Goal: Task Accomplishment & Management: Use online tool/utility

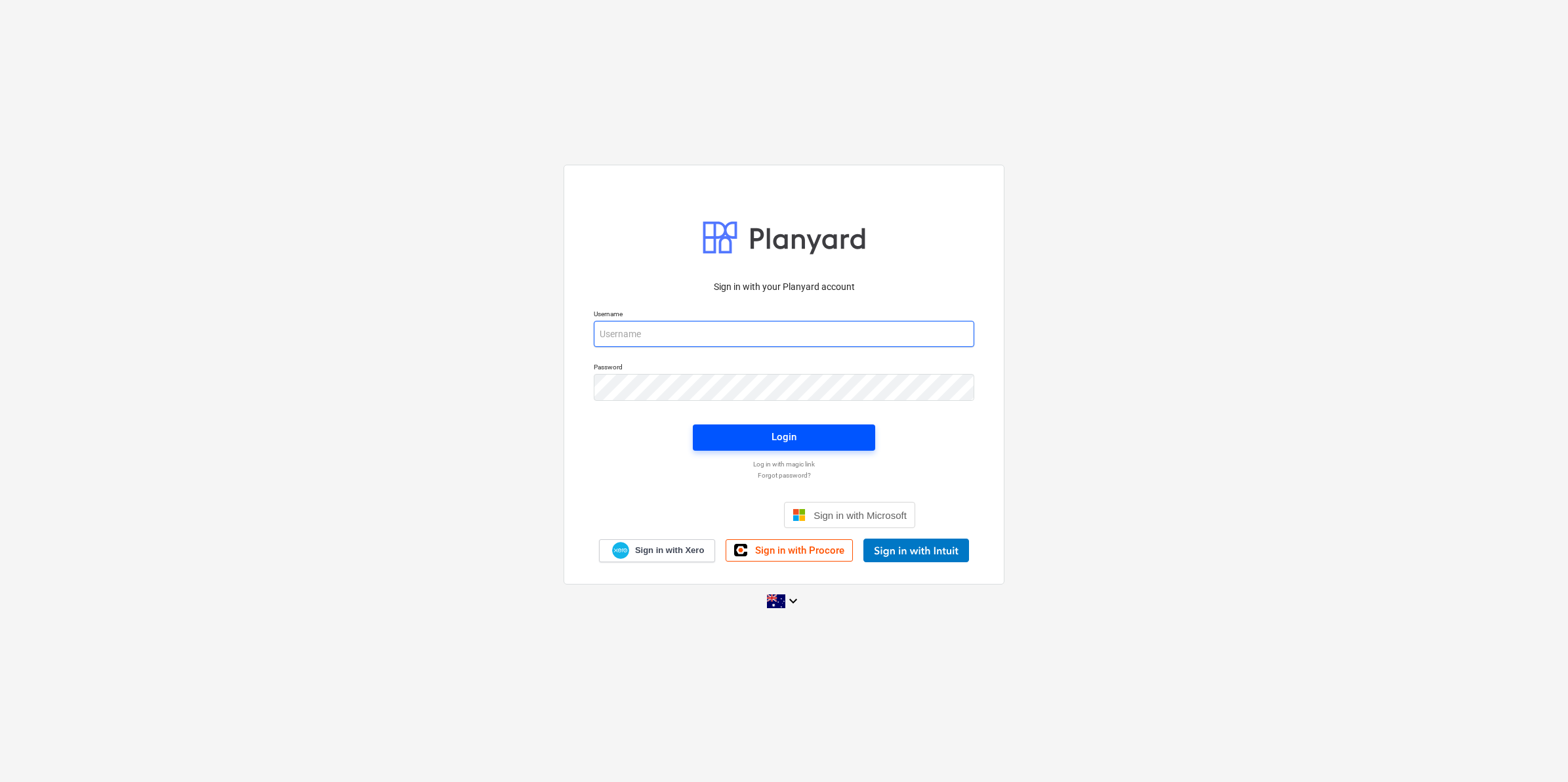
type input "[EMAIL_ADDRESS][DOMAIN_NAME]"
click at [801, 432] on span "Login" at bounding box center [784, 437] width 151 height 17
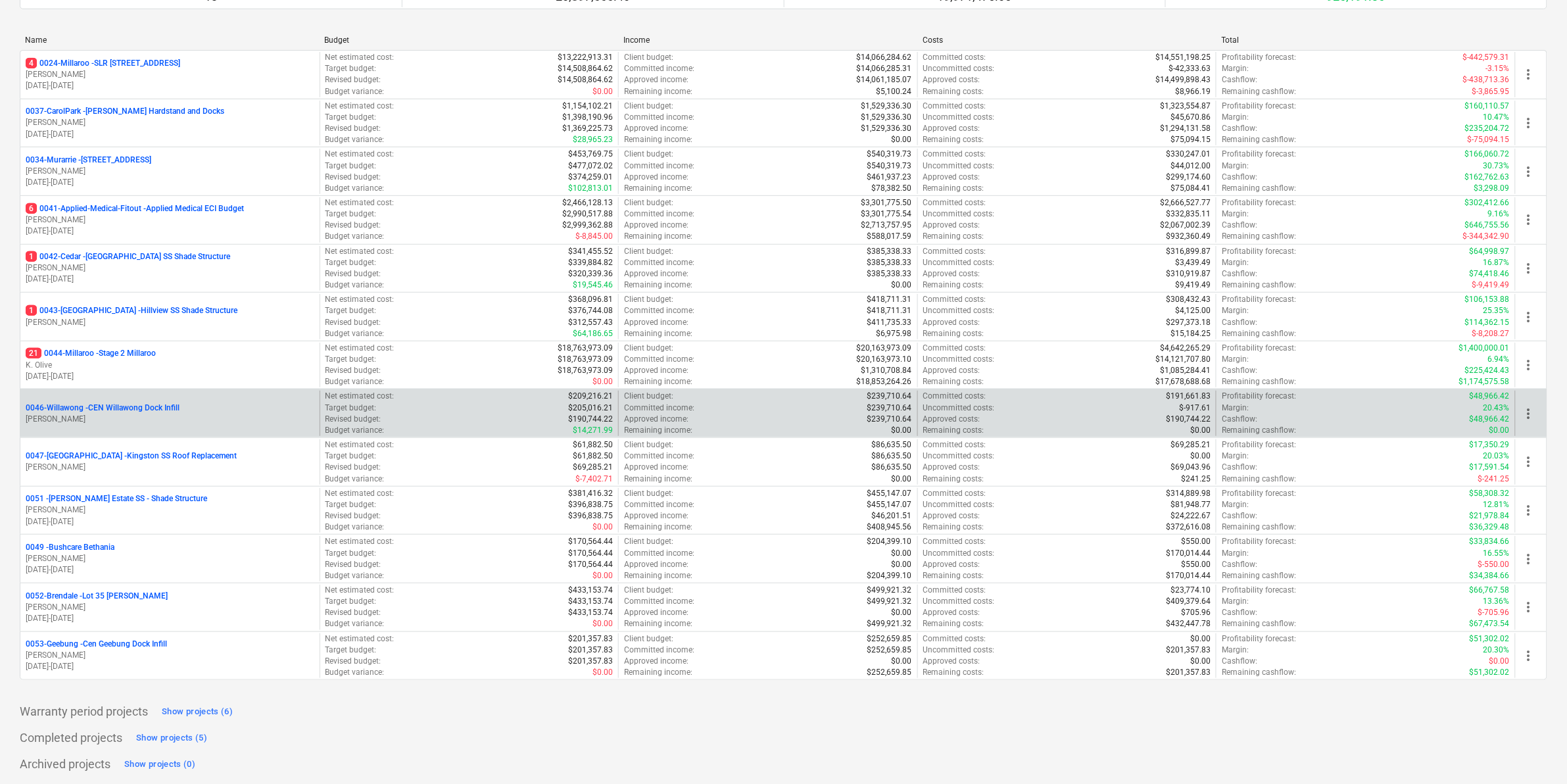
scroll to position [166, 0]
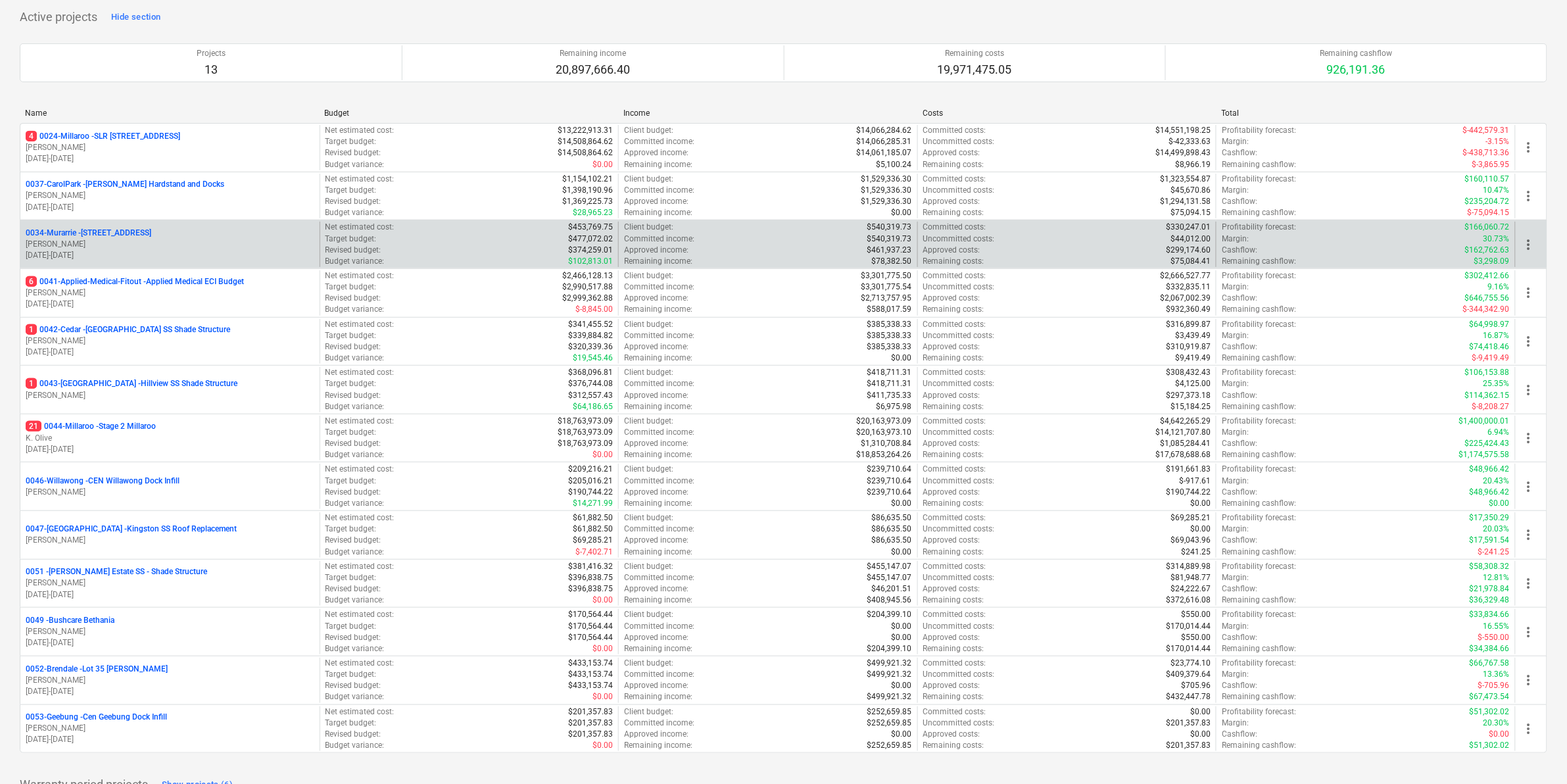
scroll to position [166, 0]
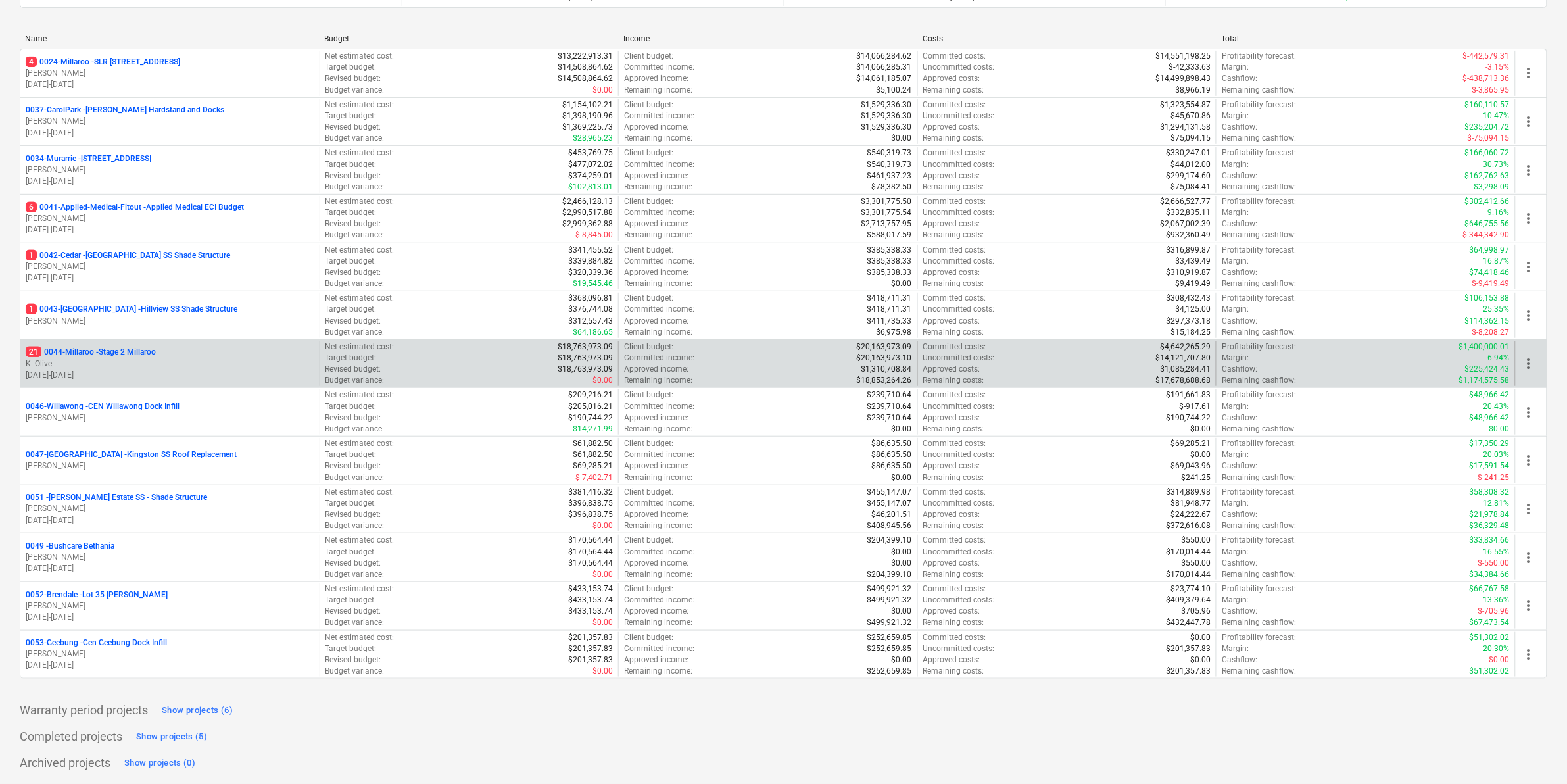
click at [100, 346] on p "21 0044-Millaroo - Stage 2 Millaroo" at bounding box center [90, 352] width 130 height 11
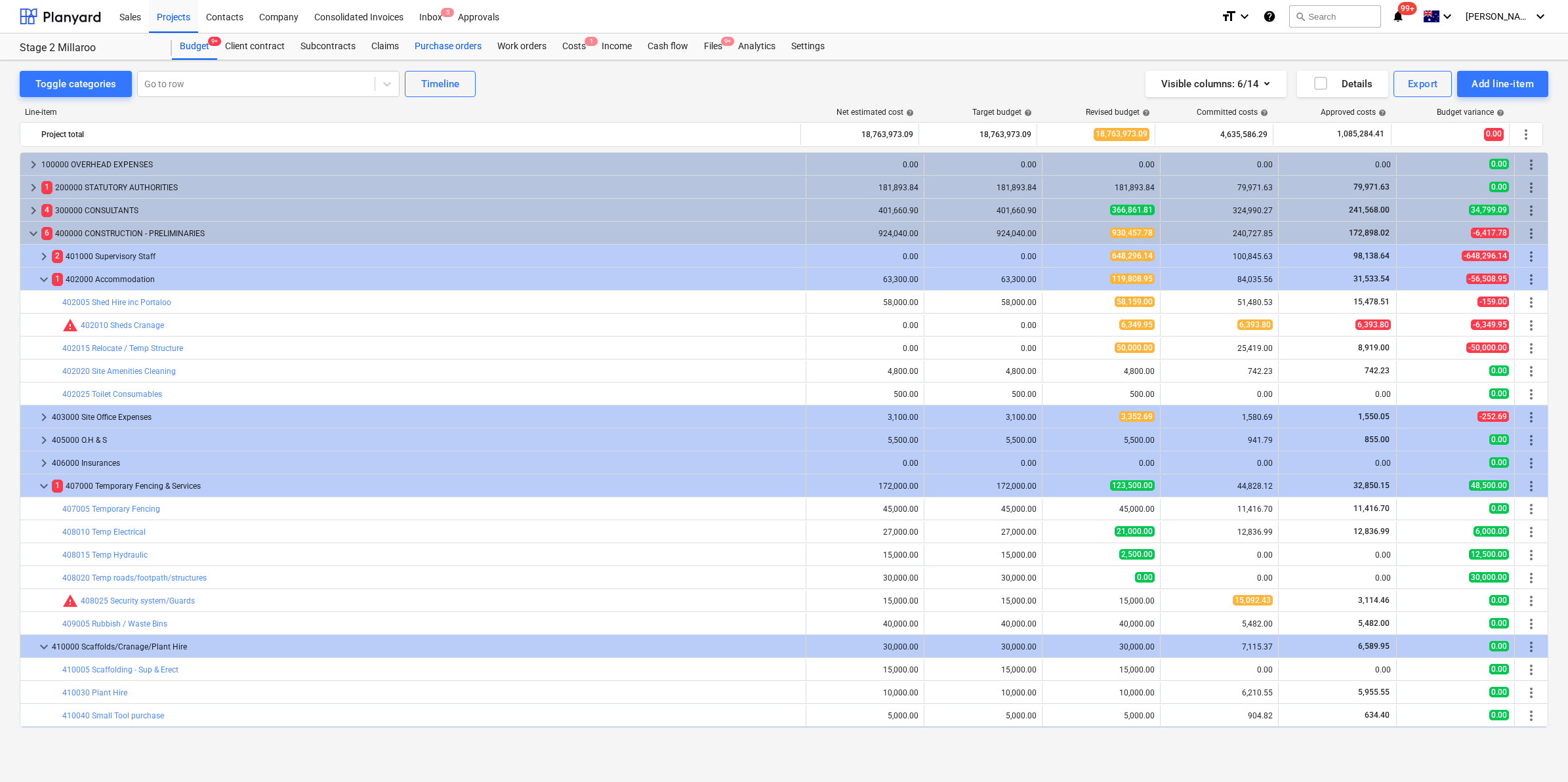
click at [453, 47] on div "Purchase orders" at bounding box center [448, 47] width 83 height 26
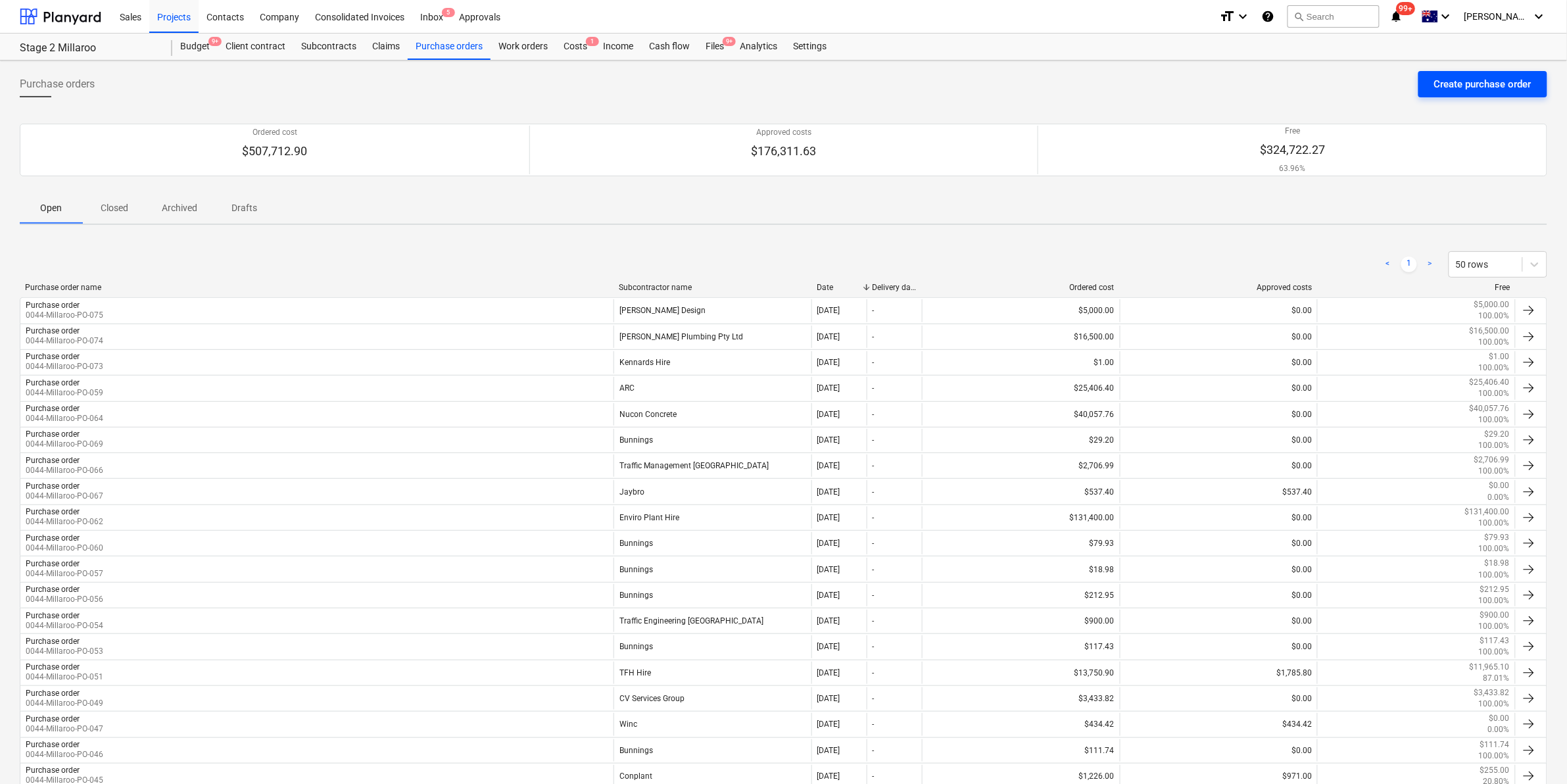
click at [1493, 70] on div "Purchase orders Create purchase order Ordered cost $507,712.90 Approved costs $…" at bounding box center [784, 682] width 1567 height 1242
click at [1474, 82] on div "Create purchase order" at bounding box center [1483, 84] width 98 height 17
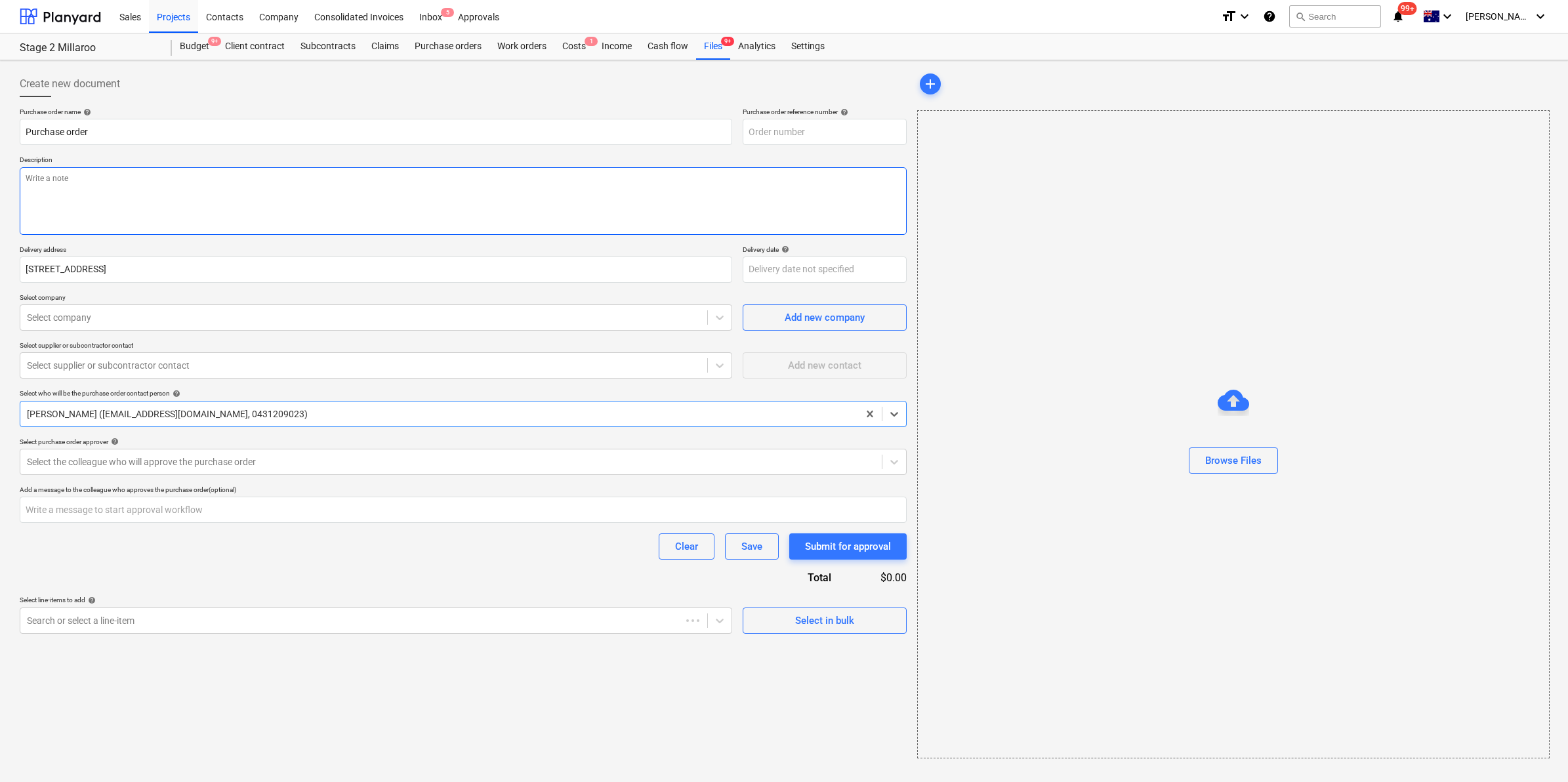
type textarea "x"
type input "0044-Millaroo-PO-076"
click at [296, 182] on textarea at bounding box center [463, 201] width 887 height 68
type textarea "x"
type textarea "m"
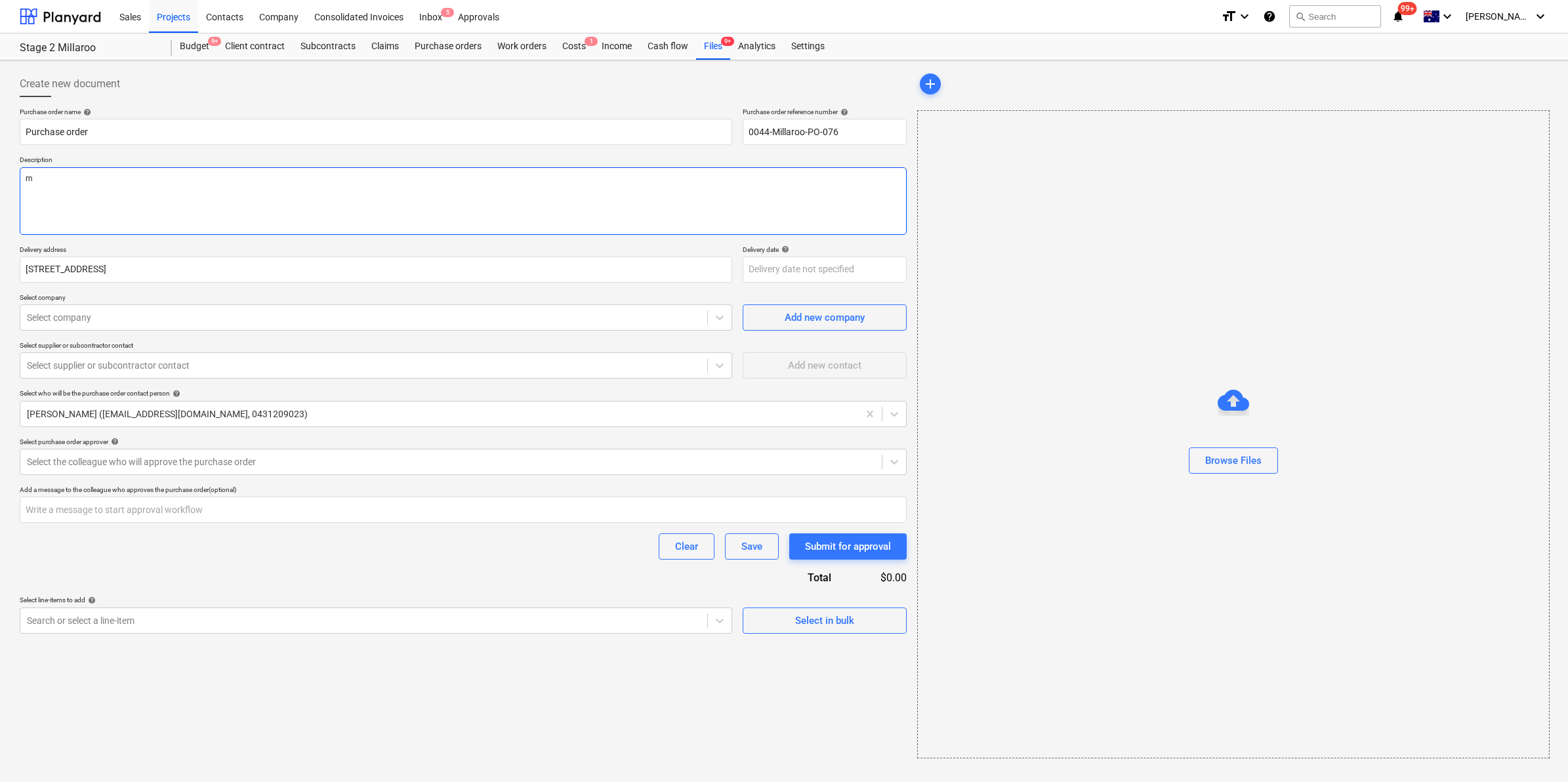
type textarea "x"
type textarea "ma"
type textarea "x"
type textarea "mar"
type textarea "x"
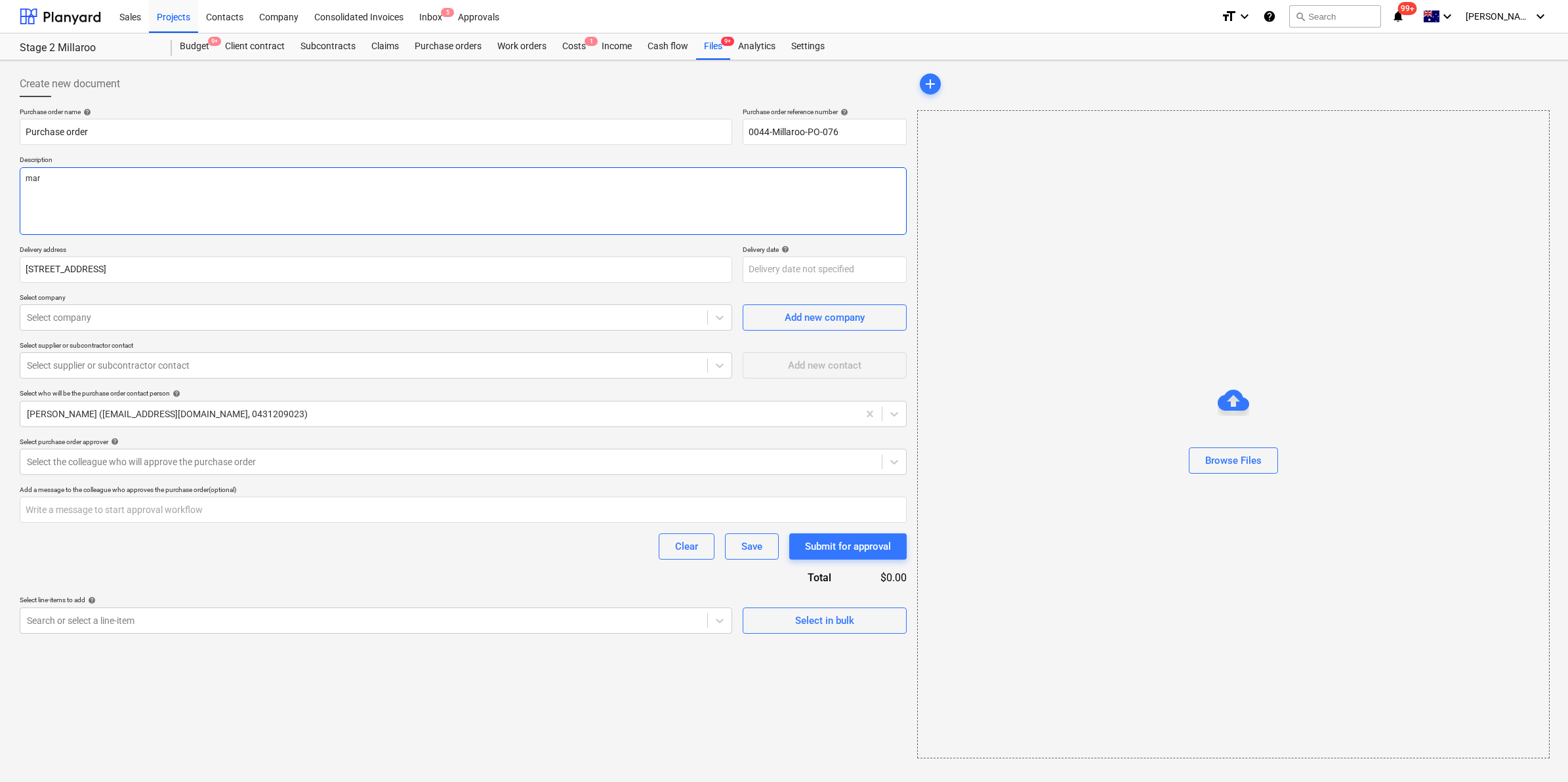
type textarea "marq"
type textarea "x"
type textarea "marqu"
type textarea "x"
type textarea "marque"
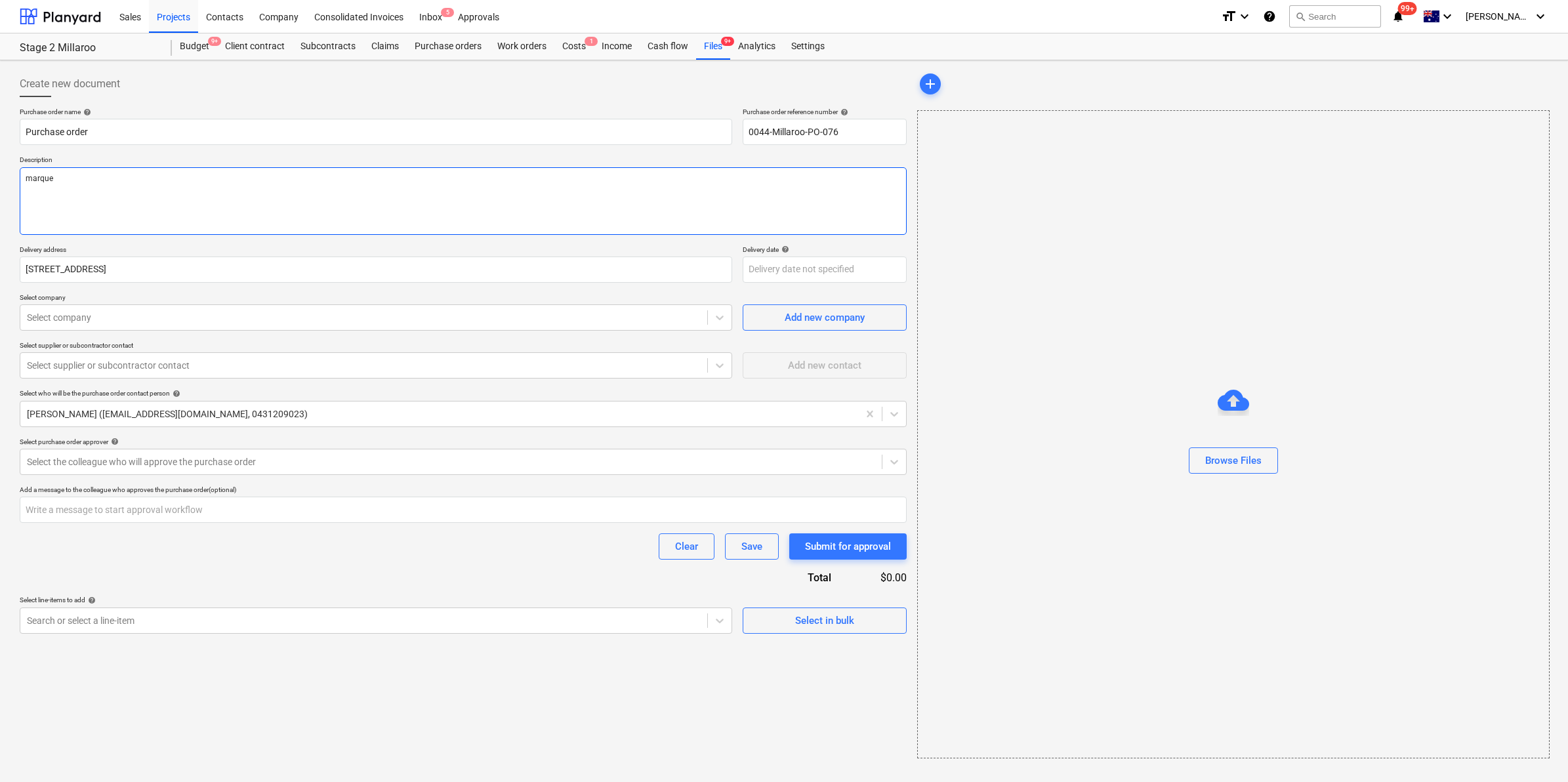
type textarea "x"
type textarea "marquee"
type textarea "x"
type textarea "marquee"
type textarea "x"
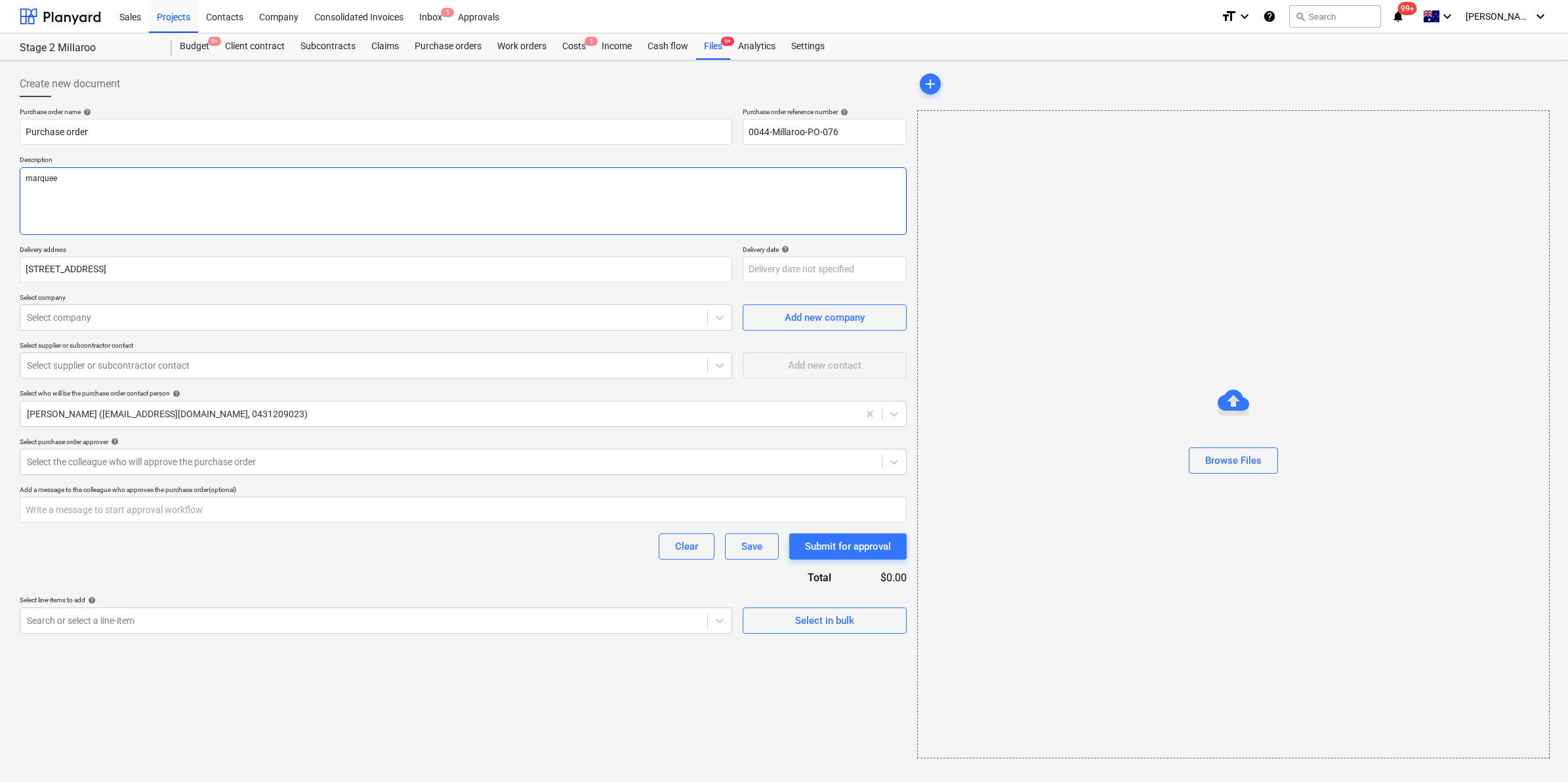
type textarea "marquee f"
type textarea "x"
type textarea "marquee fr"
type textarea "x"
type textarea "marquee f"
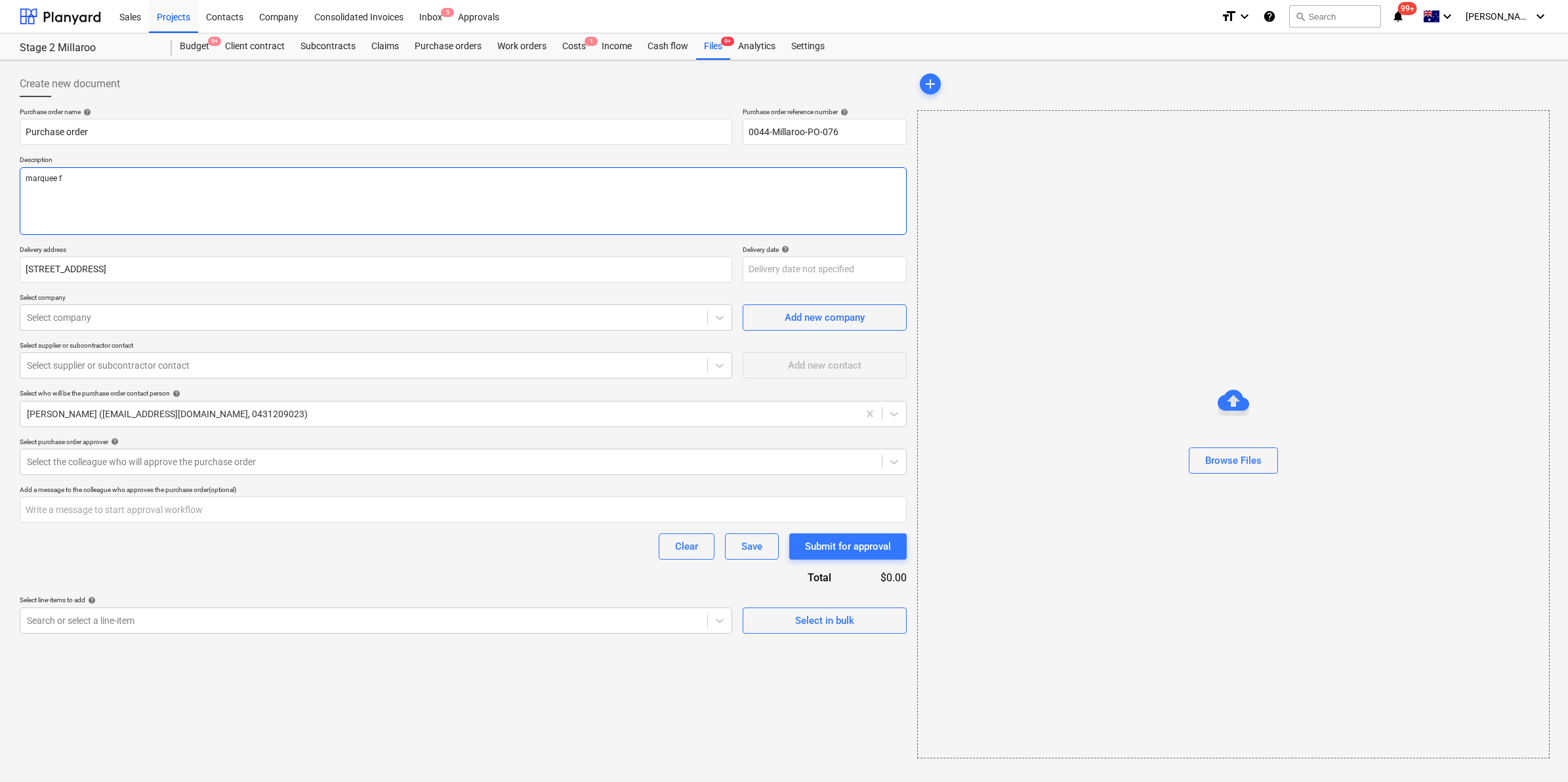
type textarea "x"
type textarea "marquee fo"
type textarea "x"
type textarea "marquee for"
type textarea "x"
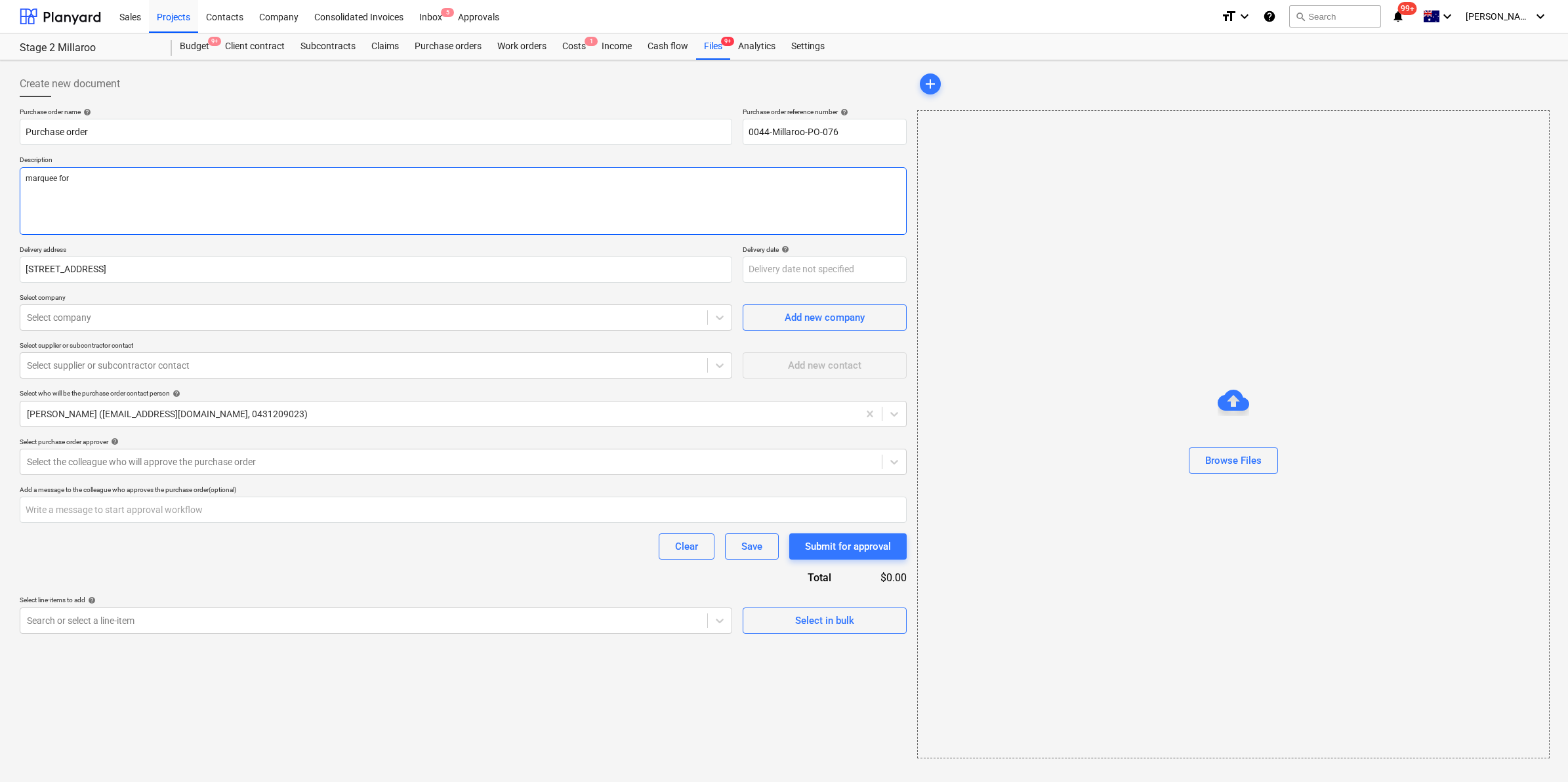
type textarea "marquee for h"
type textarea "x"
type textarea "marquee for hy"
type textarea "x"
type textarea "marquee for hyd"
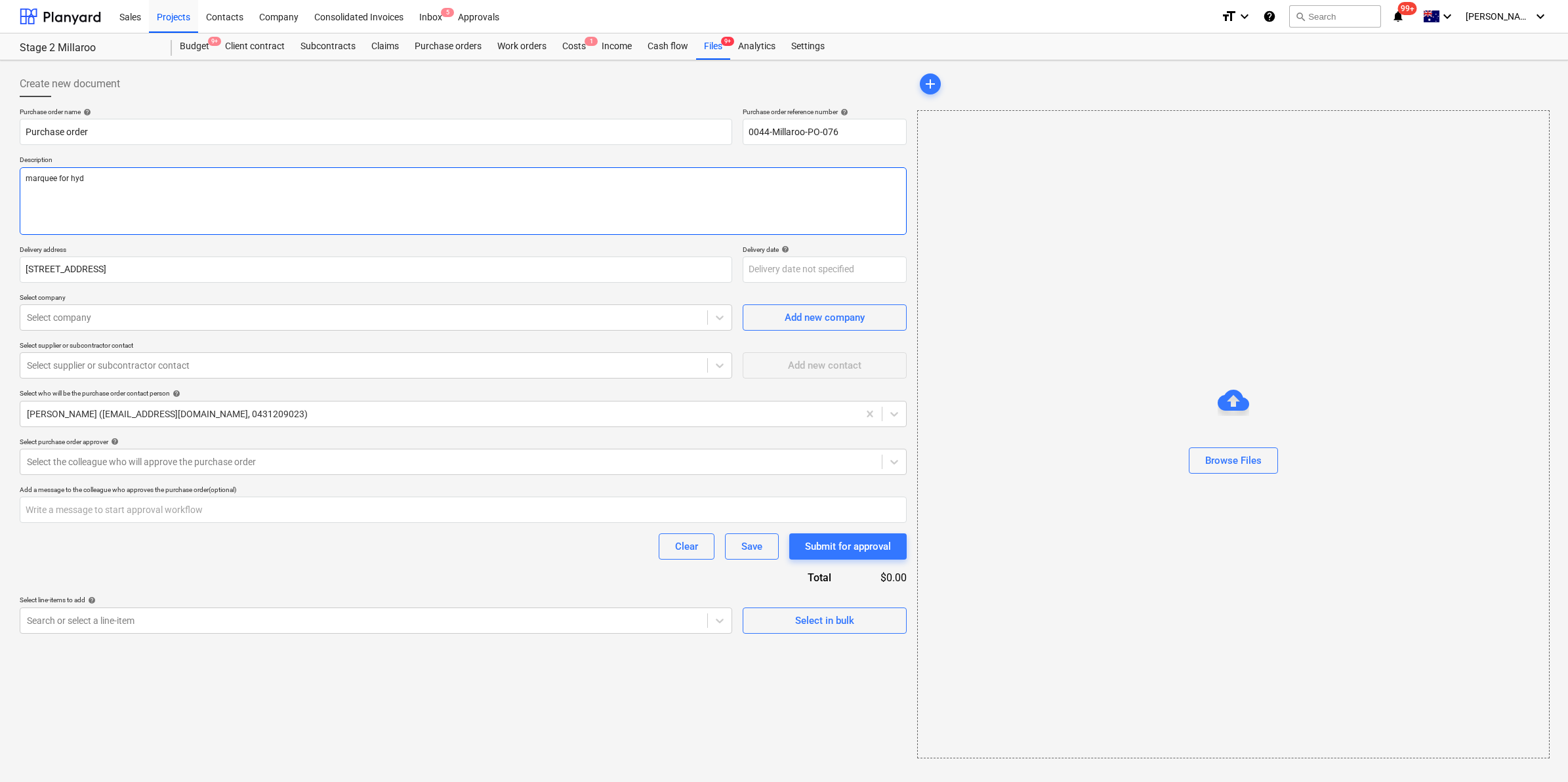
type textarea "x"
type textarea "marquee for hydr"
type textarea "x"
type textarea "marquee for hydra"
type textarea "x"
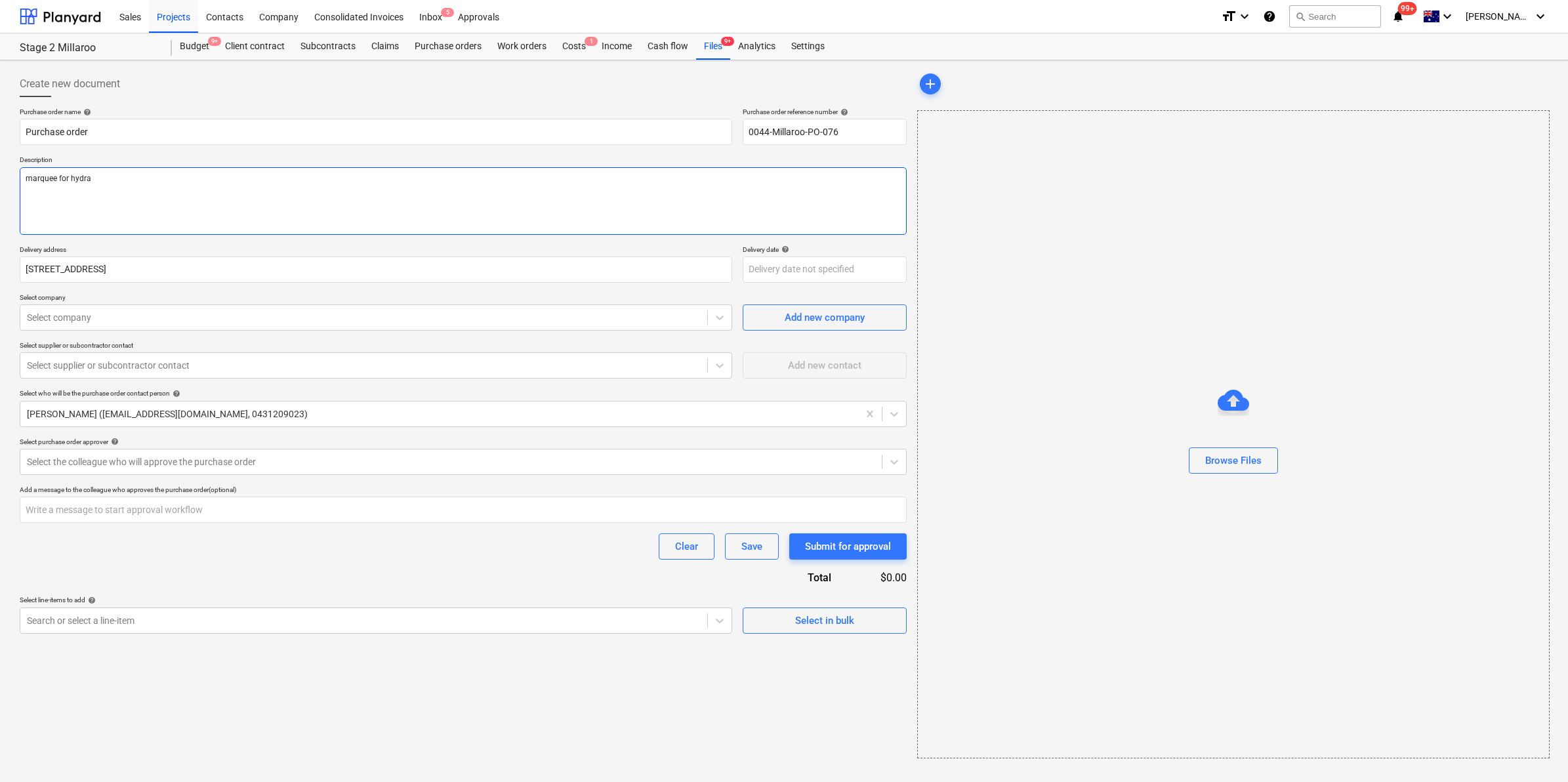
type textarea "marquee for hydrat"
type textarea "x"
type textarea "marquee for hydrati"
type textarea "x"
type textarea "marquee for hydratio"
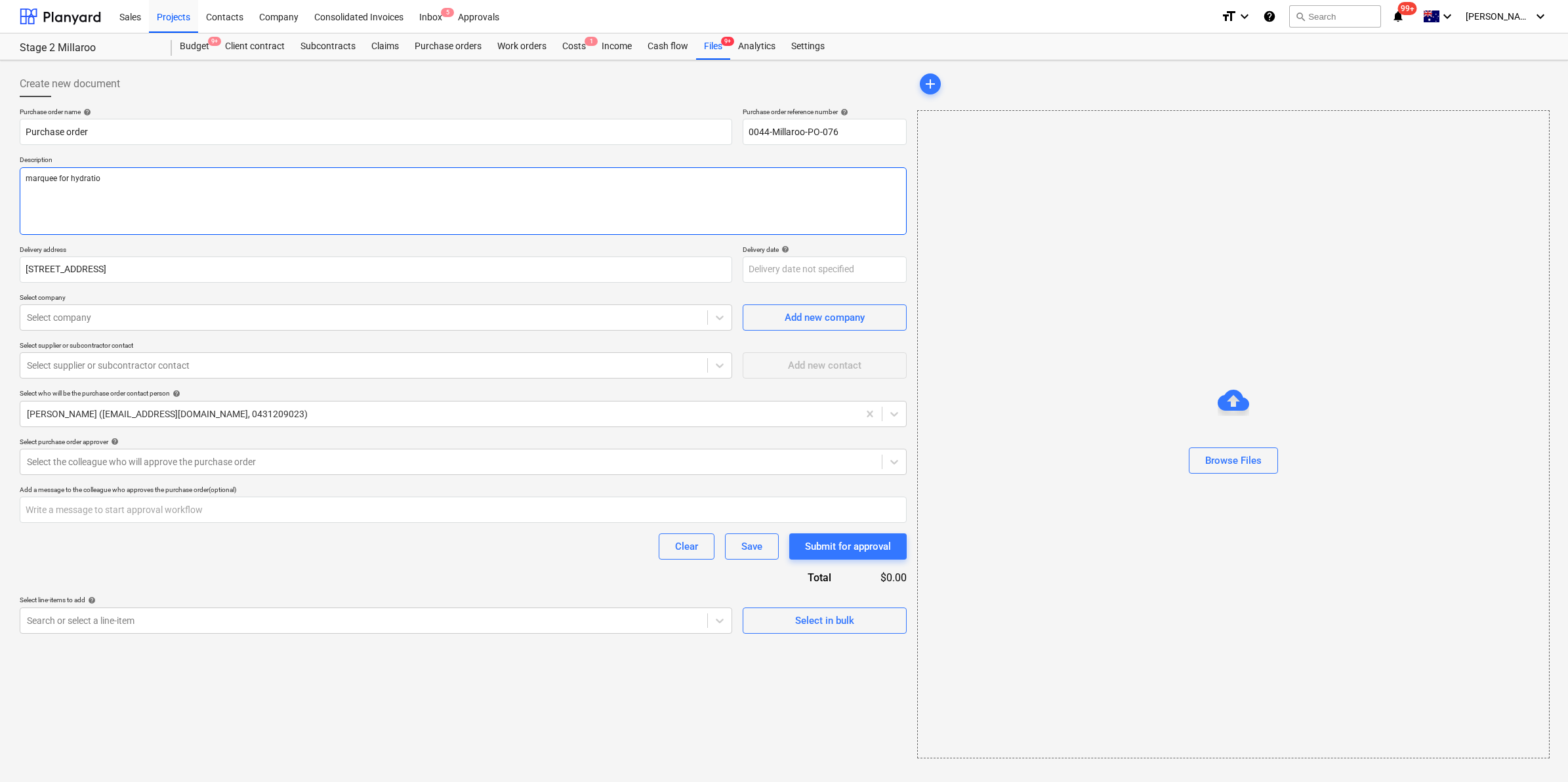
type textarea "x"
type textarea "marquee for hydration"
type textarea "x"
type textarea "marquee for hydration s"
type textarea "x"
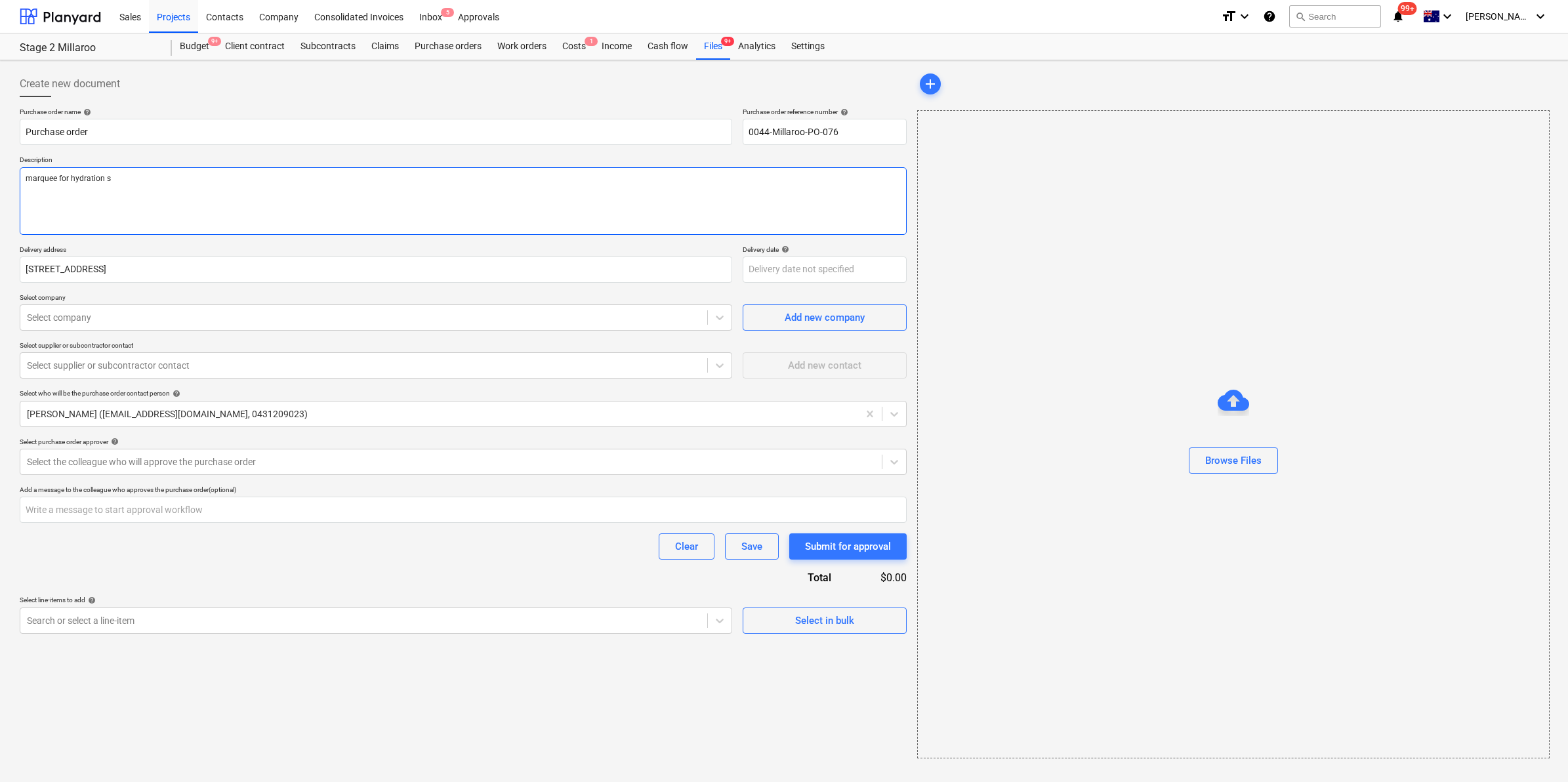
type textarea "marquee for hydration st"
type textarea "x"
type textarea "marquee for hydration sta"
type textarea "x"
type textarea "marquee for hydration stati"
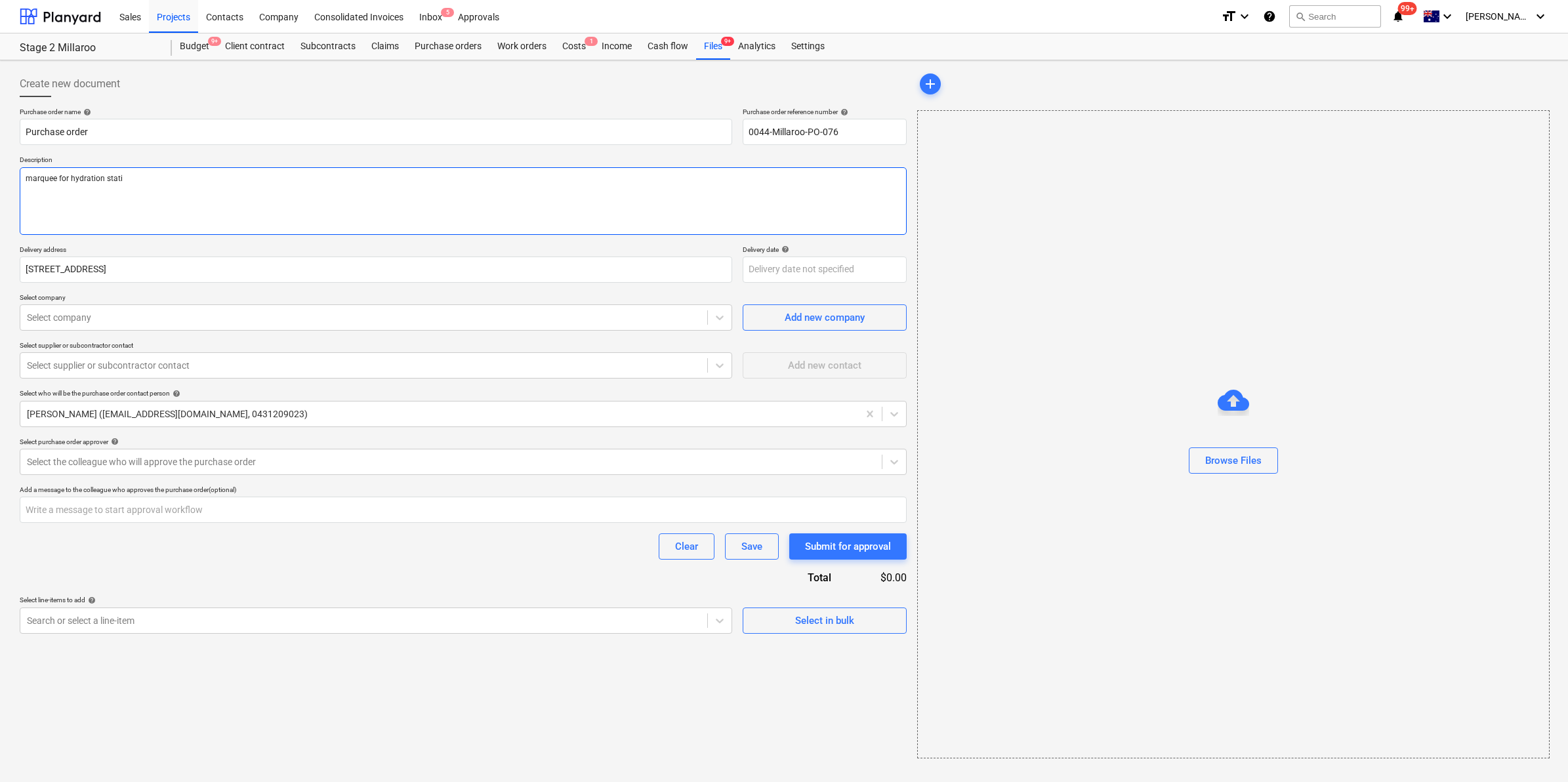
type textarea "x"
type textarea "marquee for hydration statio"
type textarea "x"
type textarea "marquee for hydration station"
type textarea "x"
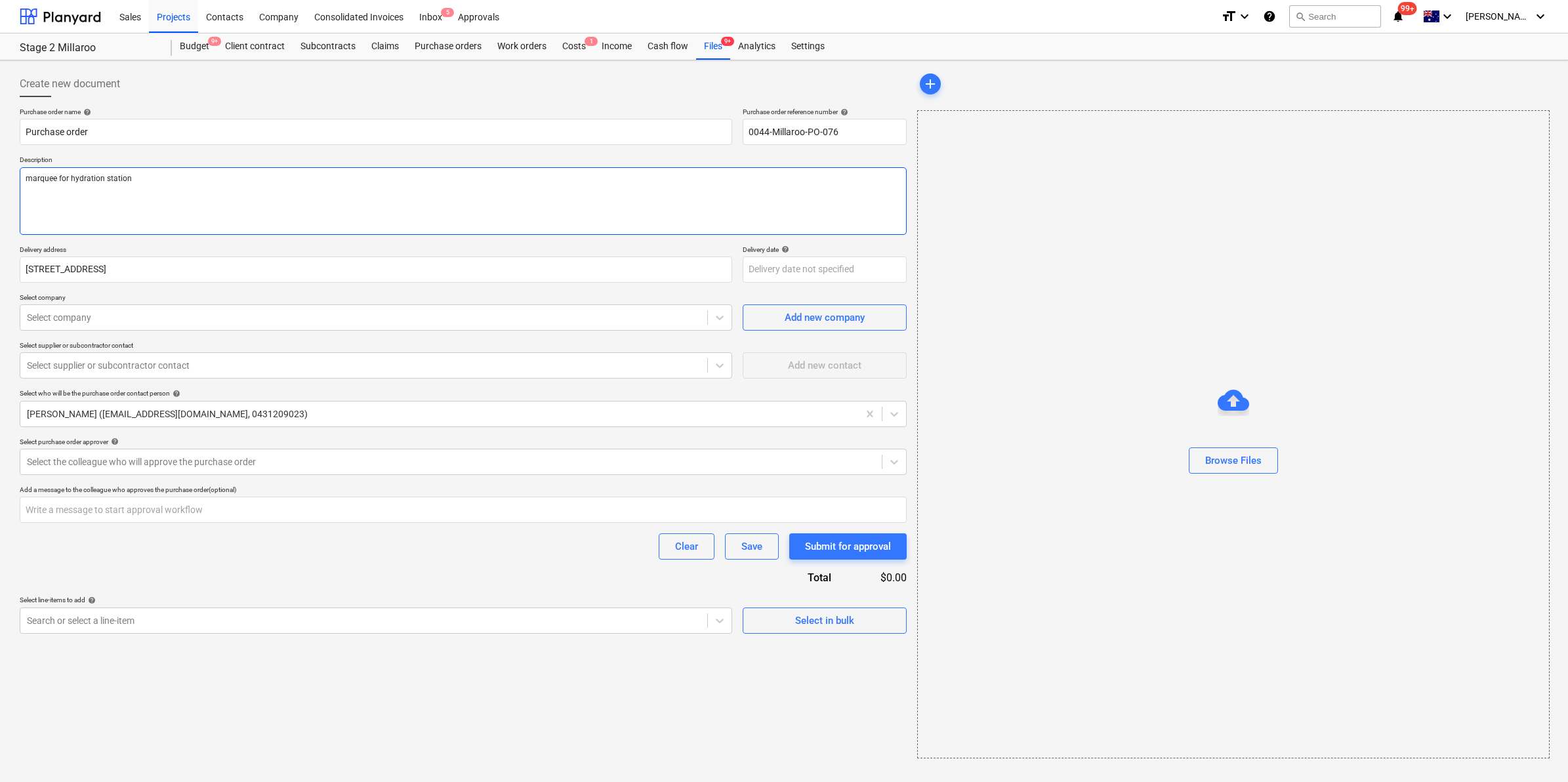
type textarea "marquee for hydration station"
type textarea "x"
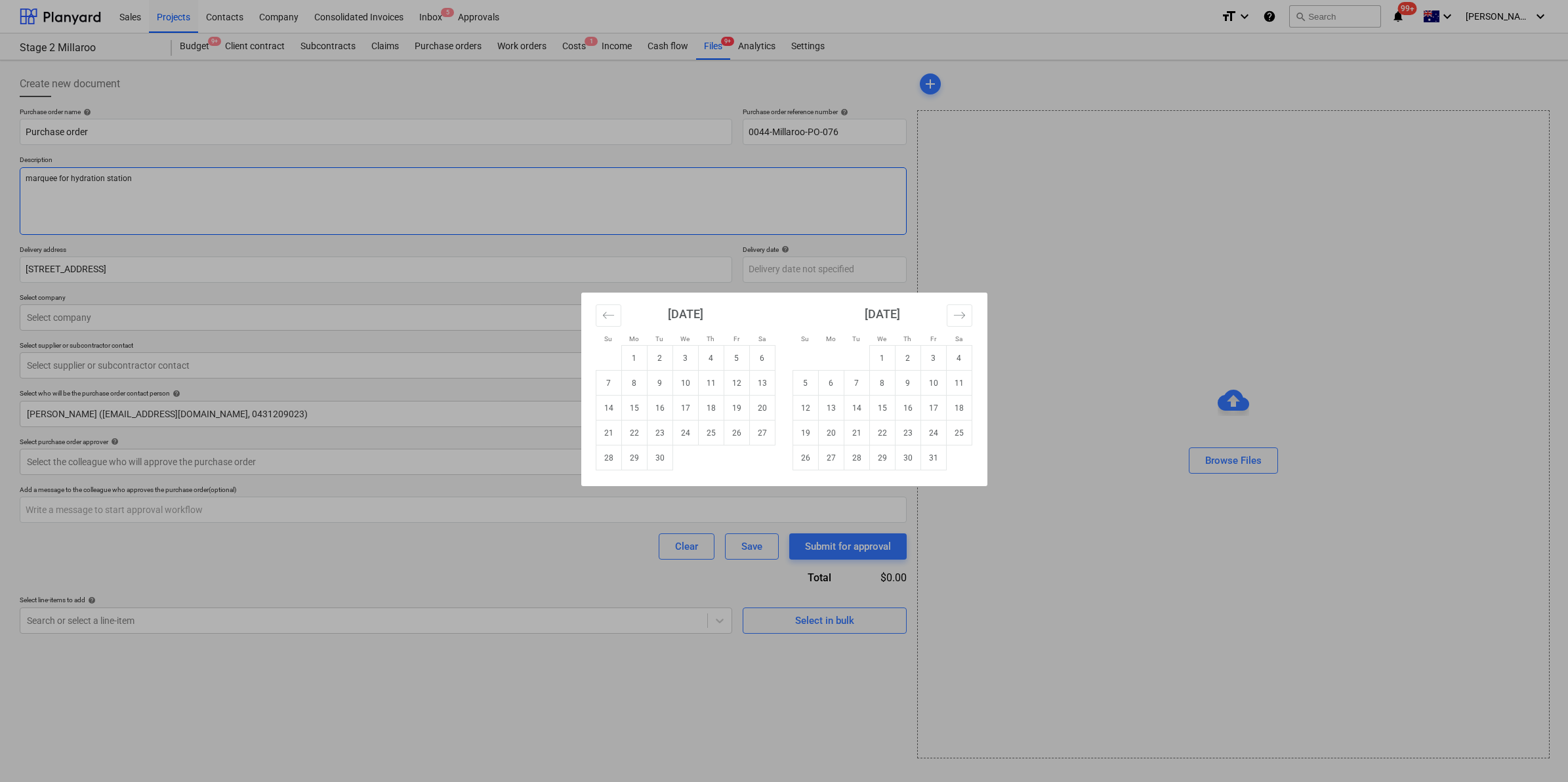
click at [348, 225] on div "Su Mo Tu We Th Fr Sa Su Mo Tu We Th Fr Sa August 2025 1 2 3 4 5 6 7 8 9 10 11 1…" at bounding box center [784, 391] width 1568 height 782
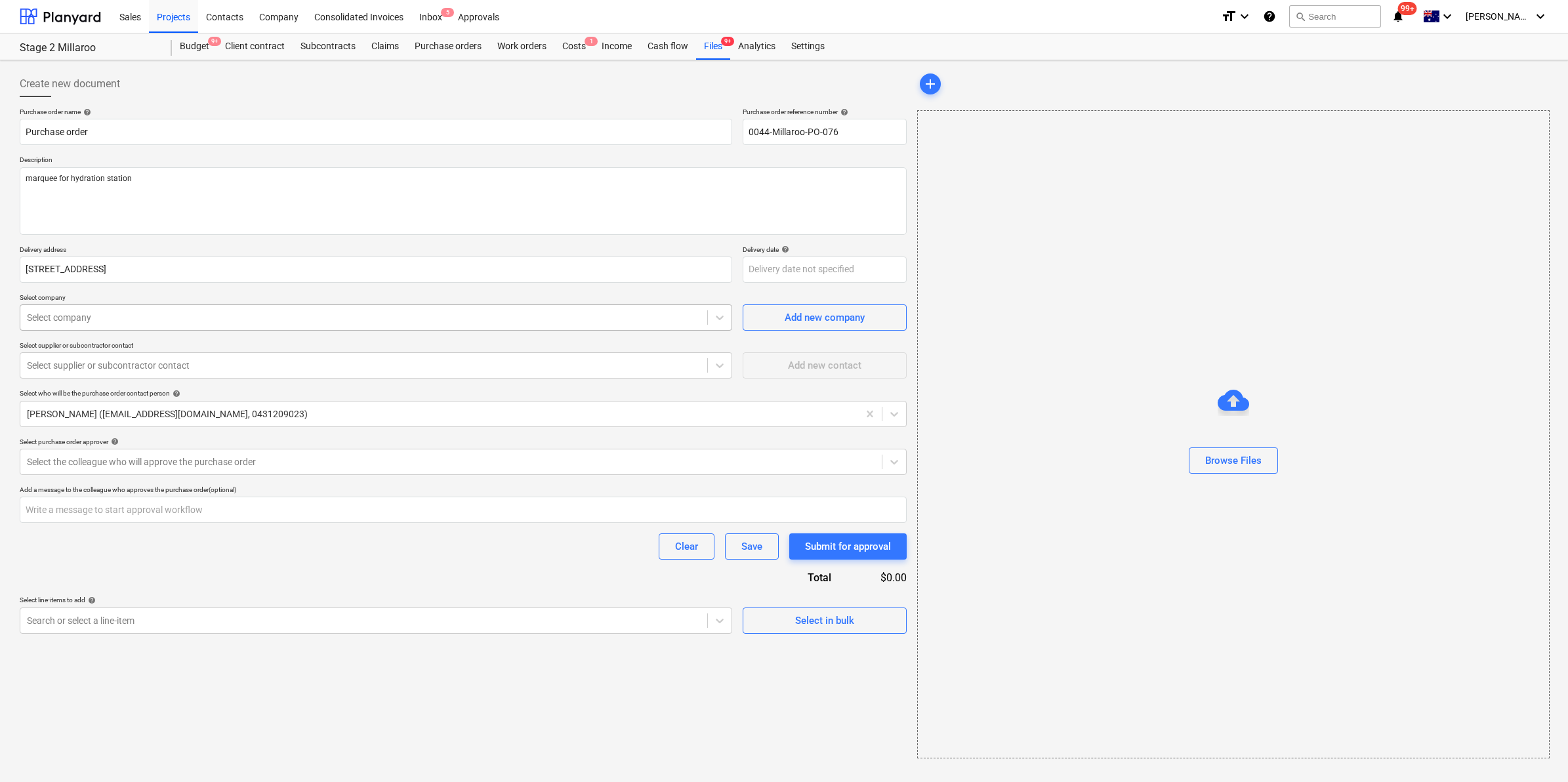
click at [169, 322] on div at bounding box center [363, 317] width 674 height 13
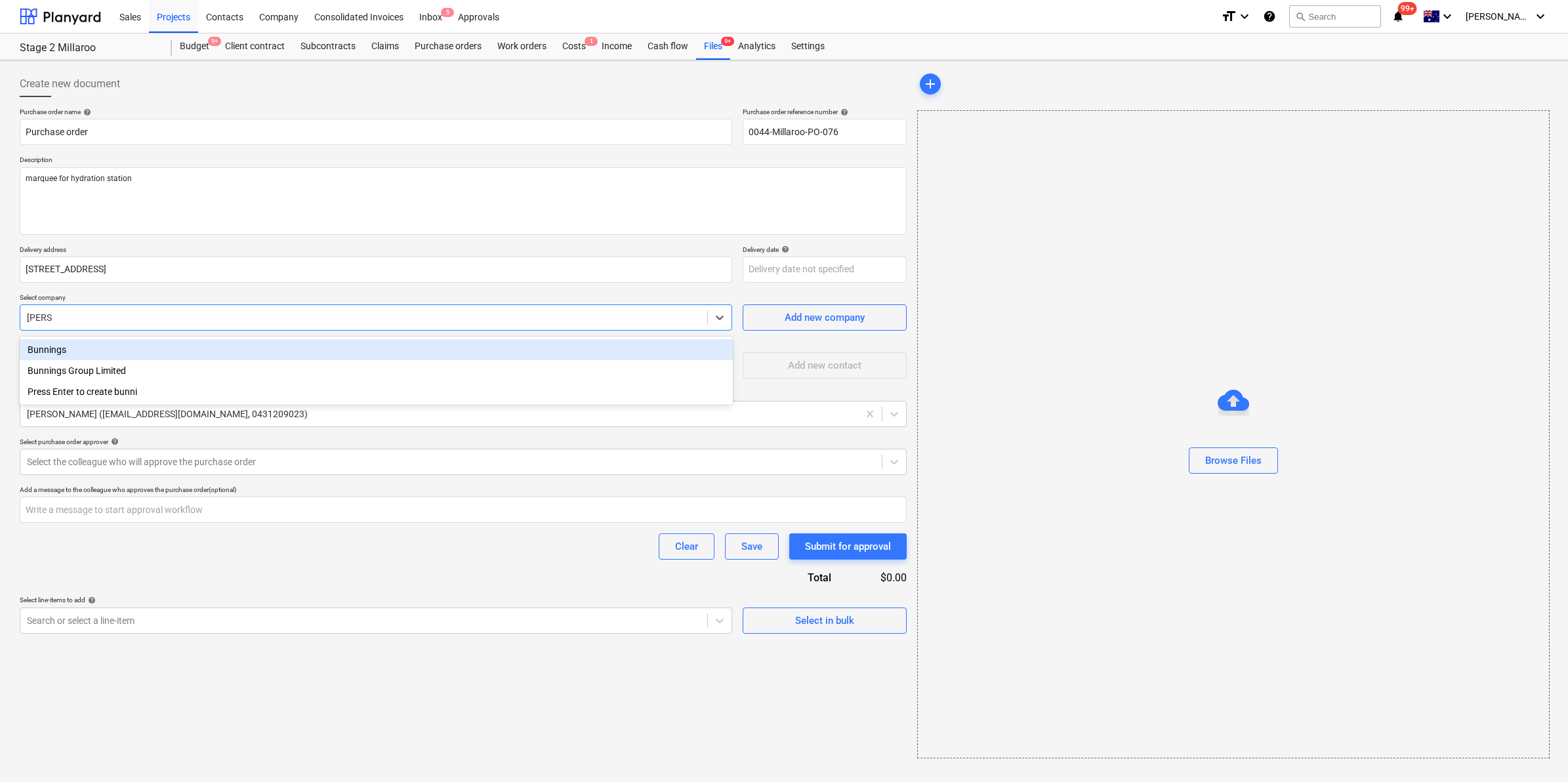
type input "bunnings"
type textarea "x"
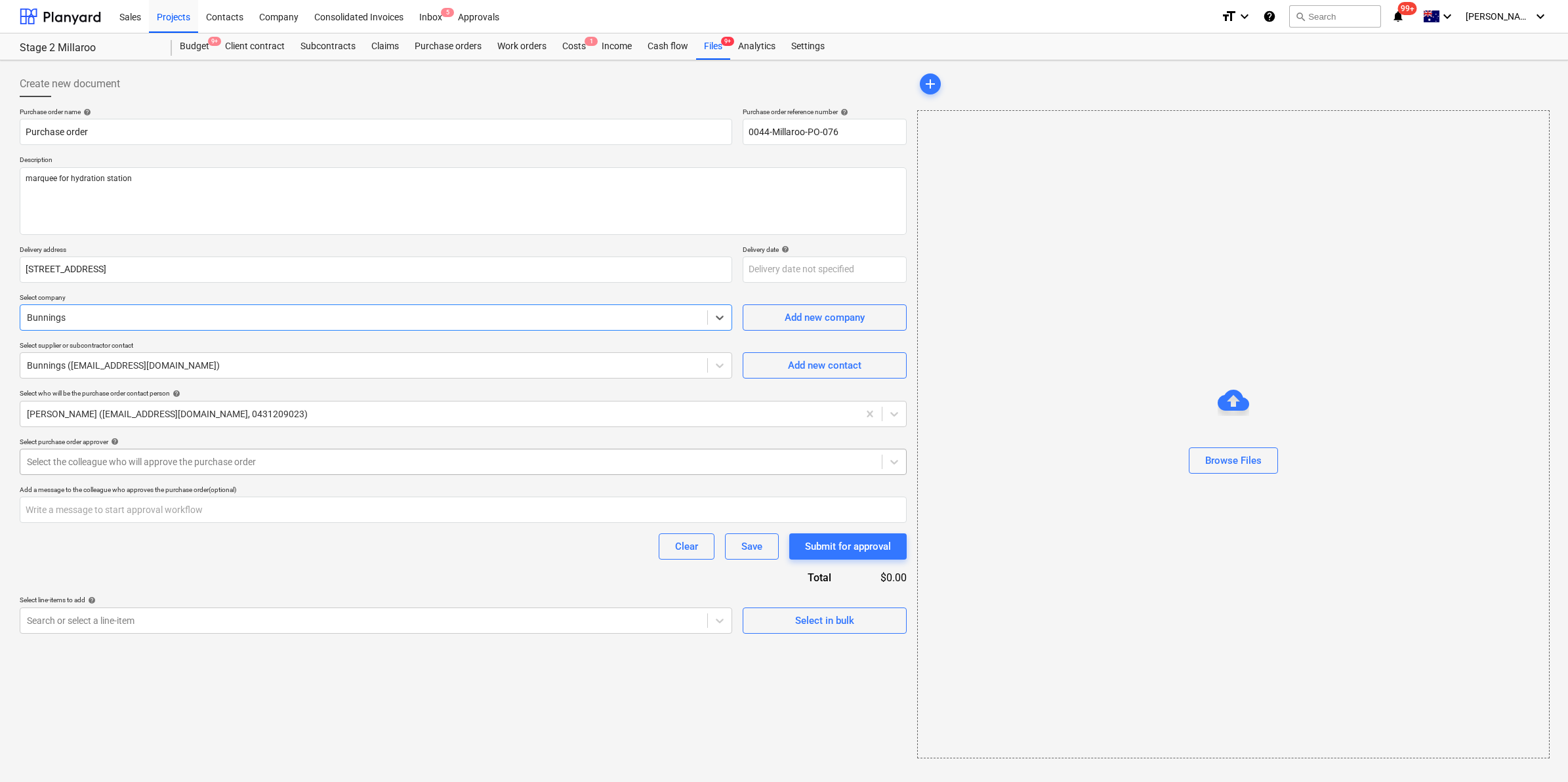
type textarea "x"
click at [213, 463] on div at bounding box center [450, 461] width 848 height 13
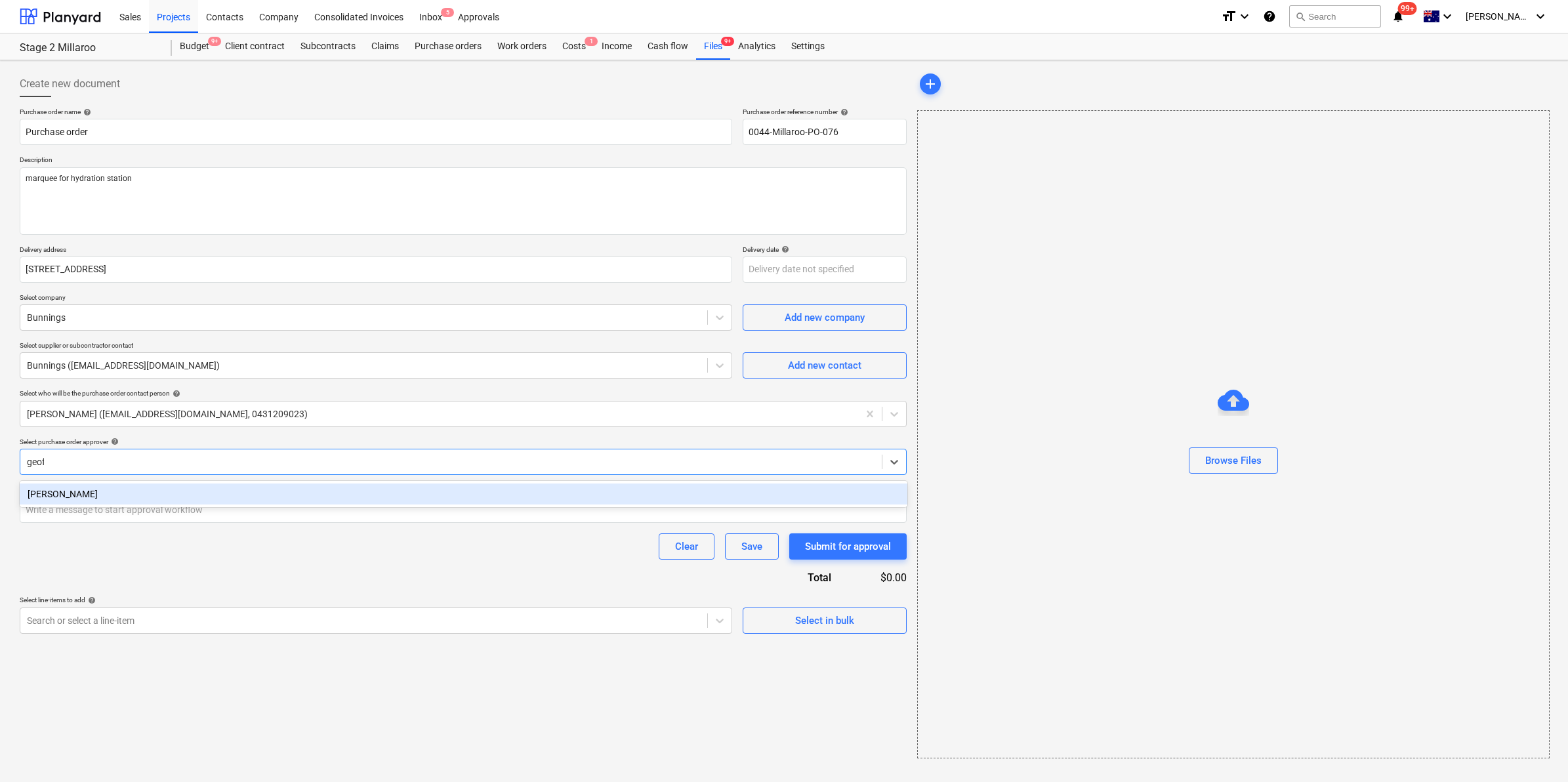
type input "geoff"
type textarea "x"
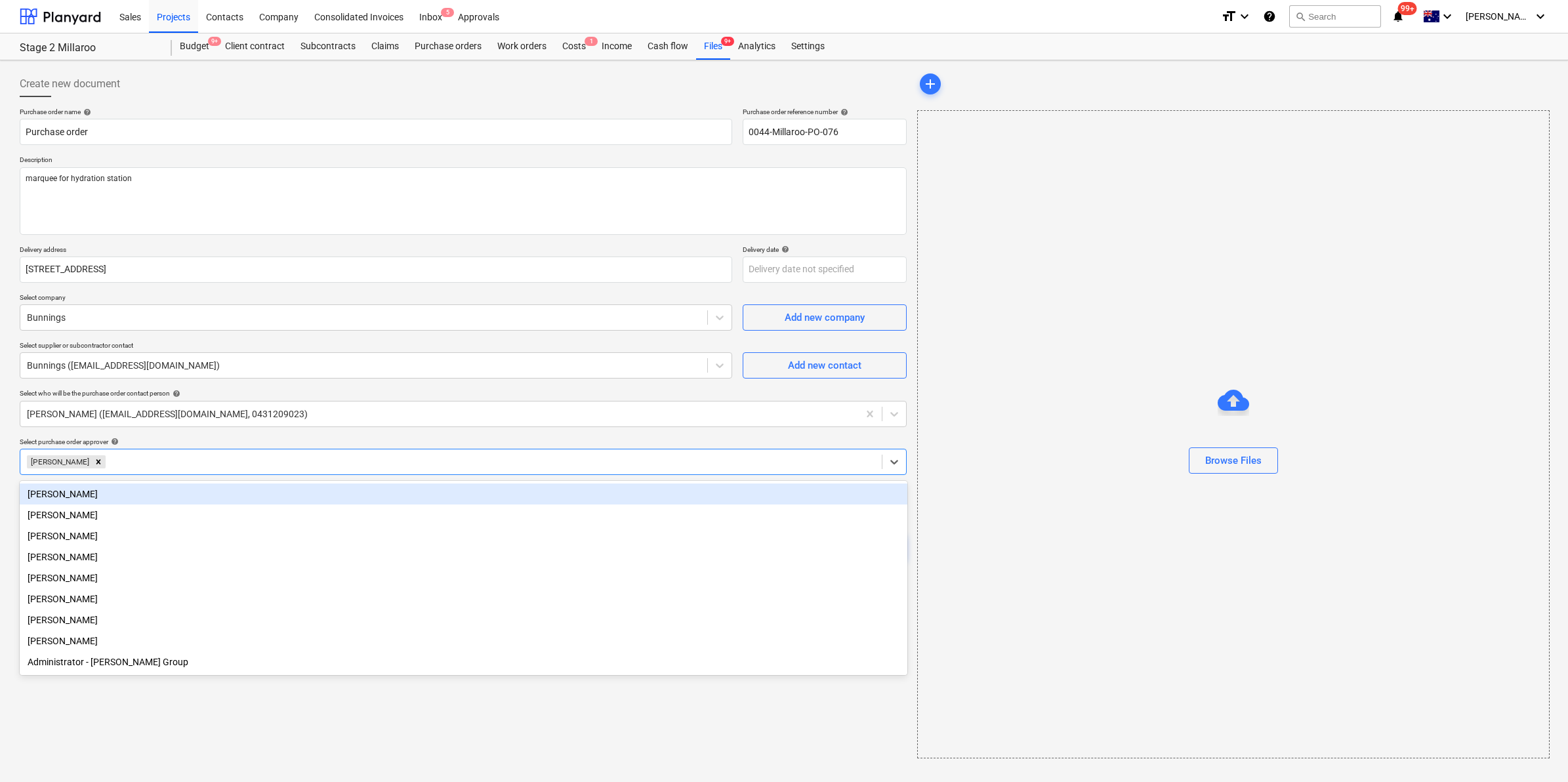
click at [338, 342] on p "Select supplier or subcontractor contact" at bounding box center [376, 347] width 712 height 11
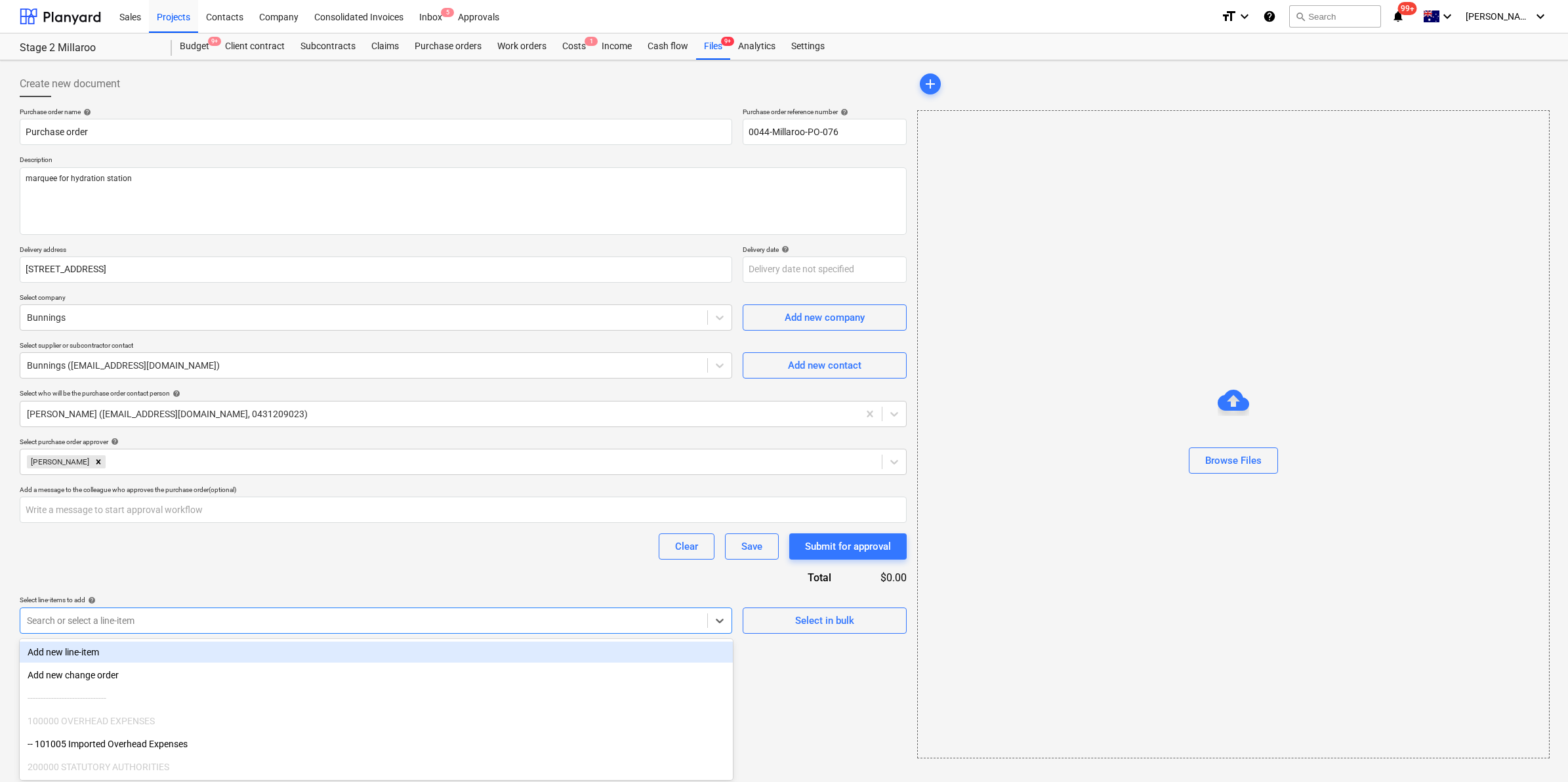
click at [152, 618] on div at bounding box center [363, 620] width 674 height 13
type input "h"
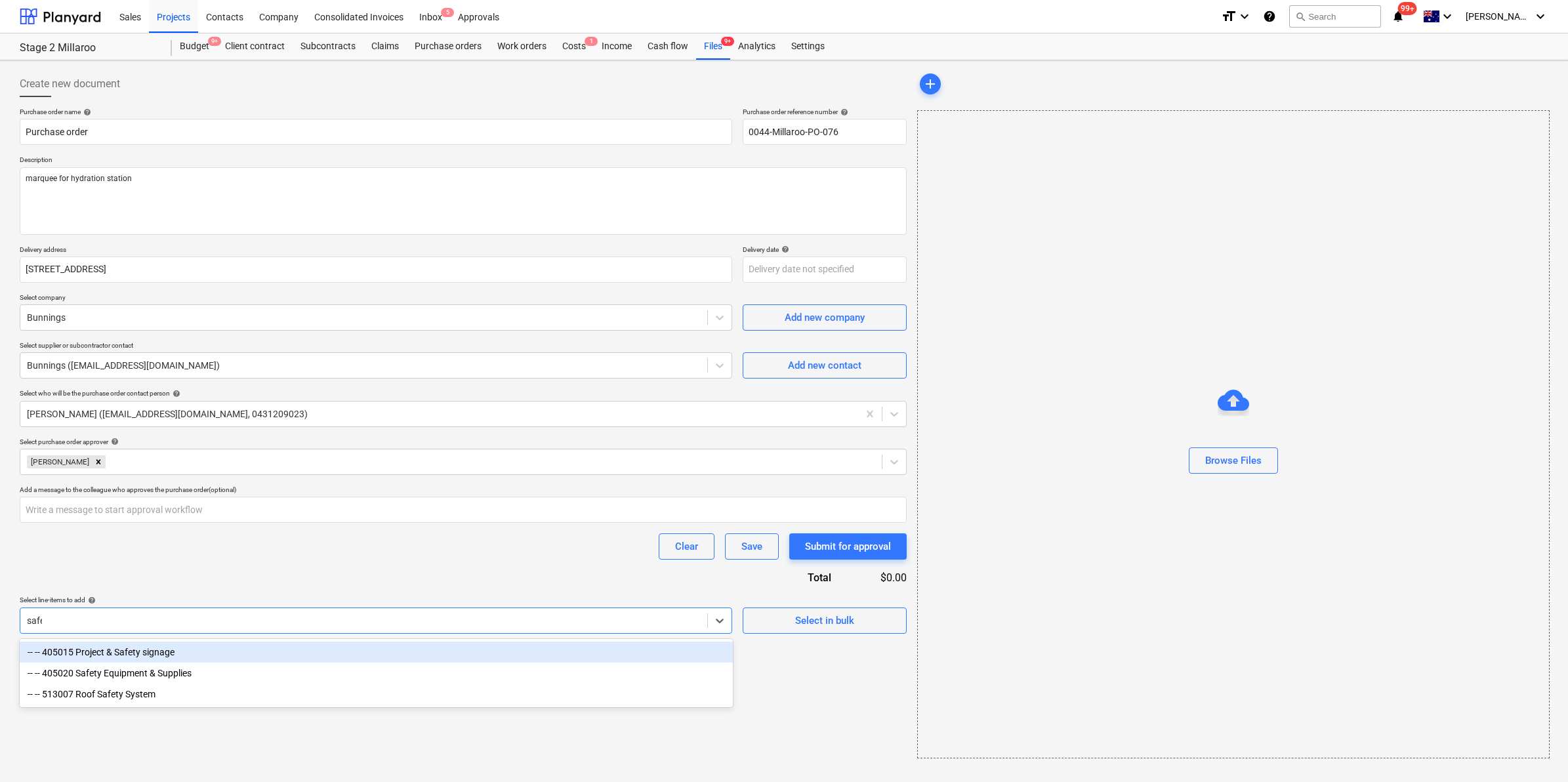
type input "safet"
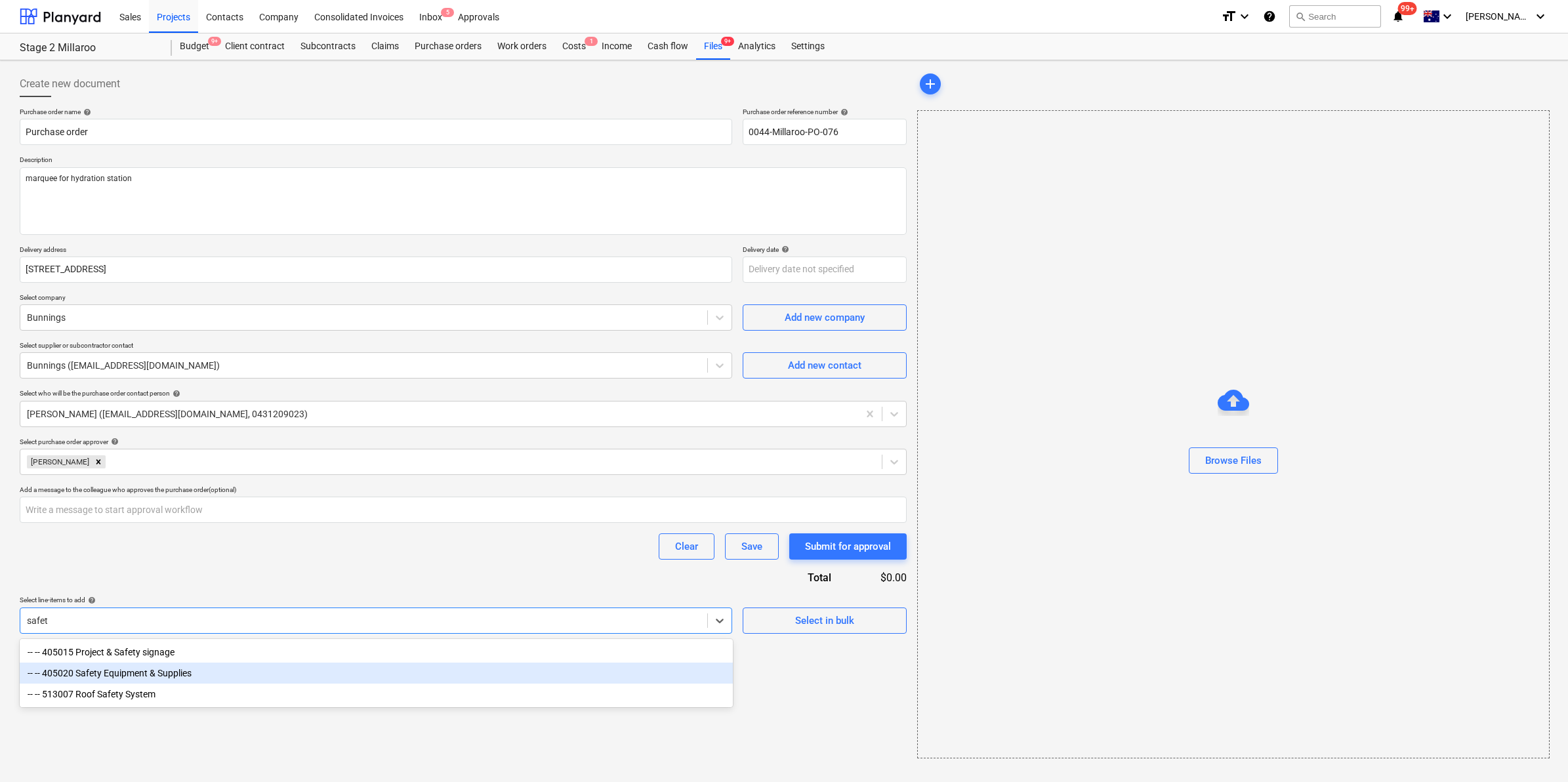
click at [160, 676] on div "-- -- 405020 Safety Equipment & Supplies" at bounding box center [376, 672] width 713 height 21
type textarea "x"
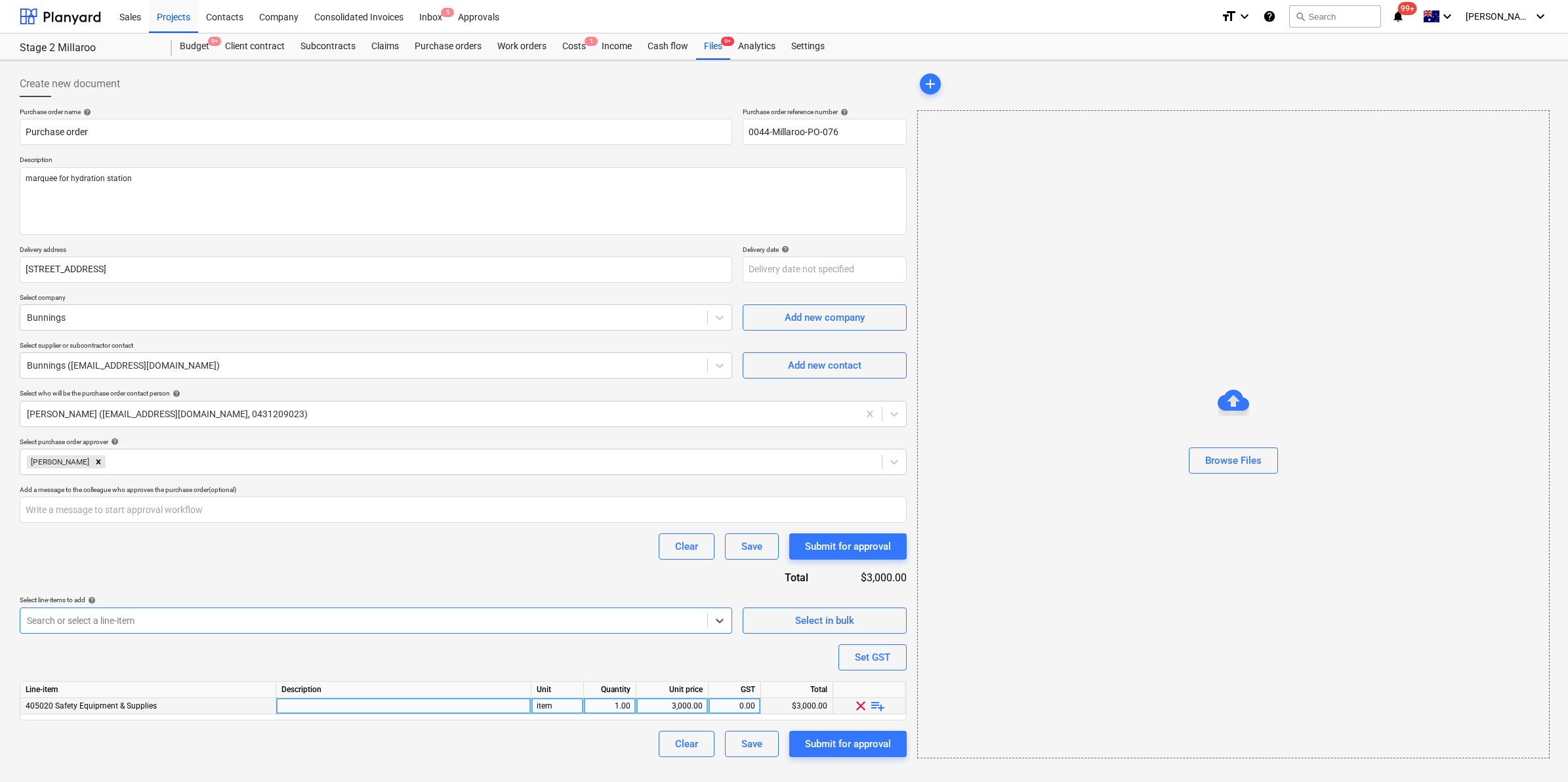
click at [436, 705] on div at bounding box center [404, 706] width 255 height 16
click at [876, 704] on span "playlist_add" at bounding box center [878, 705] width 16 height 16
type textarea "x"
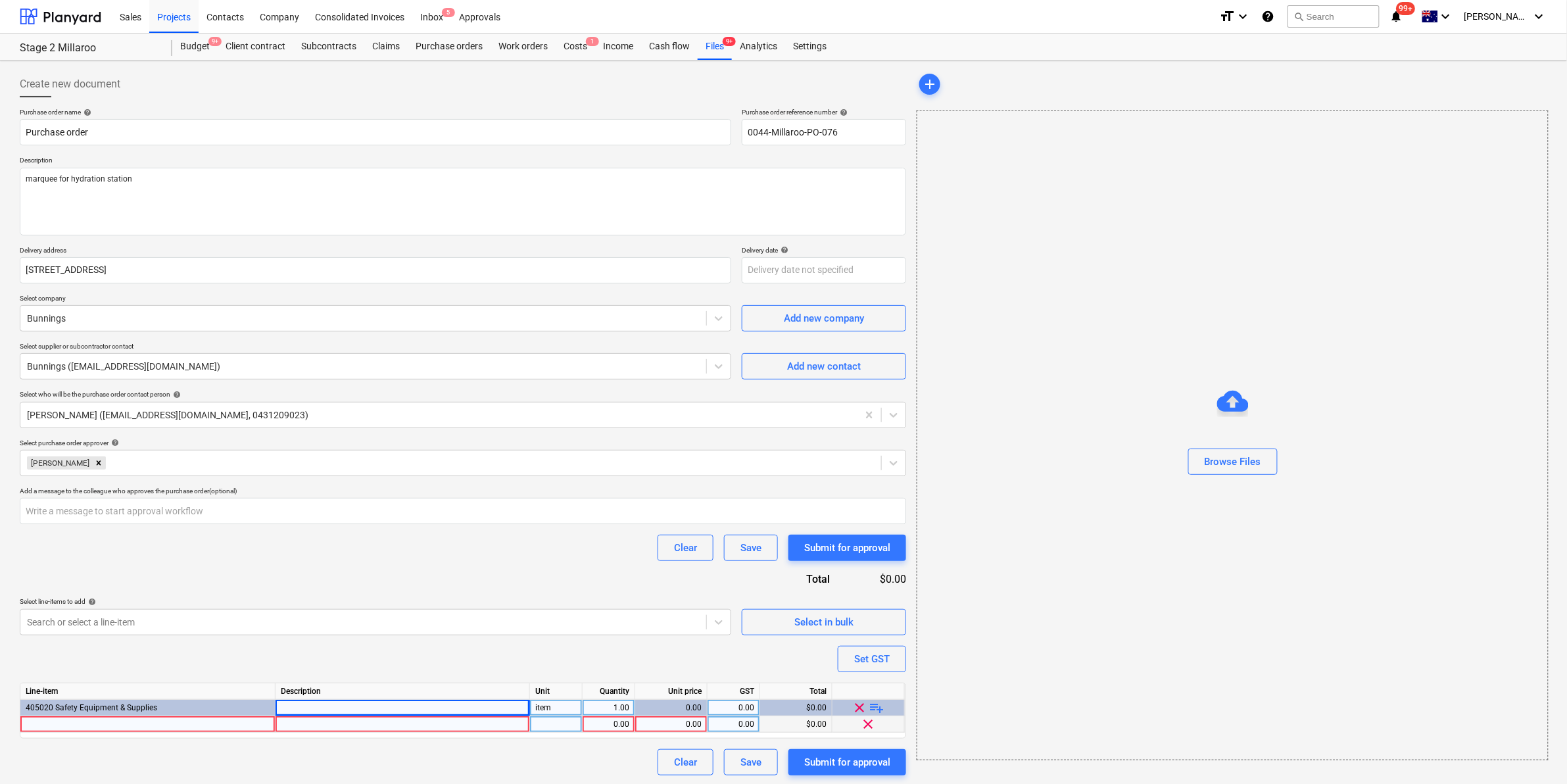
click at [173, 717] on div at bounding box center [148, 724] width 255 height 16
type input "Marquee"
type textarea "x"
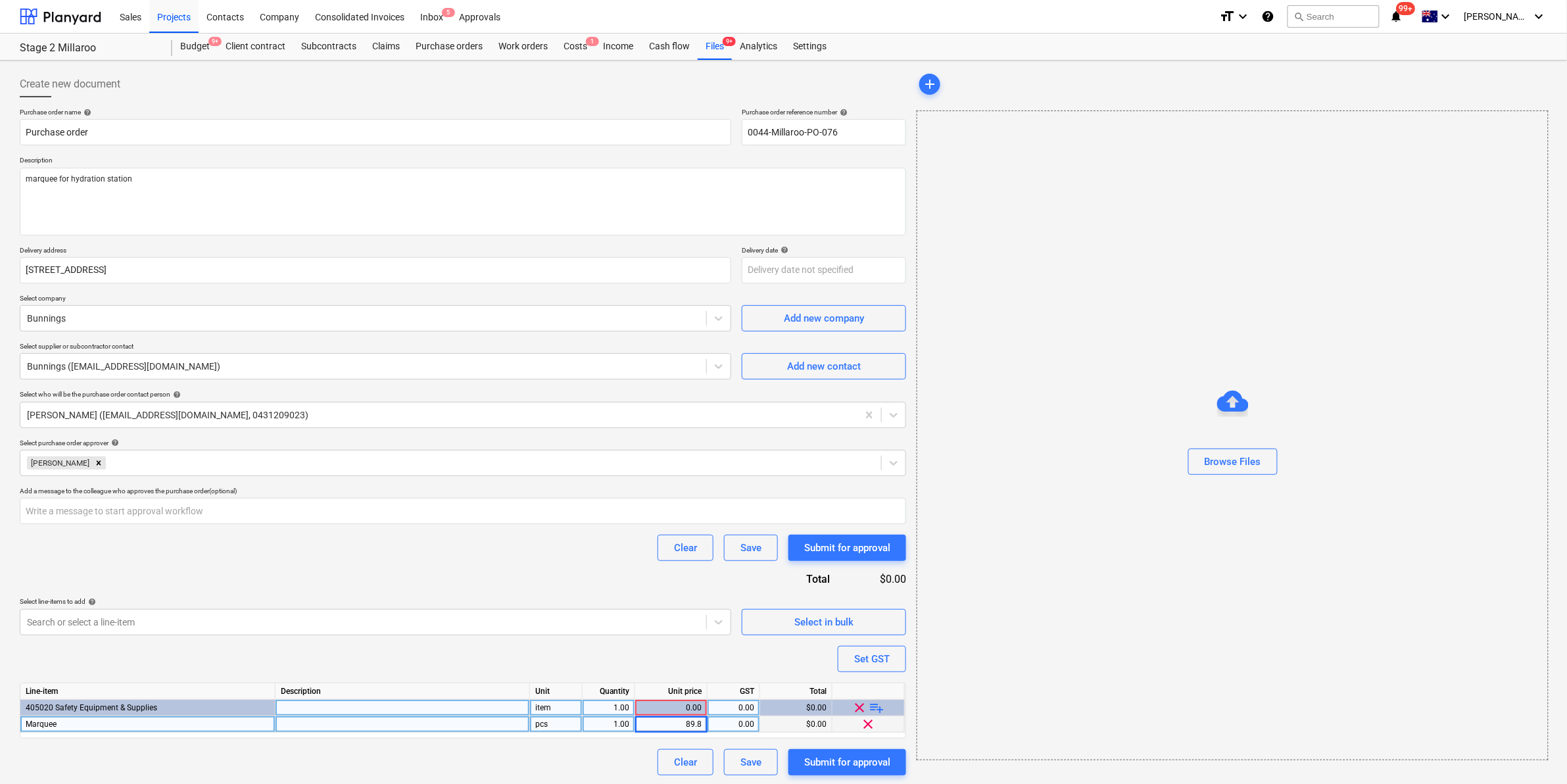
type input "89.82"
click at [843, 757] on div "Submit for approval" at bounding box center [847, 762] width 86 height 17
type textarea "x"
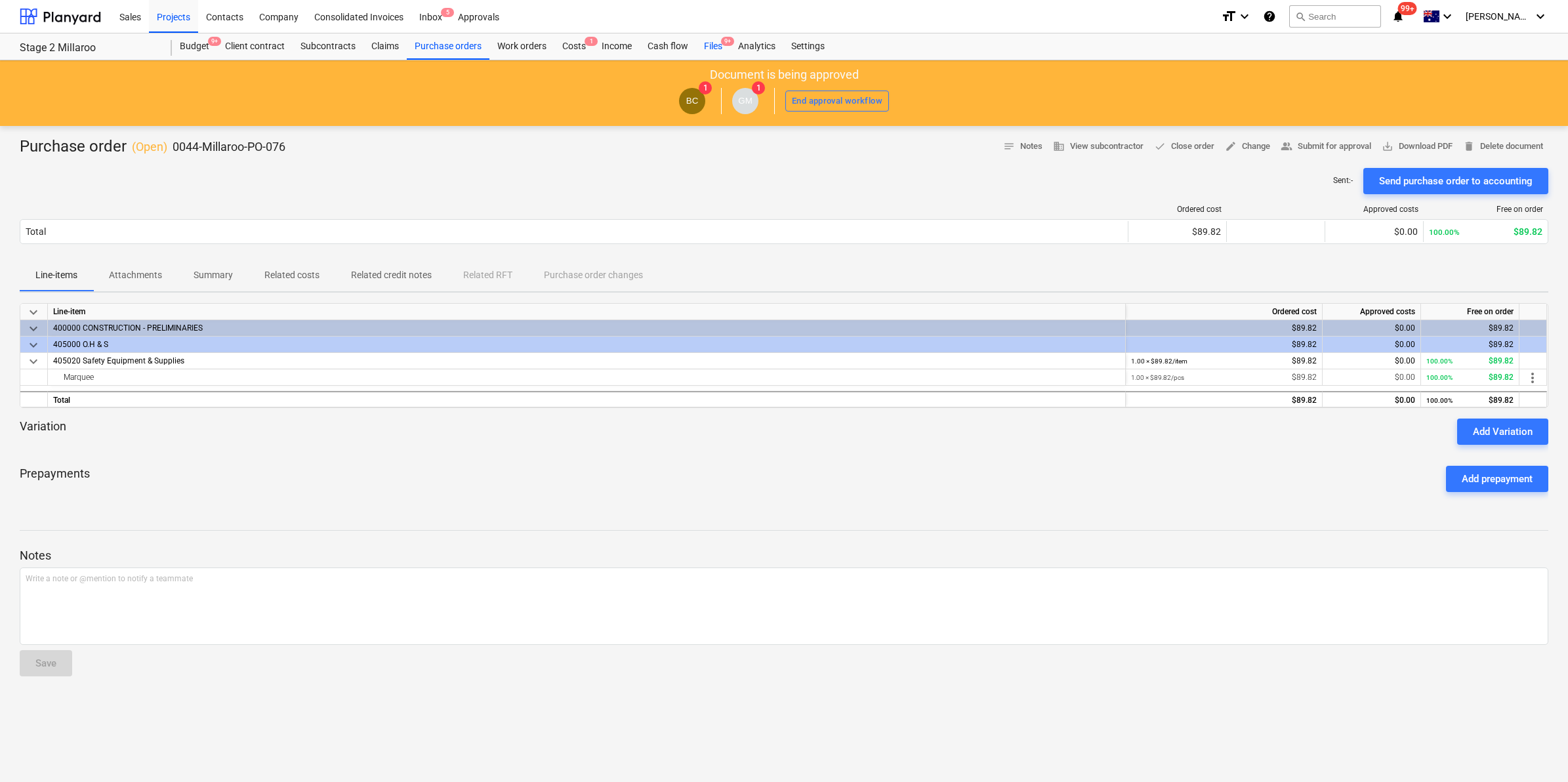
click at [716, 47] on div "Files 9+" at bounding box center [713, 47] width 34 height 26
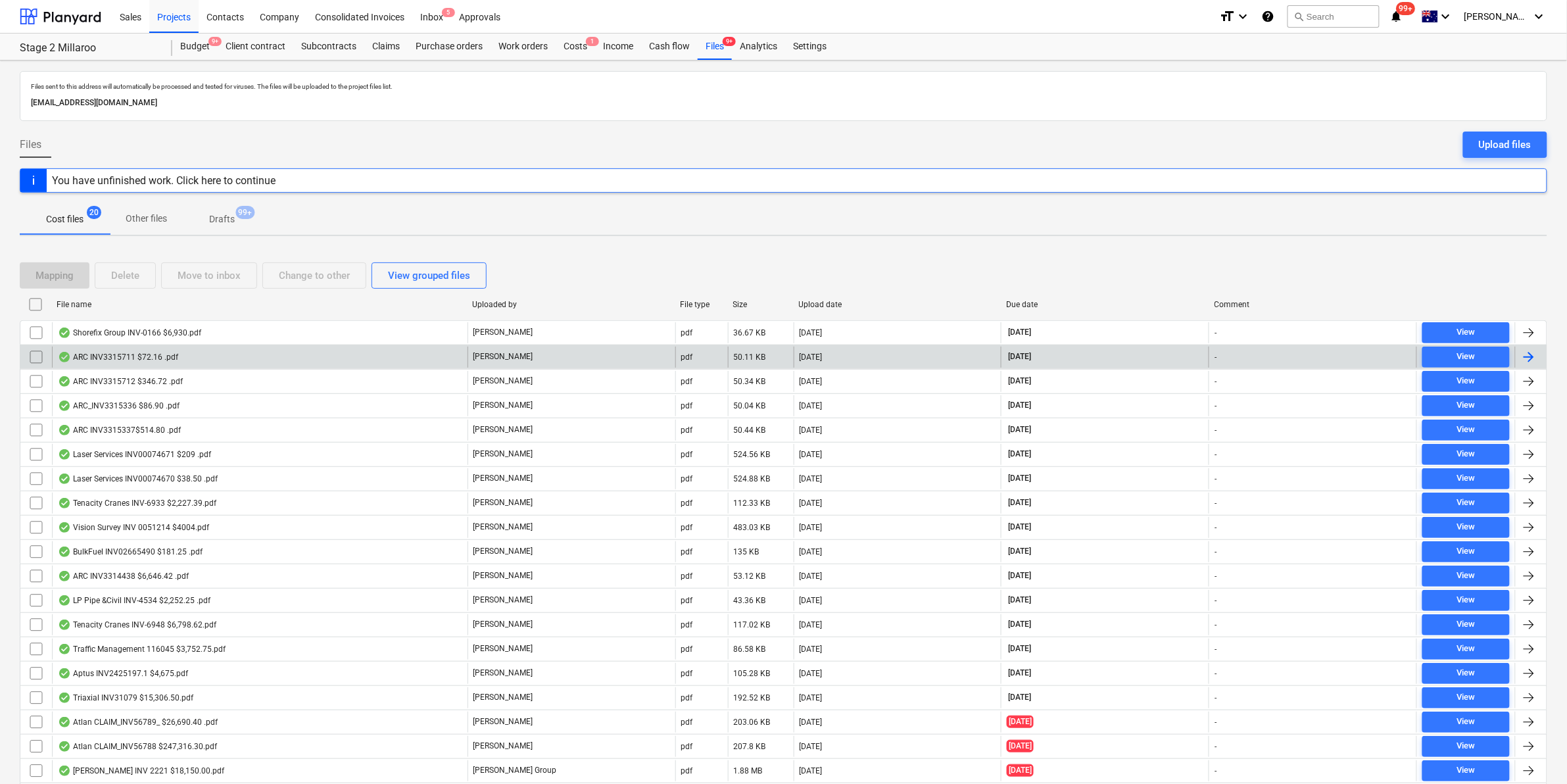
click at [198, 357] on div "ARC INV3315711 $72.16 .pdf" at bounding box center [260, 357] width 416 height 21
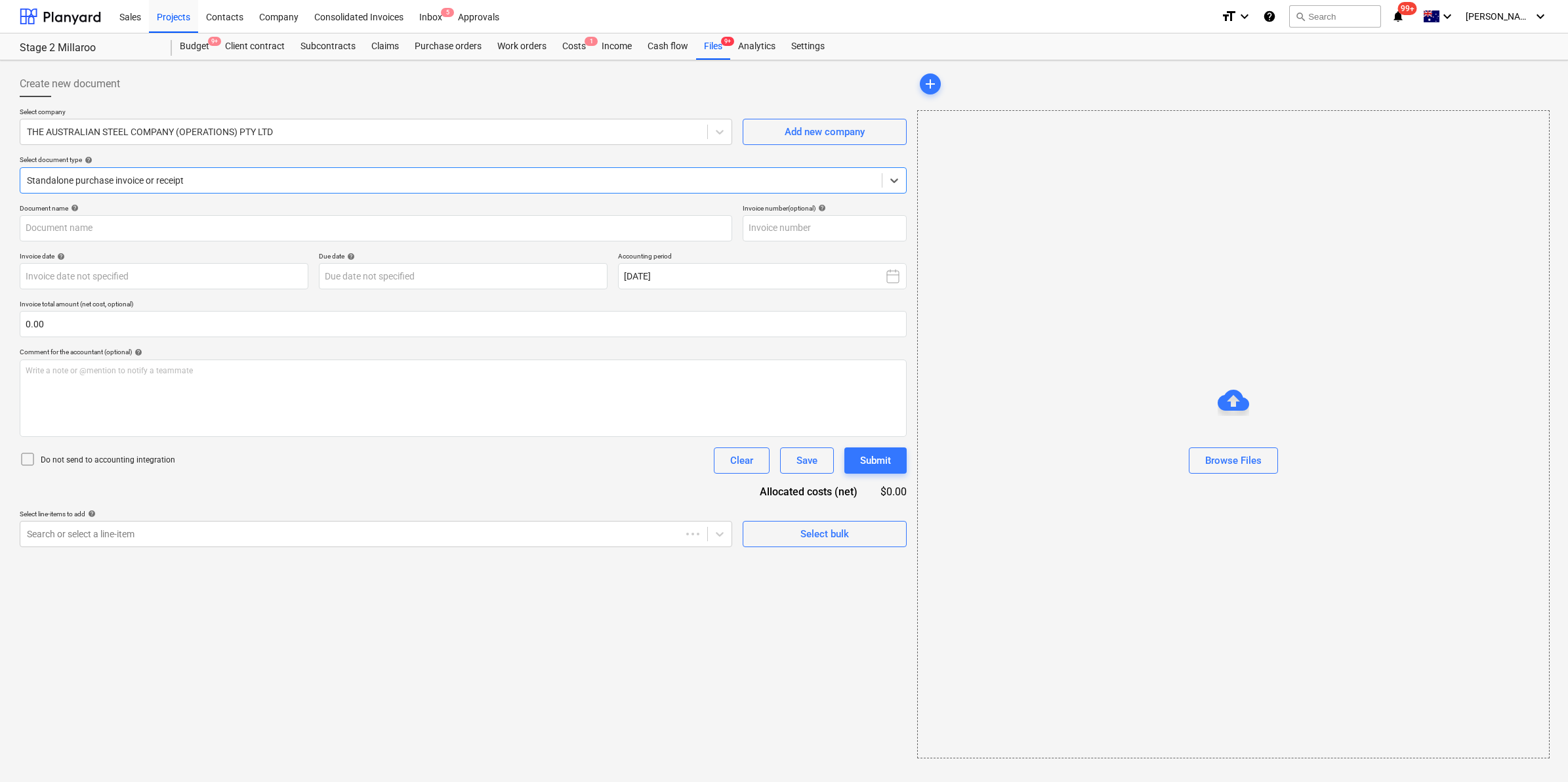
type input "3315711"
type input "05 Sep 2025"
type input "30 Oct 2025"
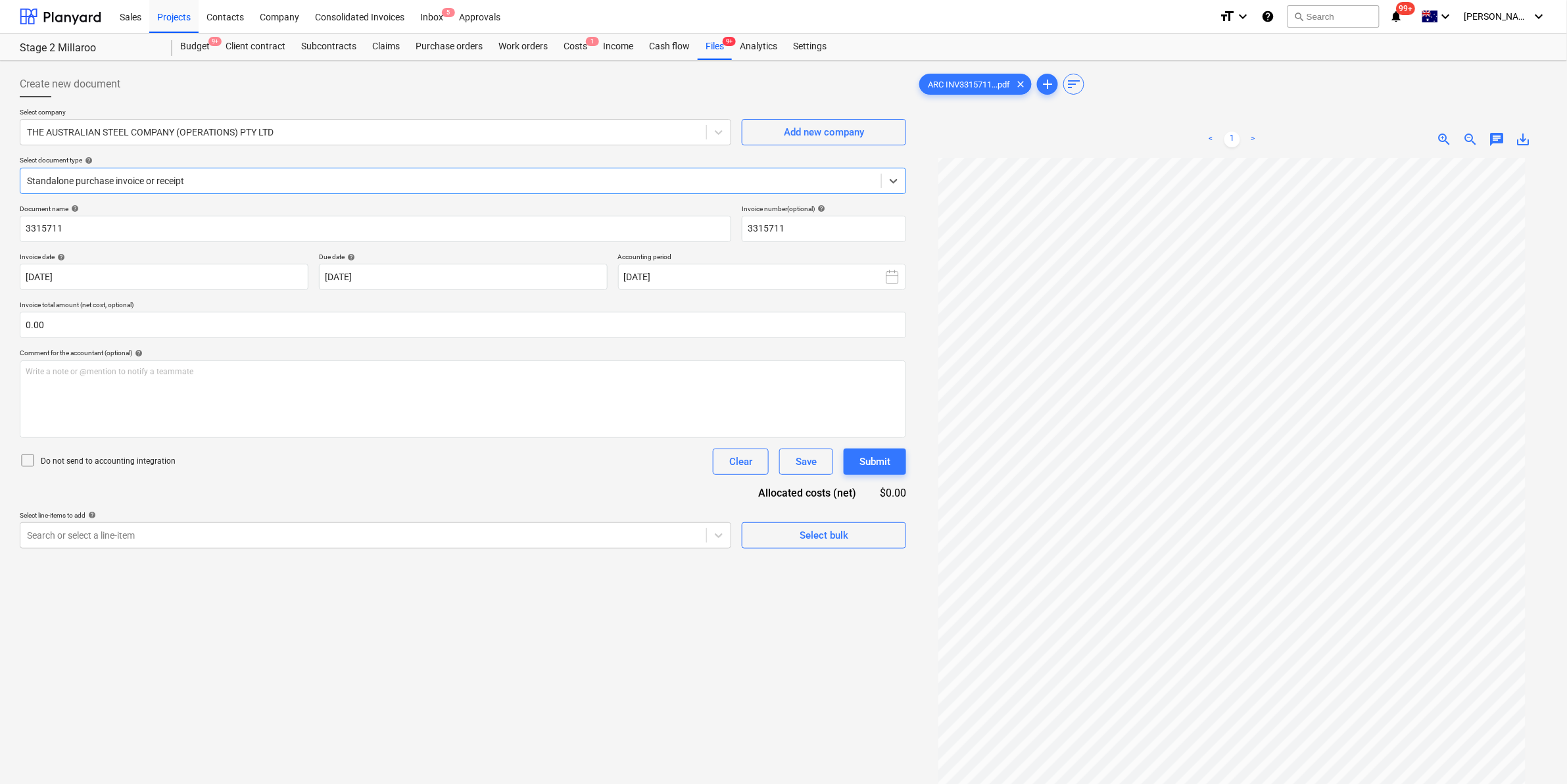
click at [441, 179] on div at bounding box center [450, 181] width 847 height 13
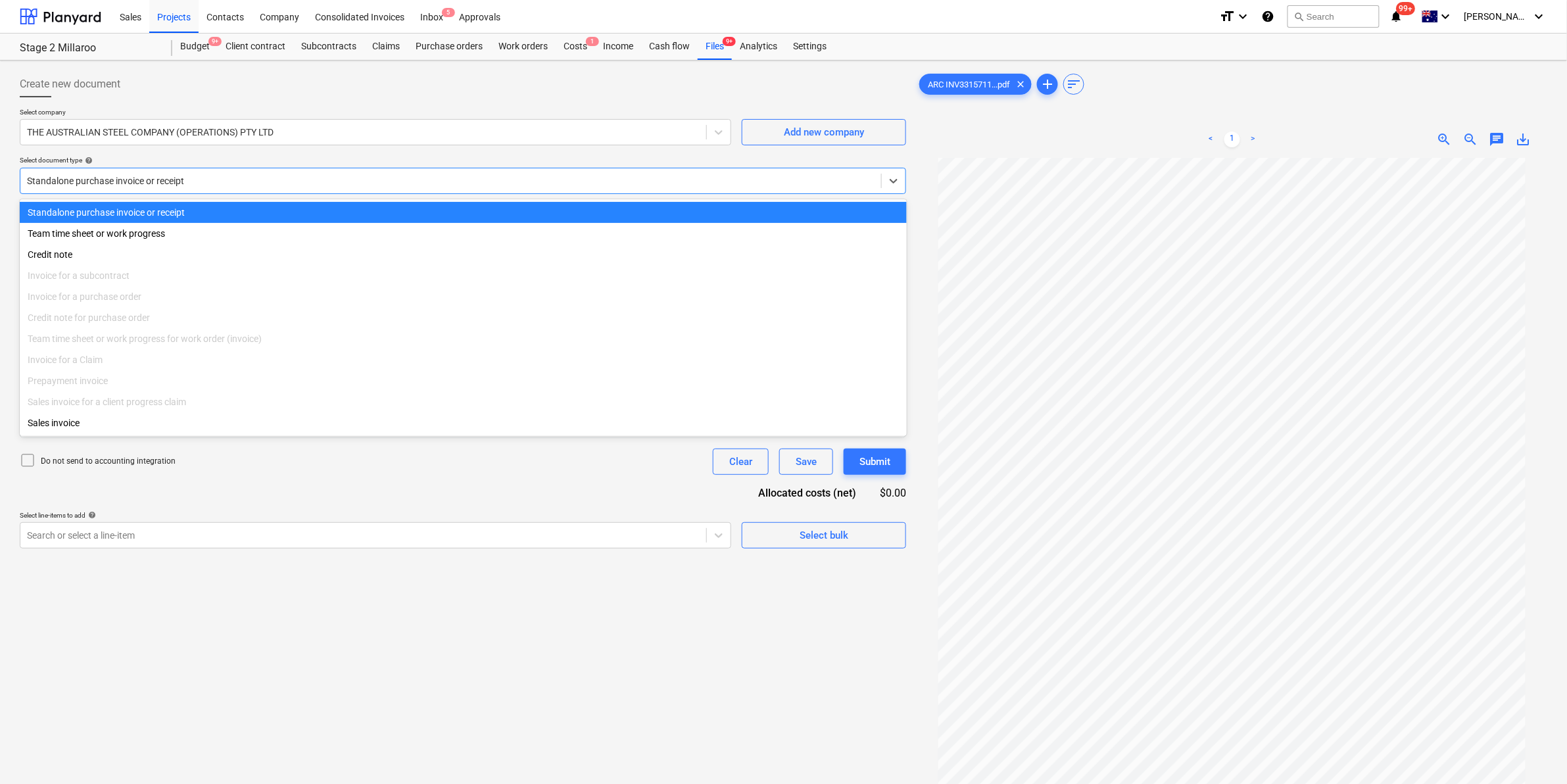
click at [438, 179] on div at bounding box center [450, 181] width 847 height 13
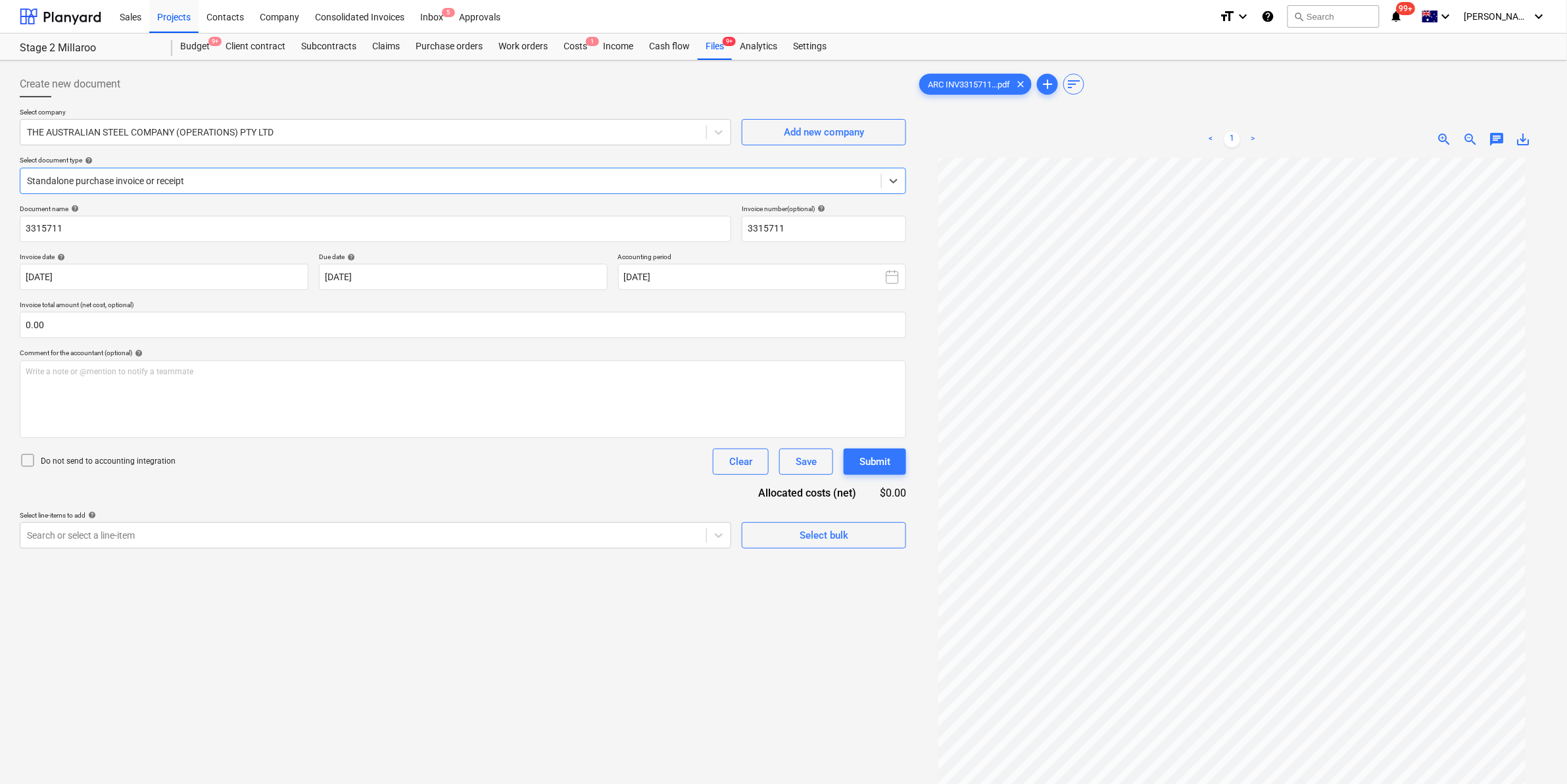
click at [436, 179] on div at bounding box center [450, 181] width 847 height 13
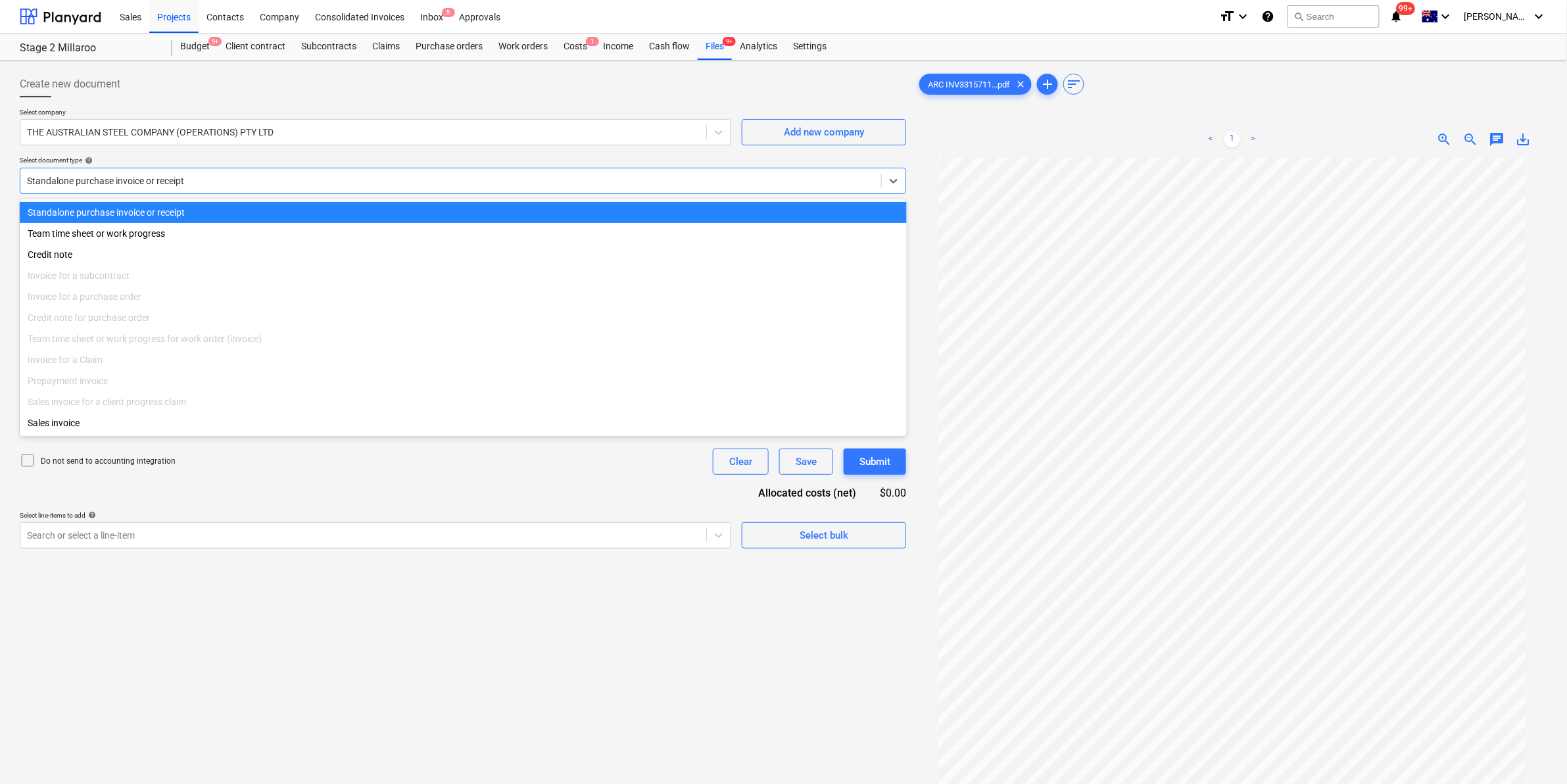
click at [436, 179] on div at bounding box center [450, 181] width 847 height 13
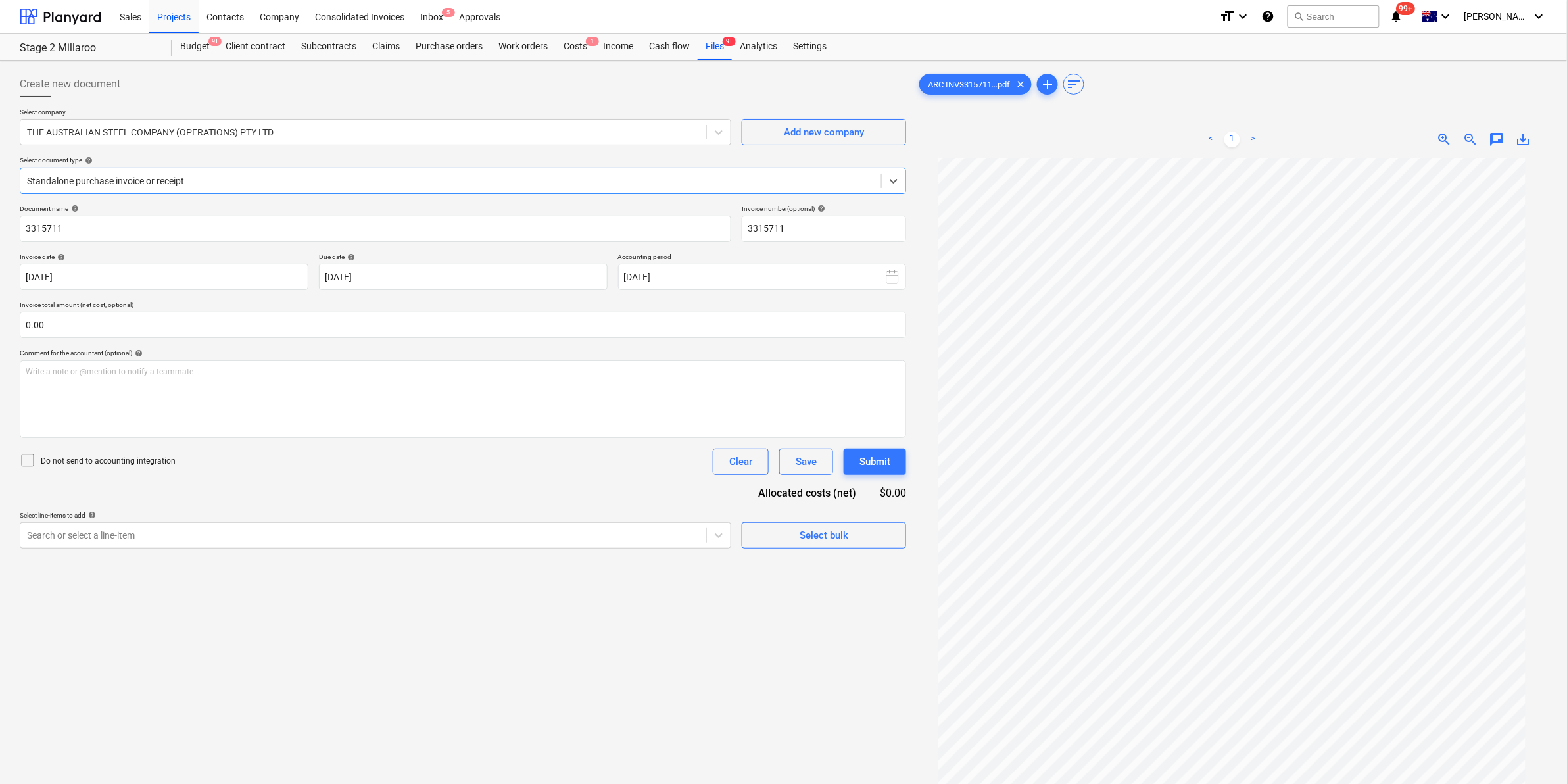
click at [435, 178] on div at bounding box center [450, 181] width 847 height 13
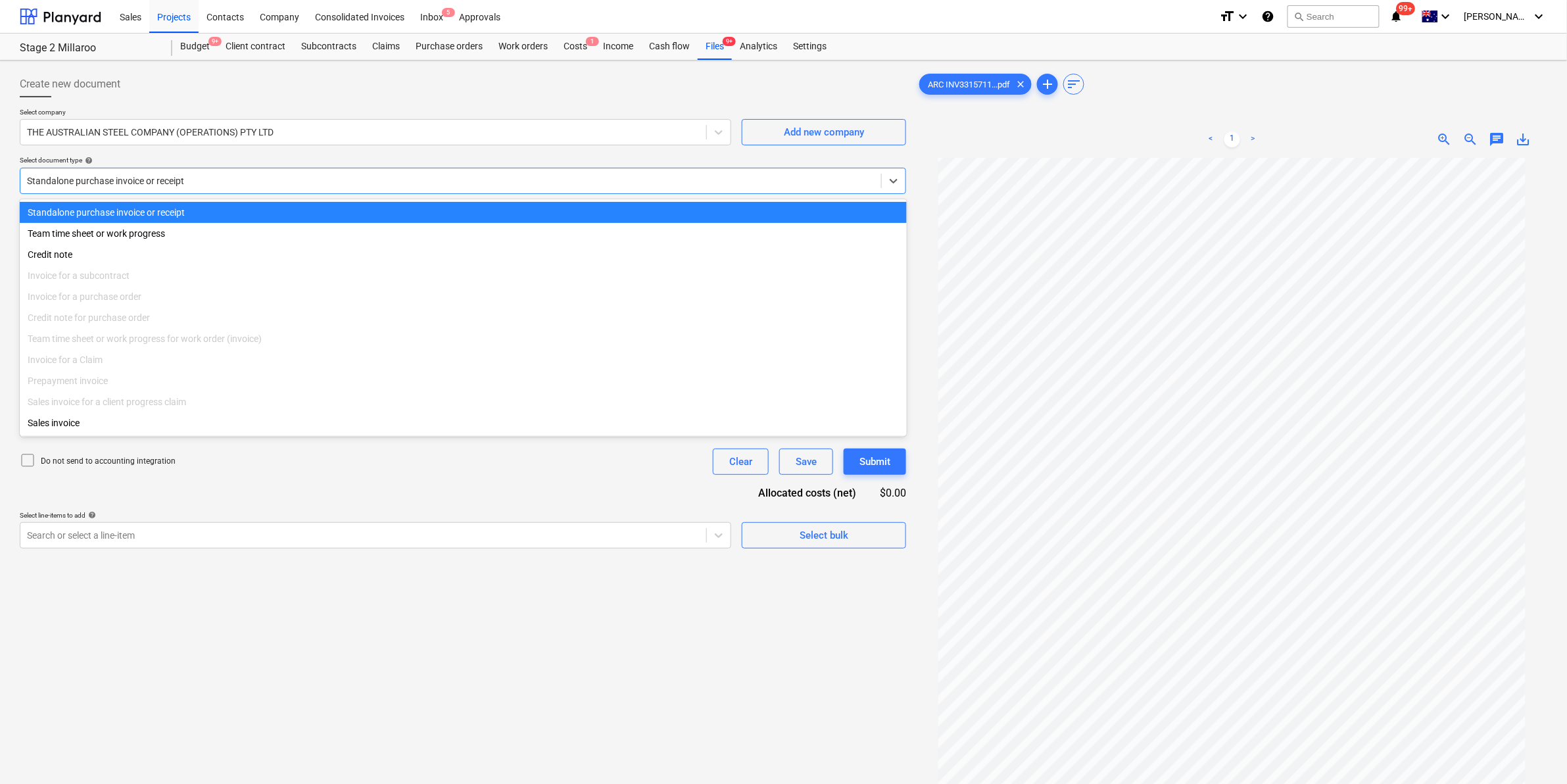
click at [435, 175] on div at bounding box center [450, 181] width 847 height 13
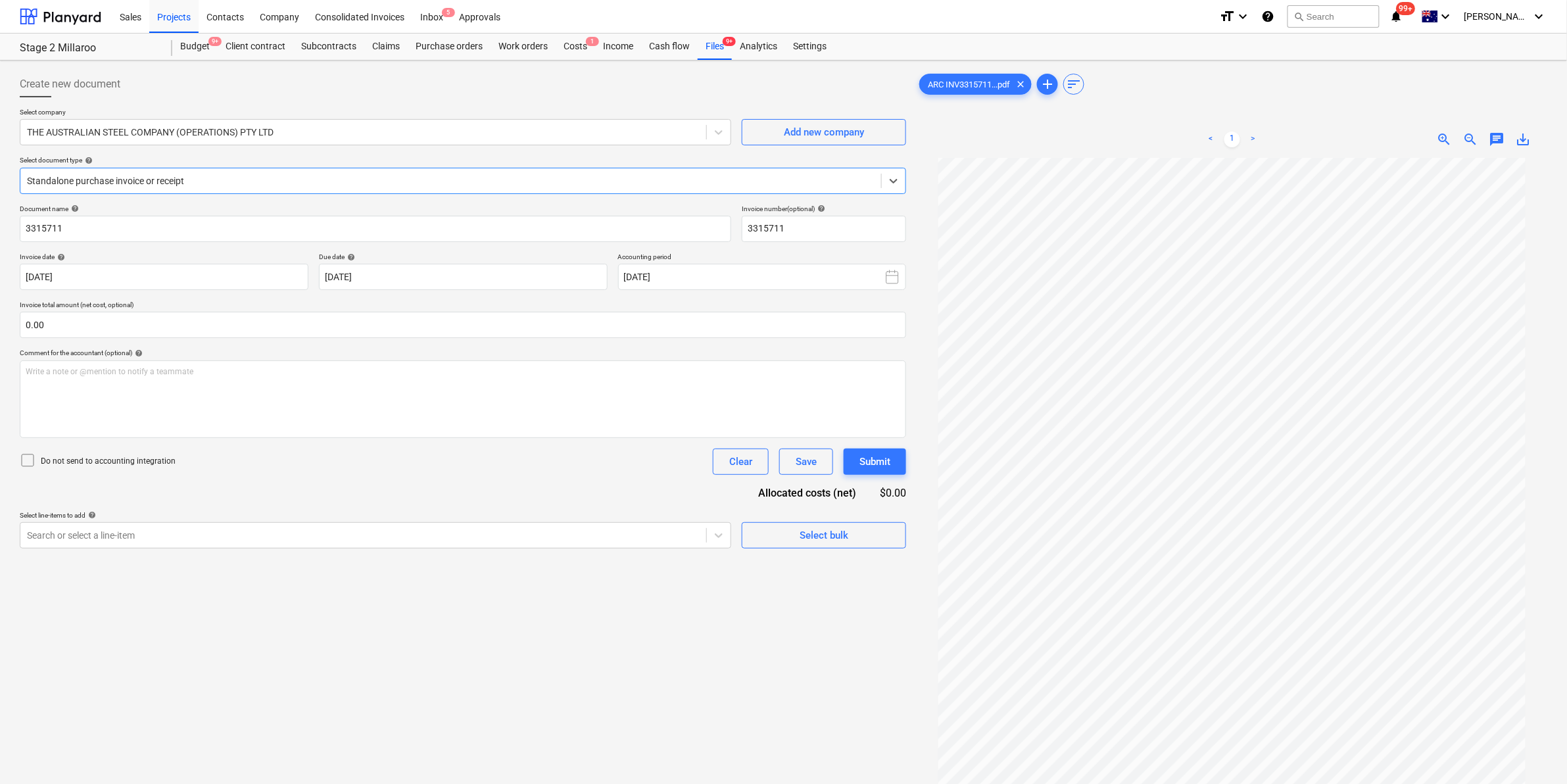
click at [434, 175] on div at bounding box center [450, 181] width 847 height 13
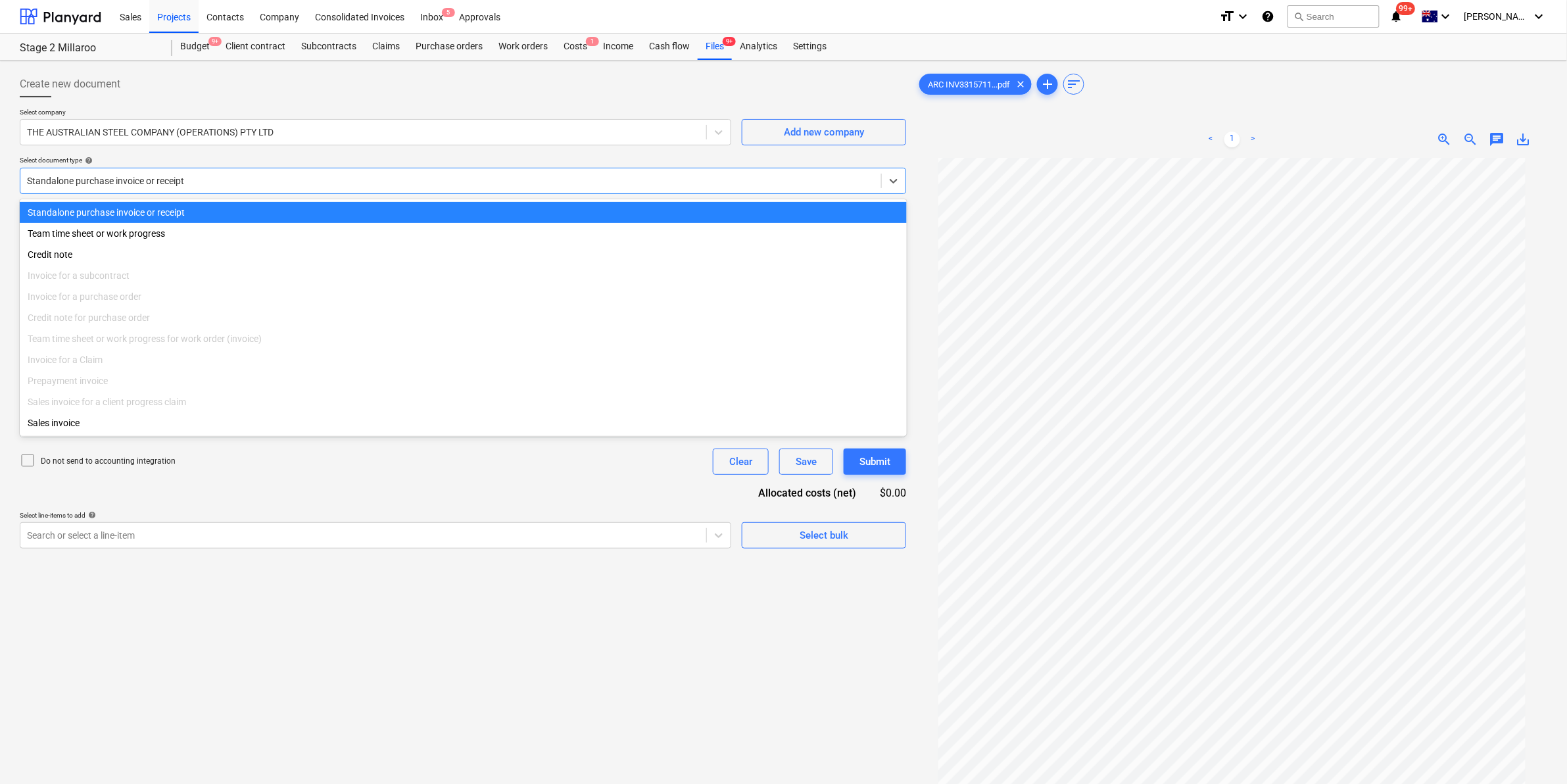
click at [434, 175] on div at bounding box center [450, 181] width 847 height 13
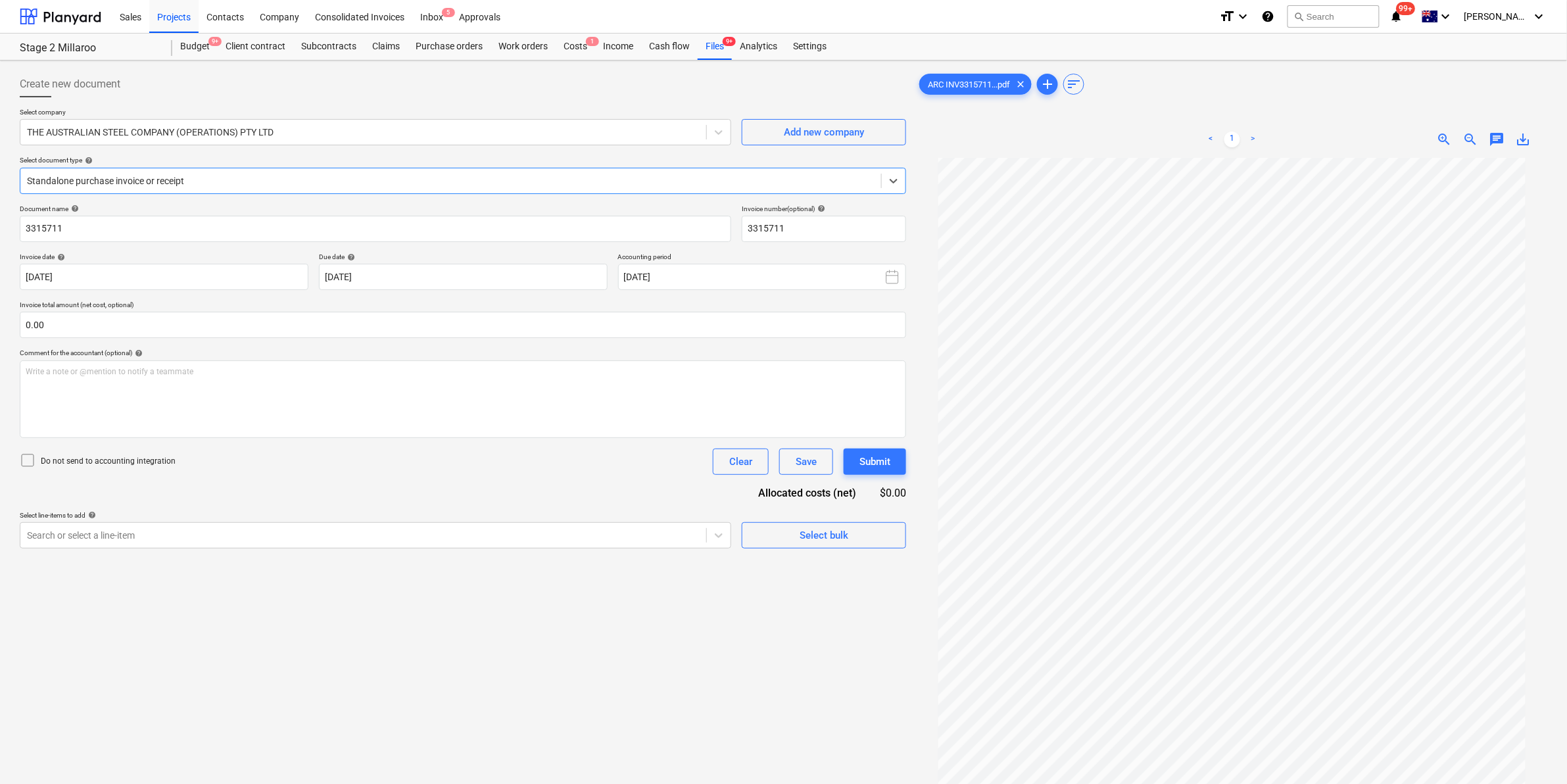
click at [434, 175] on div at bounding box center [450, 181] width 847 height 13
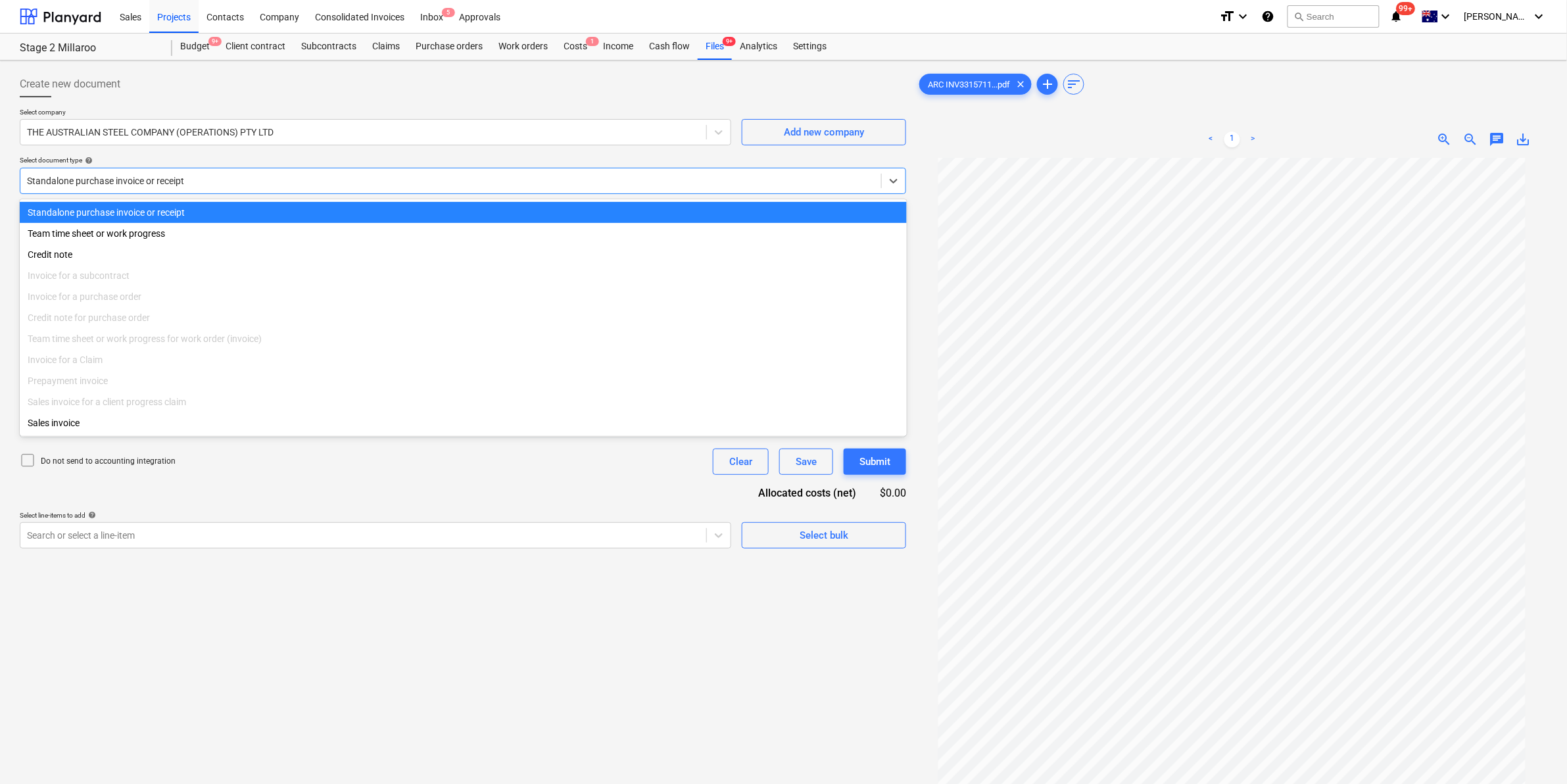
click at [434, 175] on div at bounding box center [450, 181] width 847 height 13
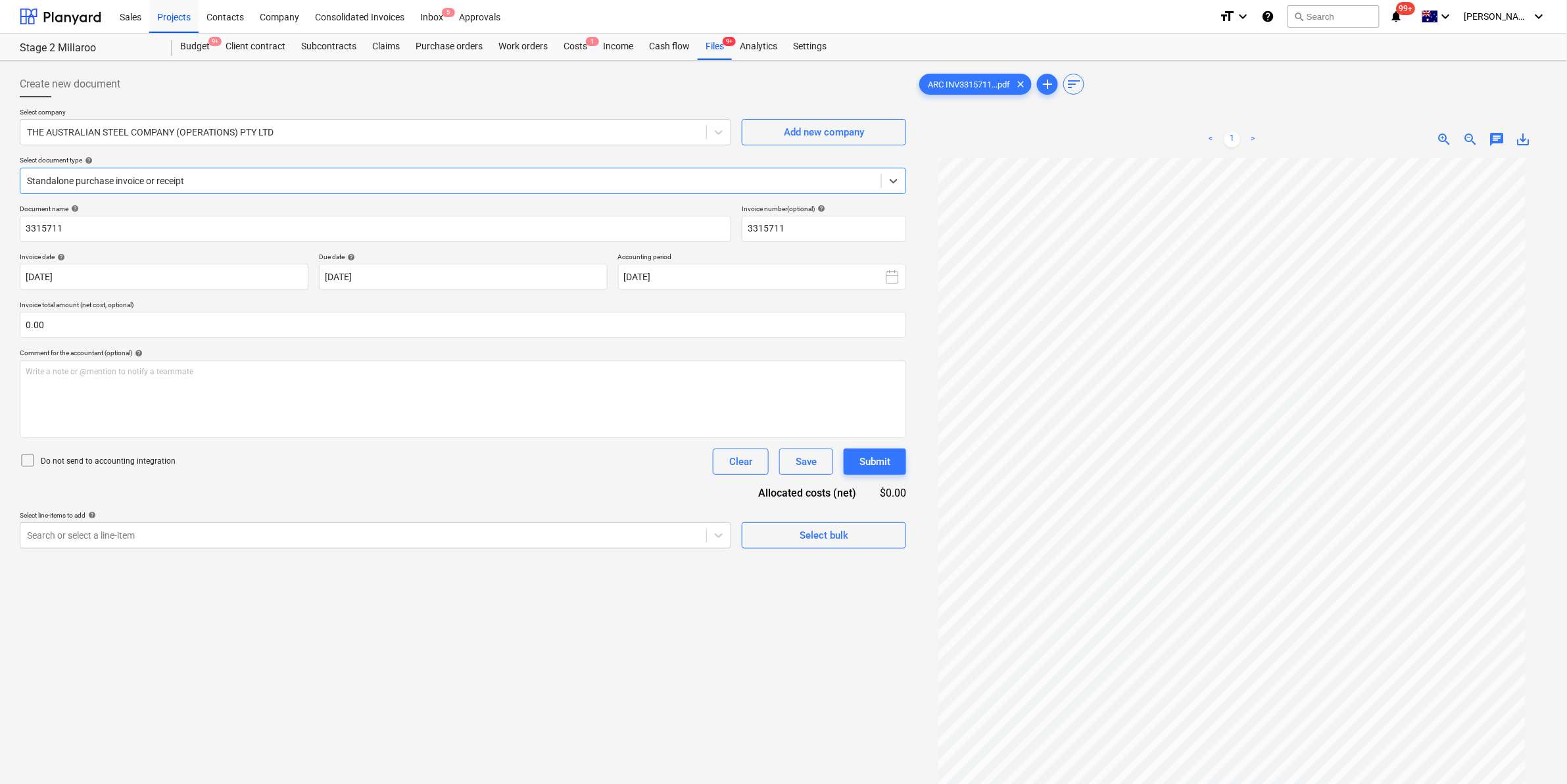
click at [434, 175] on div at bounding box center [450, 181] width 847 height 13
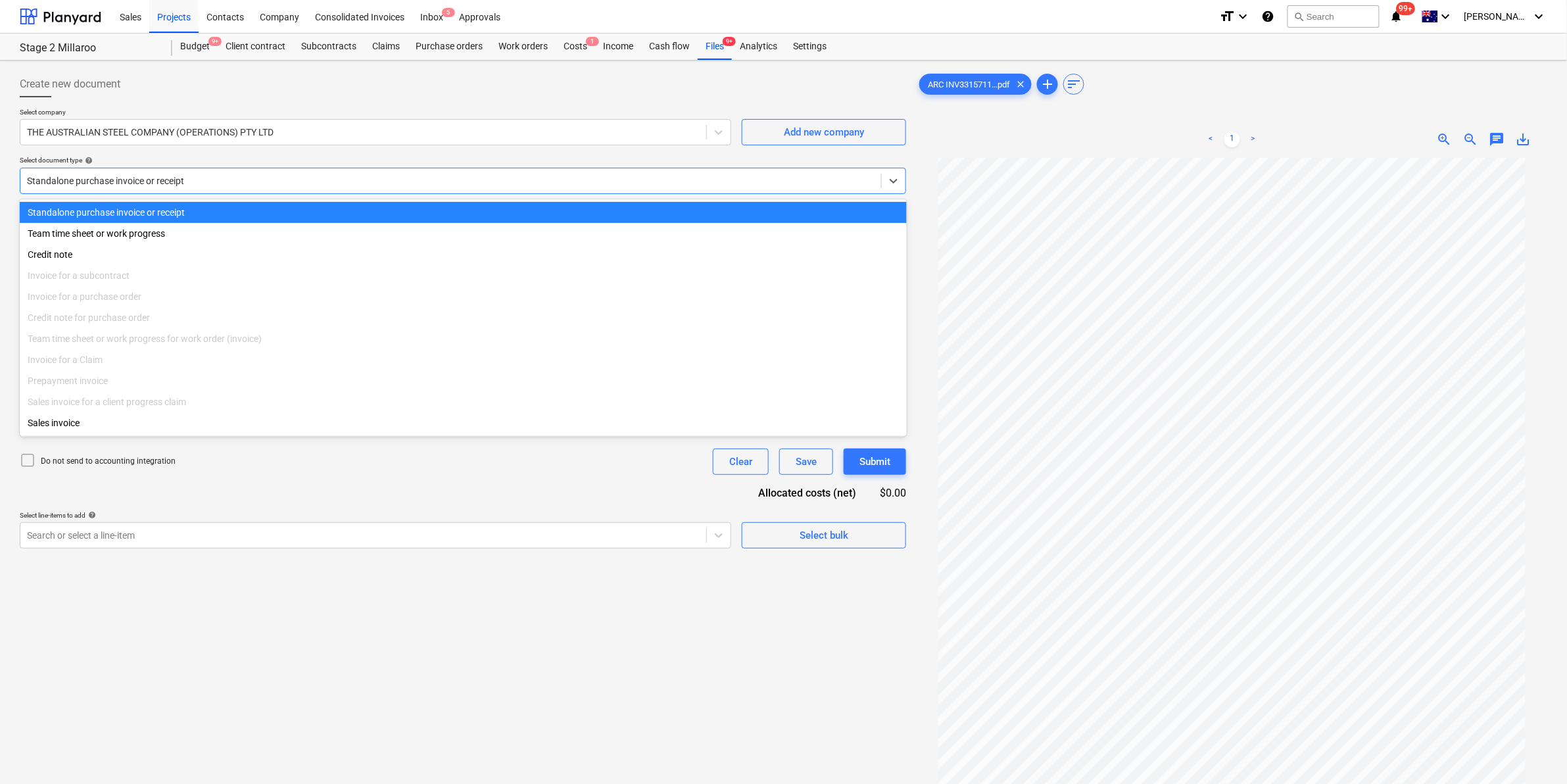
click at [434, 175] on div at bounding box center [450, 181] width 847 height 13
click at [433, 175] on div at bounding box center [450, 181] width 847 height 13
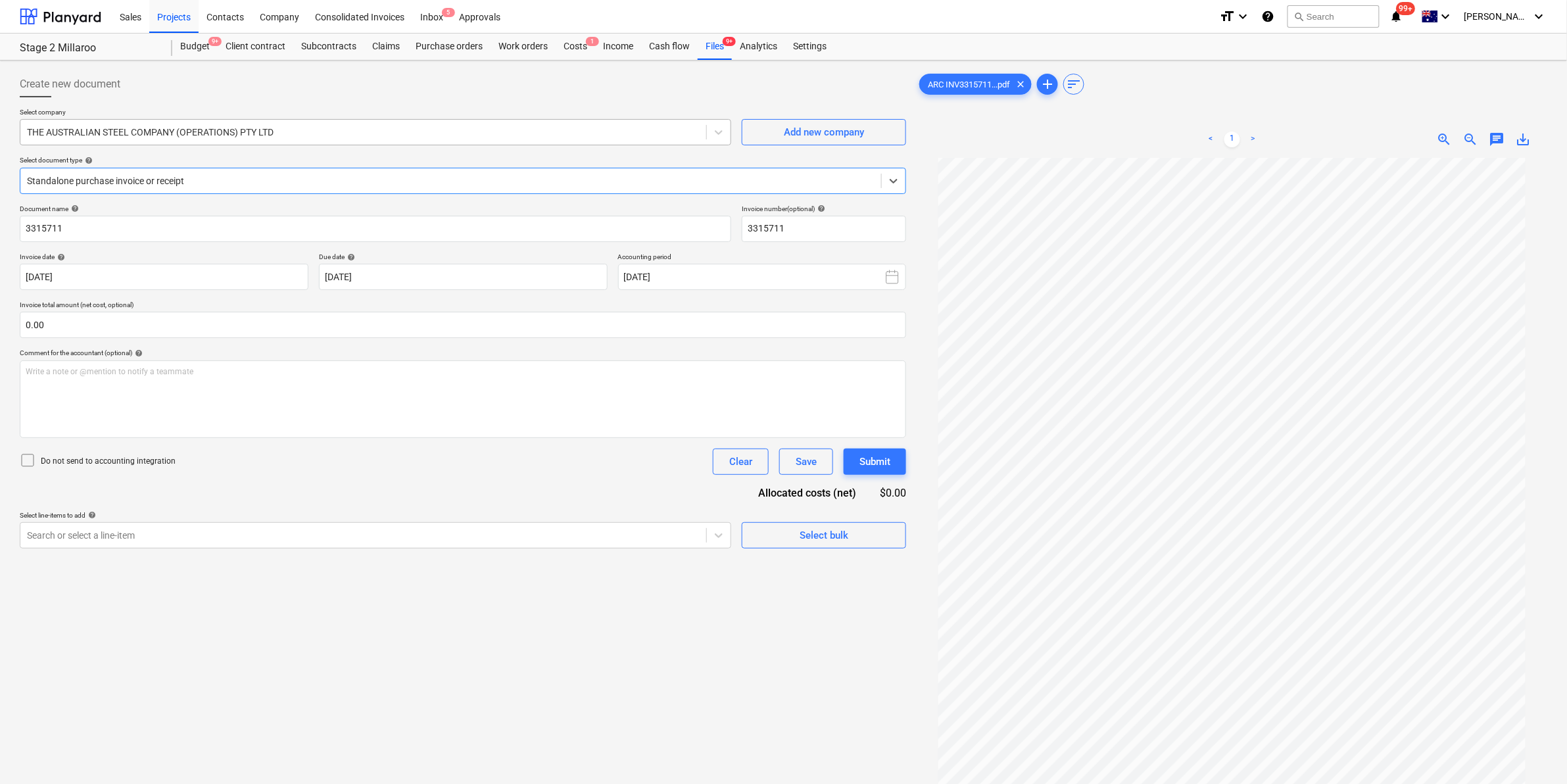
click at [307, 139] on div at bounding box center [363, 132] width 673 height 13
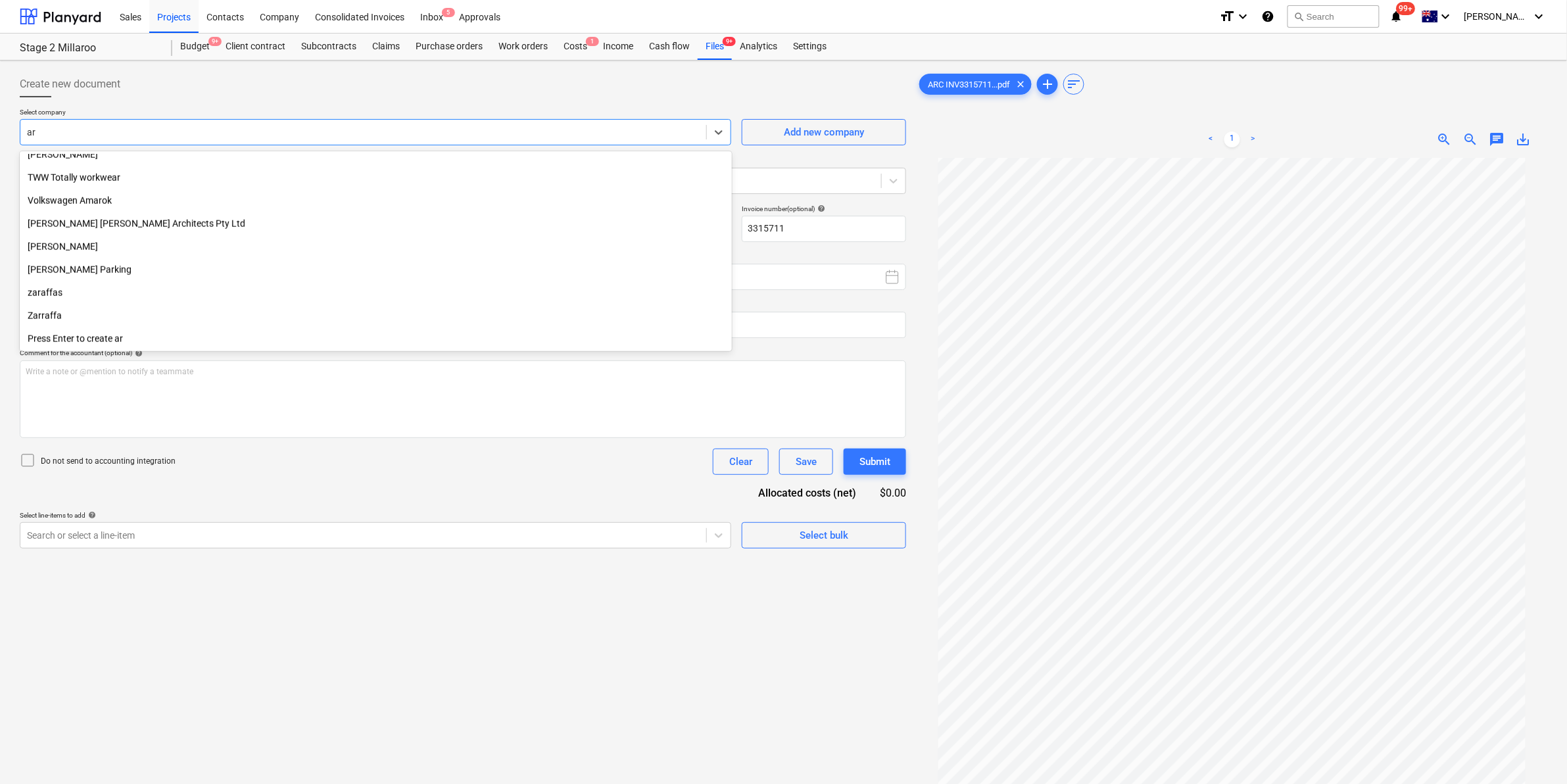
scroll to position [2841, 0]
type input "arc"
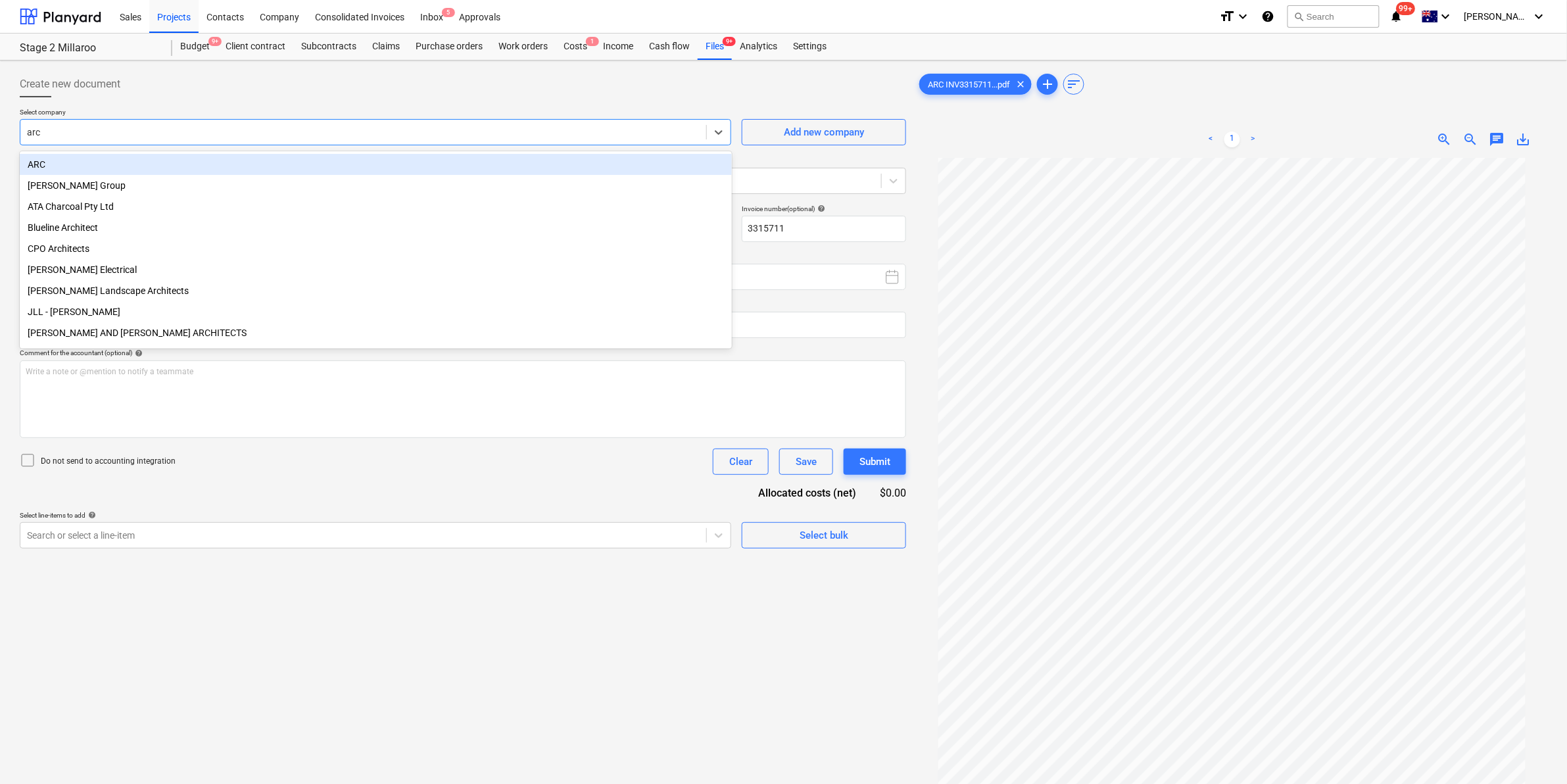
click at [215, 165] on div "ARC" at bounding box center [376, 164] width 712 height 21
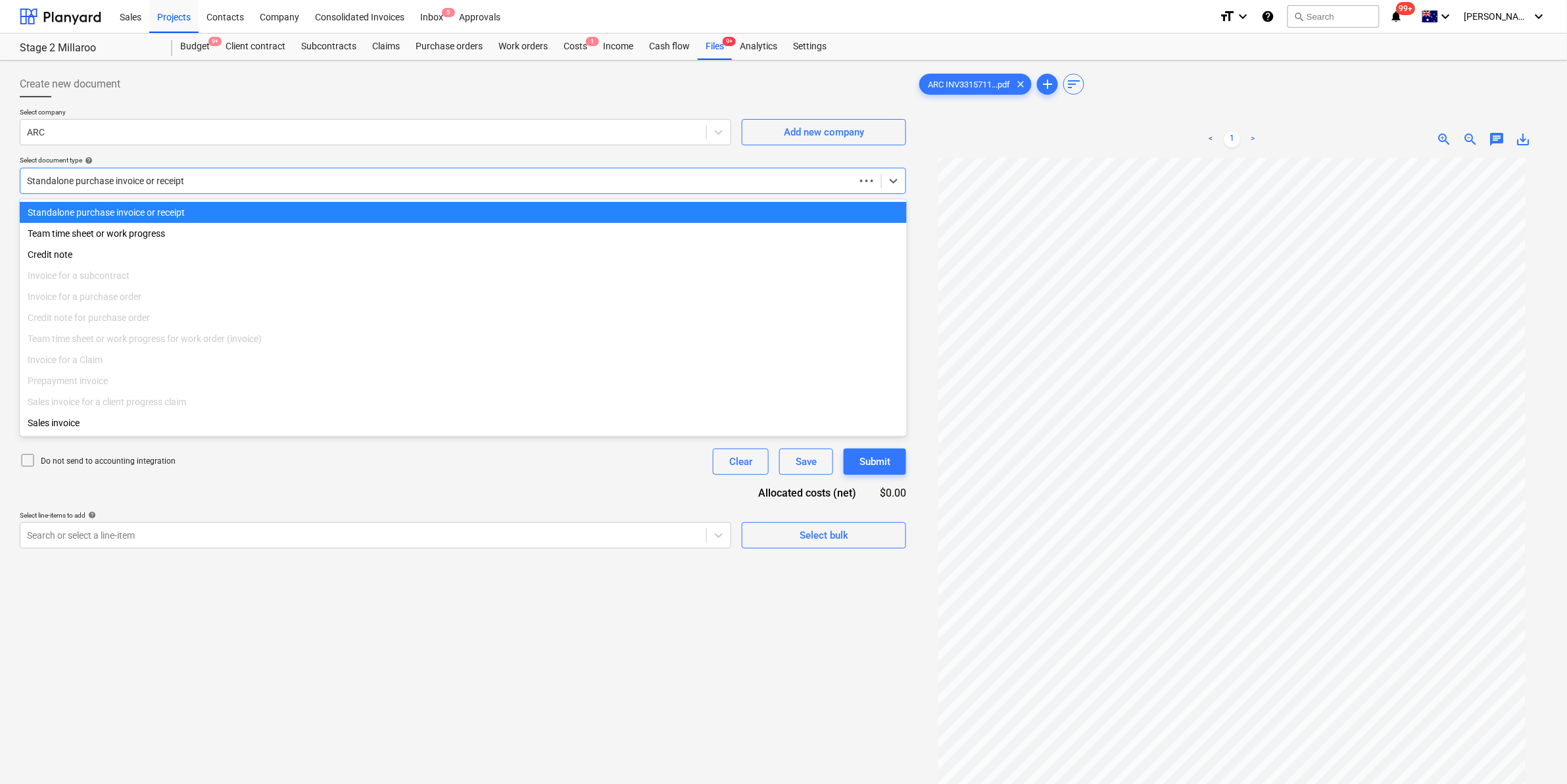
click at [238, 185] on div at bounding box center [437, 181] width 821 height 13
click at [219, 205] on div "Standalone purchase invoice or receipt" at bounding box center [463, 212] width 887 height 21
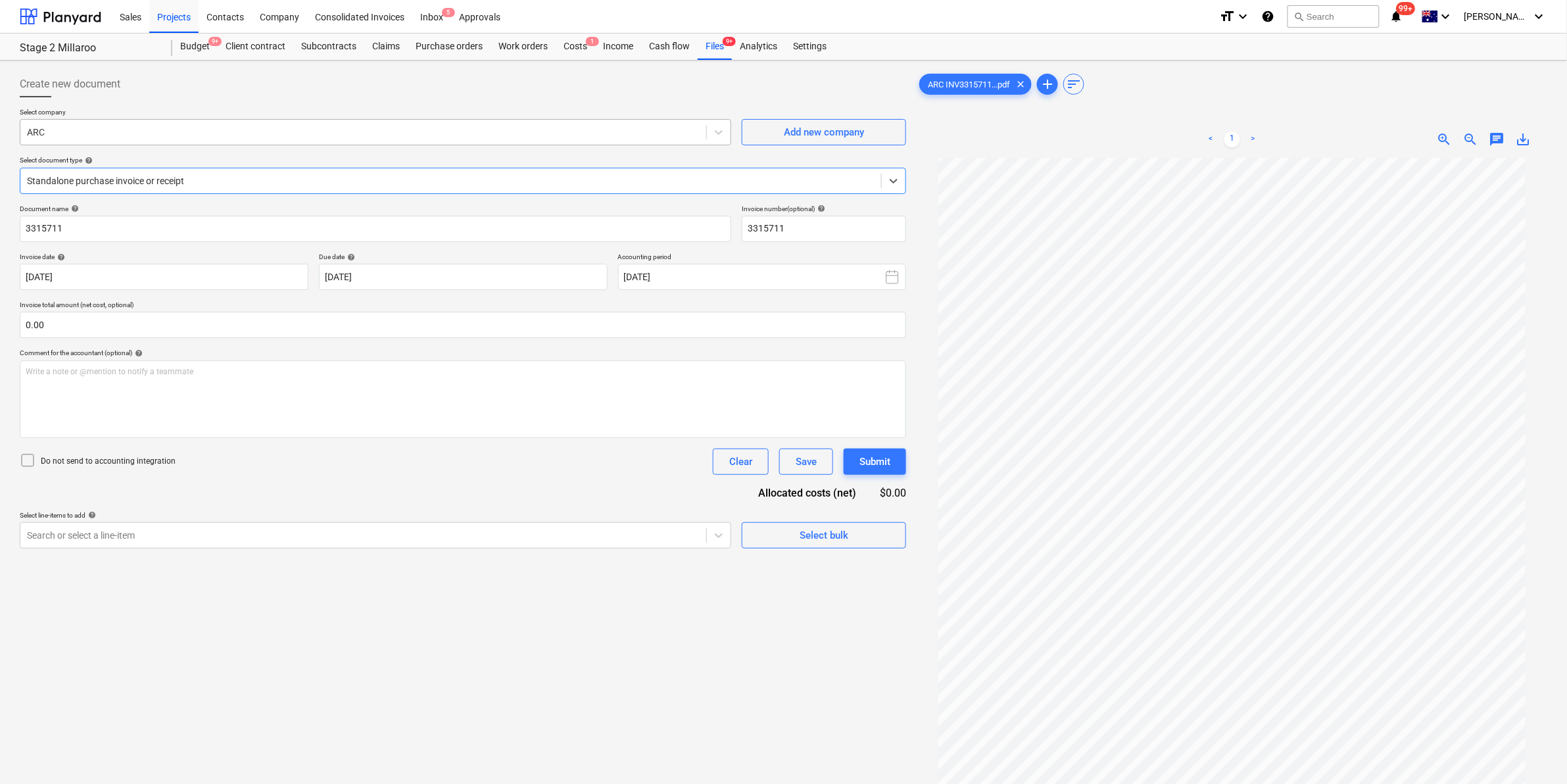
click at [269, 139] on div at bounding box center [363, 132] width 673 height 13
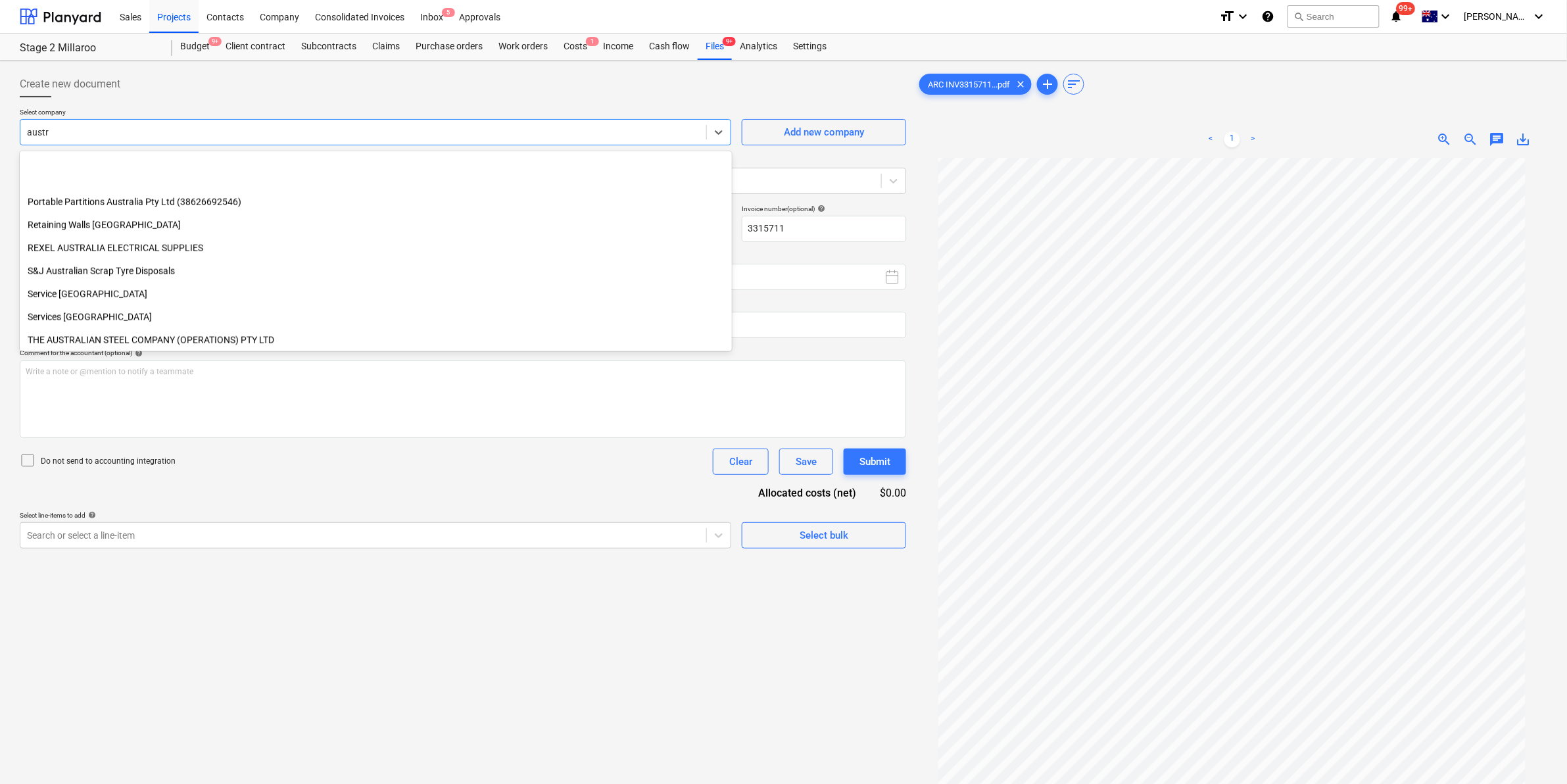
scroll to position [733, 0]
type input "austr"
click at [434, 105] on div at bounding box center [463, 102] width 887 height 10
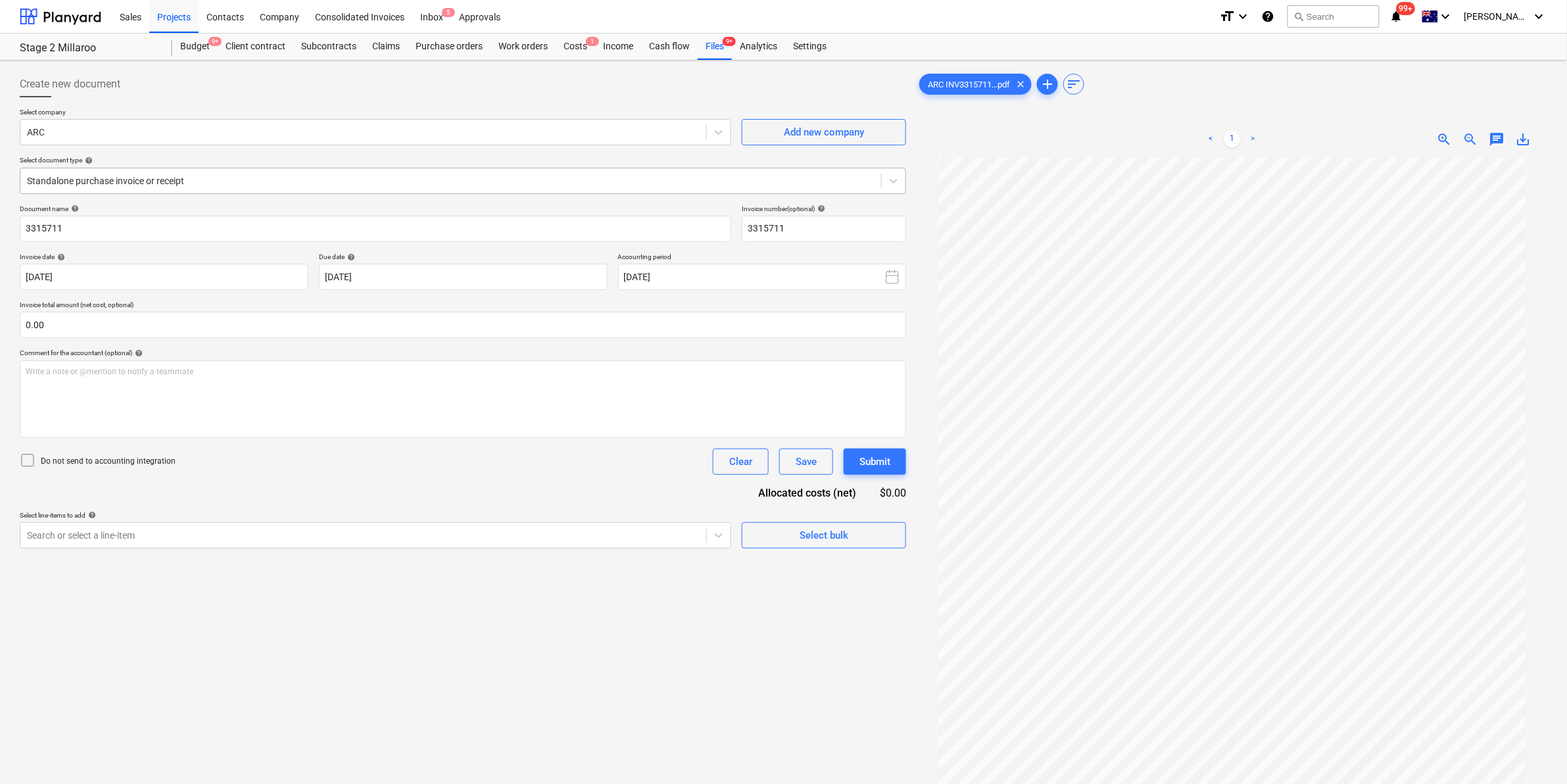
click at [343, 186] on div at bounding box center [450, 181] width 847 height 13
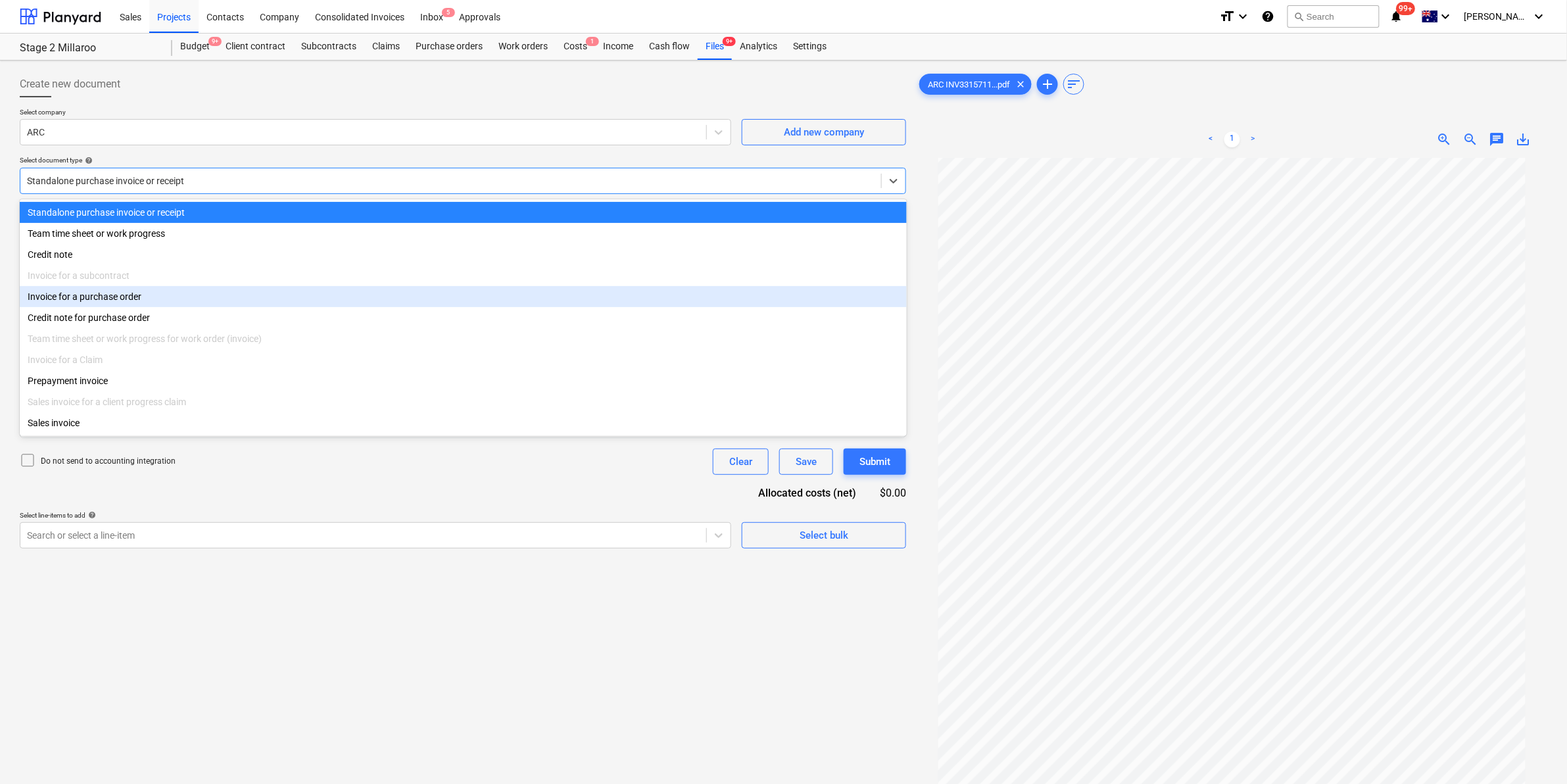
click at [231, 303] on div "Invoice for a purchase order" at bounding box center [463, 296] width 887 height 21
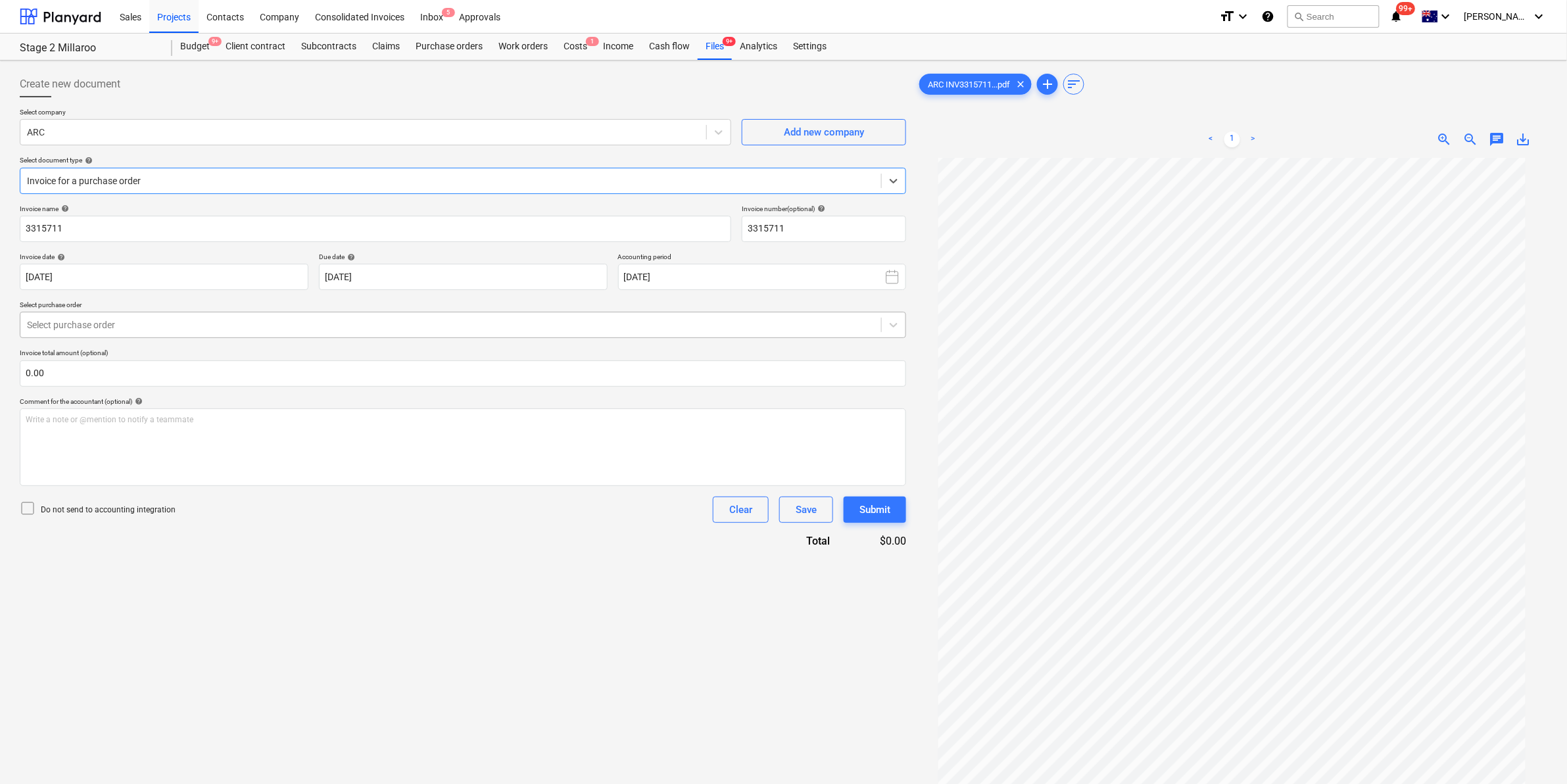
click at [208, 320] on div at bounding box center [450, 324] width 847 height 13
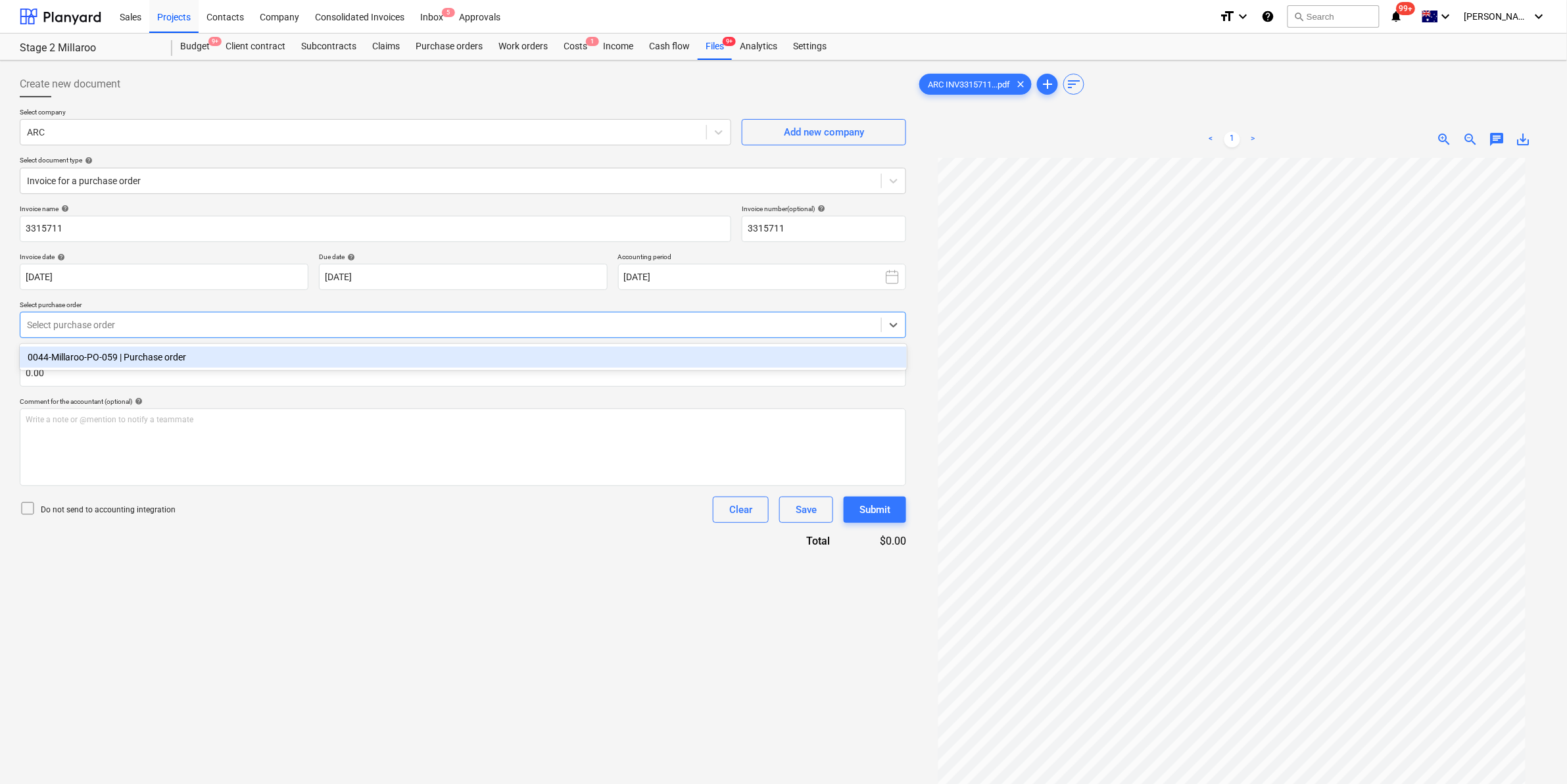
click at [188, 354] on div "0044-Millaroo-PO-059 | Purchase order" at bounding box center [463, 357] width 887 height 21
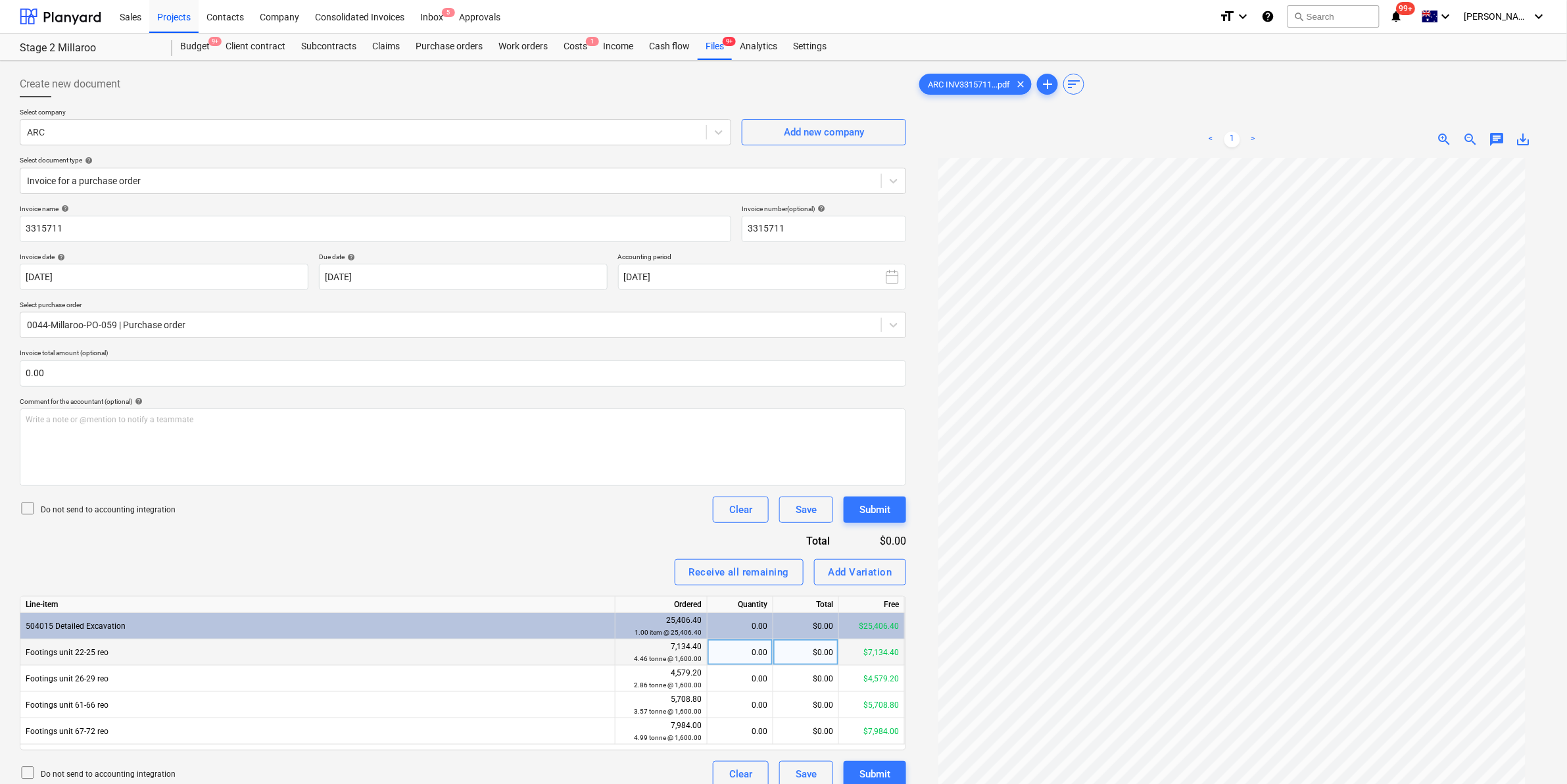
click at [822, 651] on div "$0.00" at bounding box center [806, 652] width 66 height 26
type input "65.6"
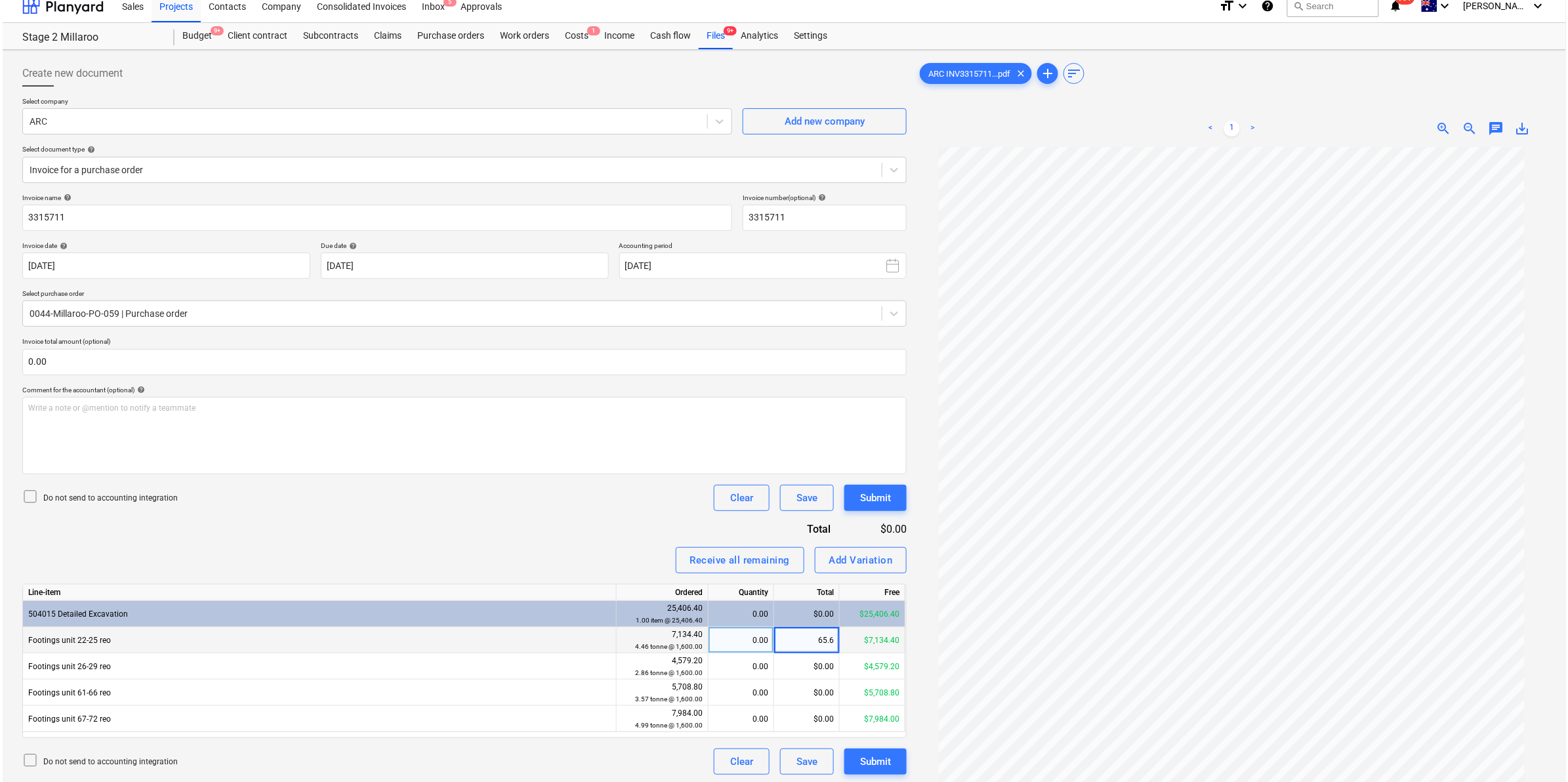
scroll to position [131, 0]
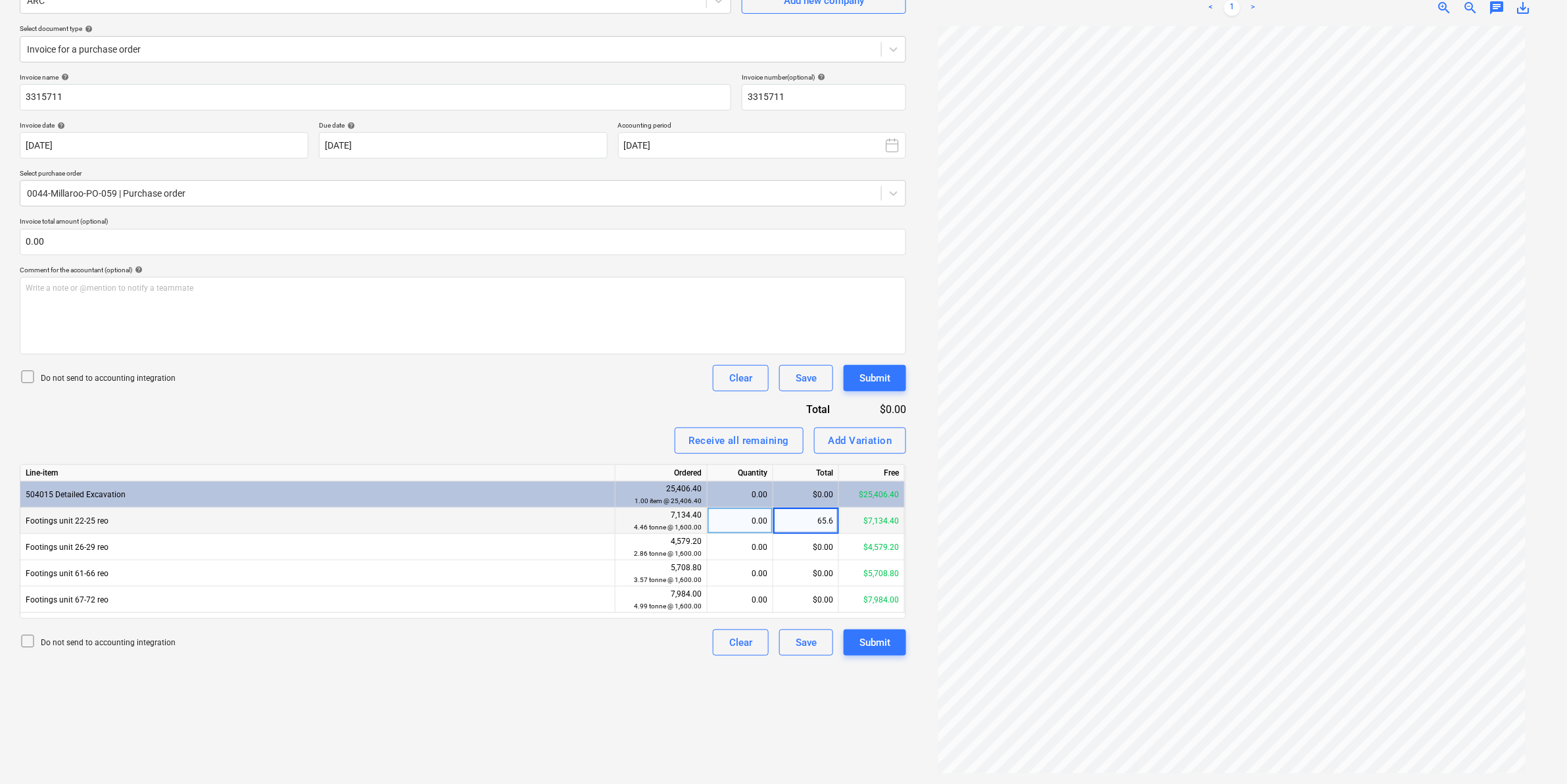
click at [702, 680] on div "Create new document Select company ARC Add new company Select document type hel…" at bounding box center [463, 356] width 897 height 844
click at [870, 636] on div "Submit" at bounding box center [875, 642] width 31 height 17
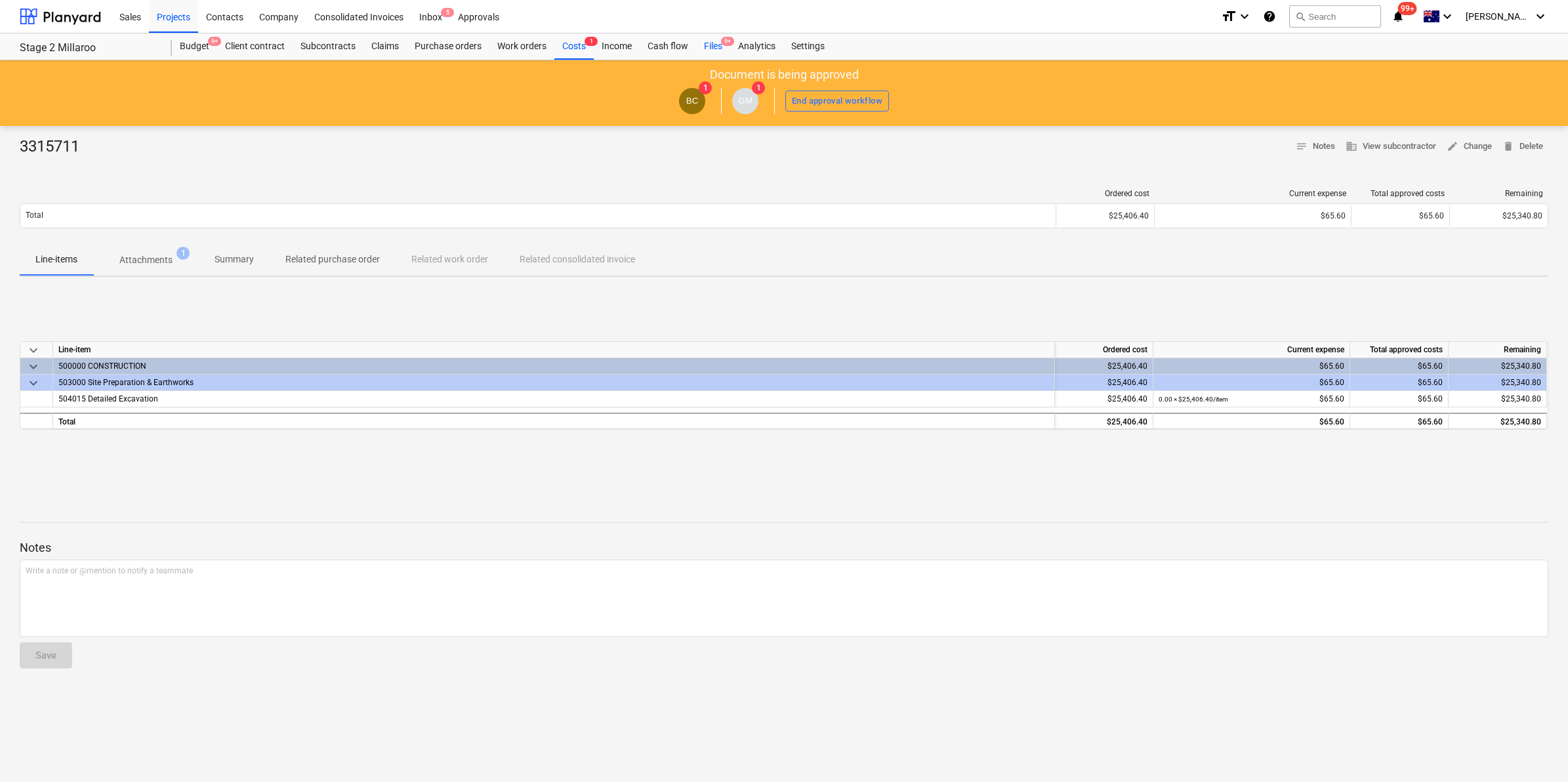
click at [712, 40] on div "Files 9+" at bounding box center [713, 47] width 34 height 26
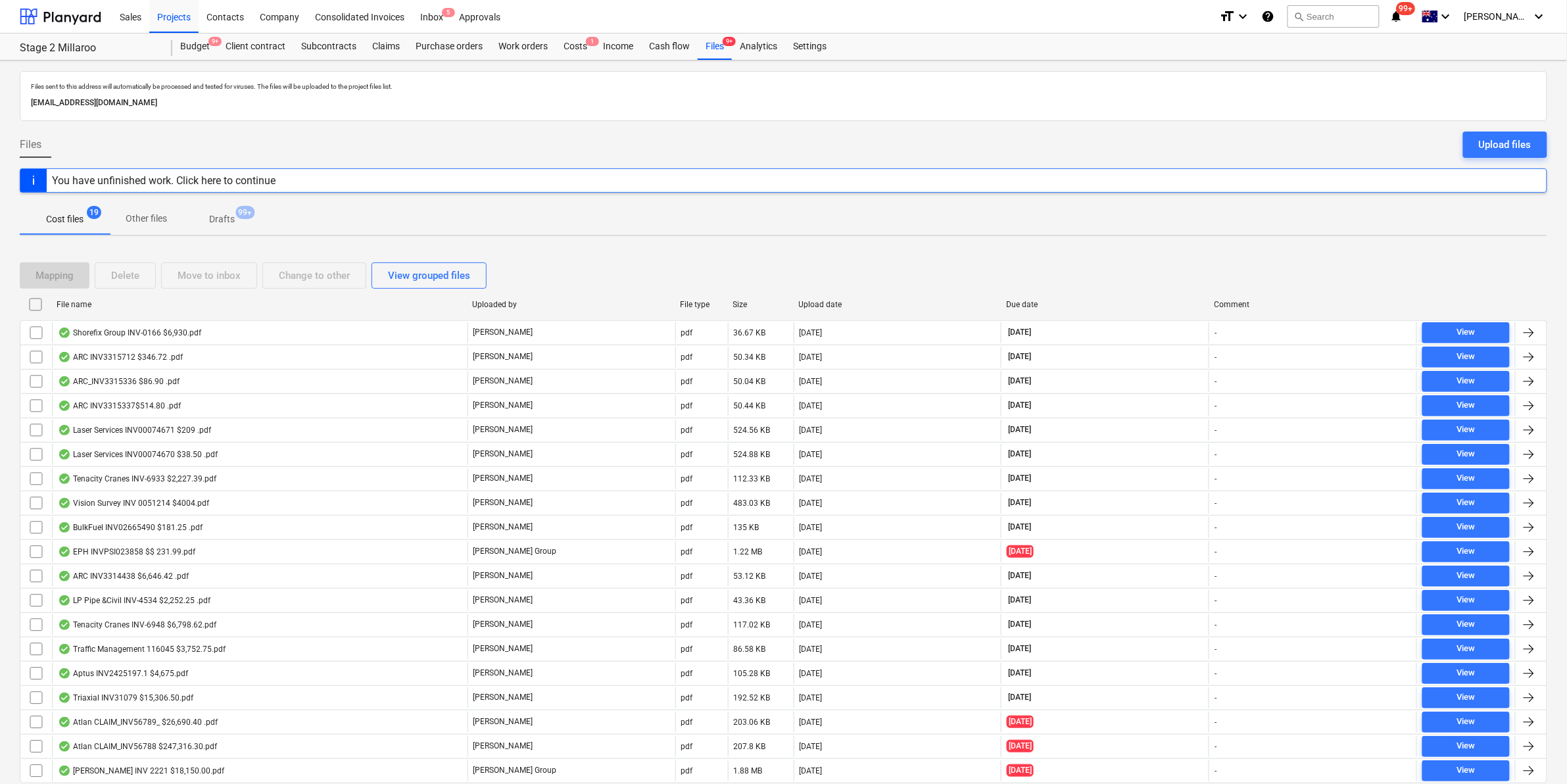
click at [135, 304] on div "File name" at bounding box center [258, 304] width 405 height 9
checkbox input "false"
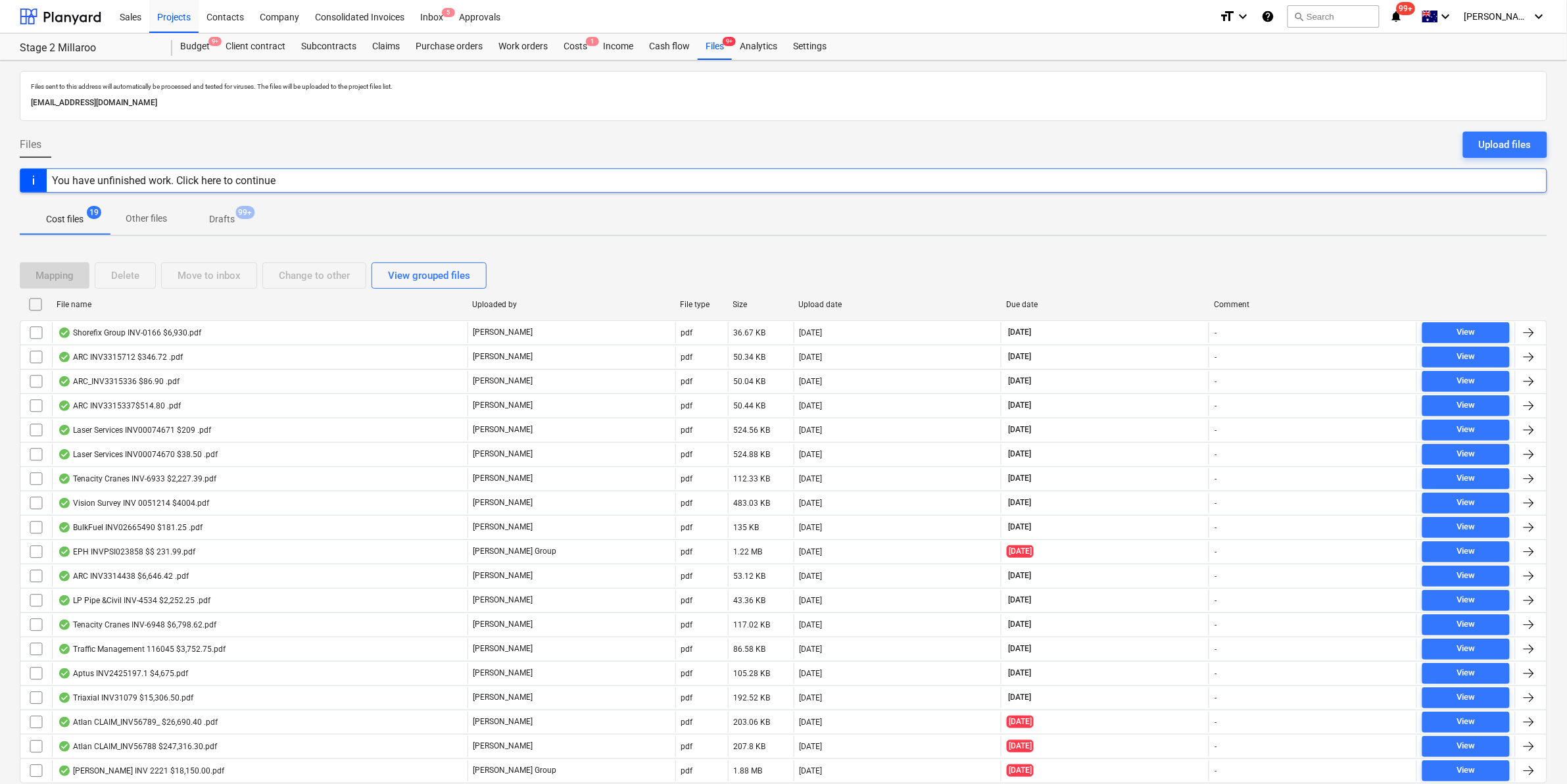
checkbox input "false"
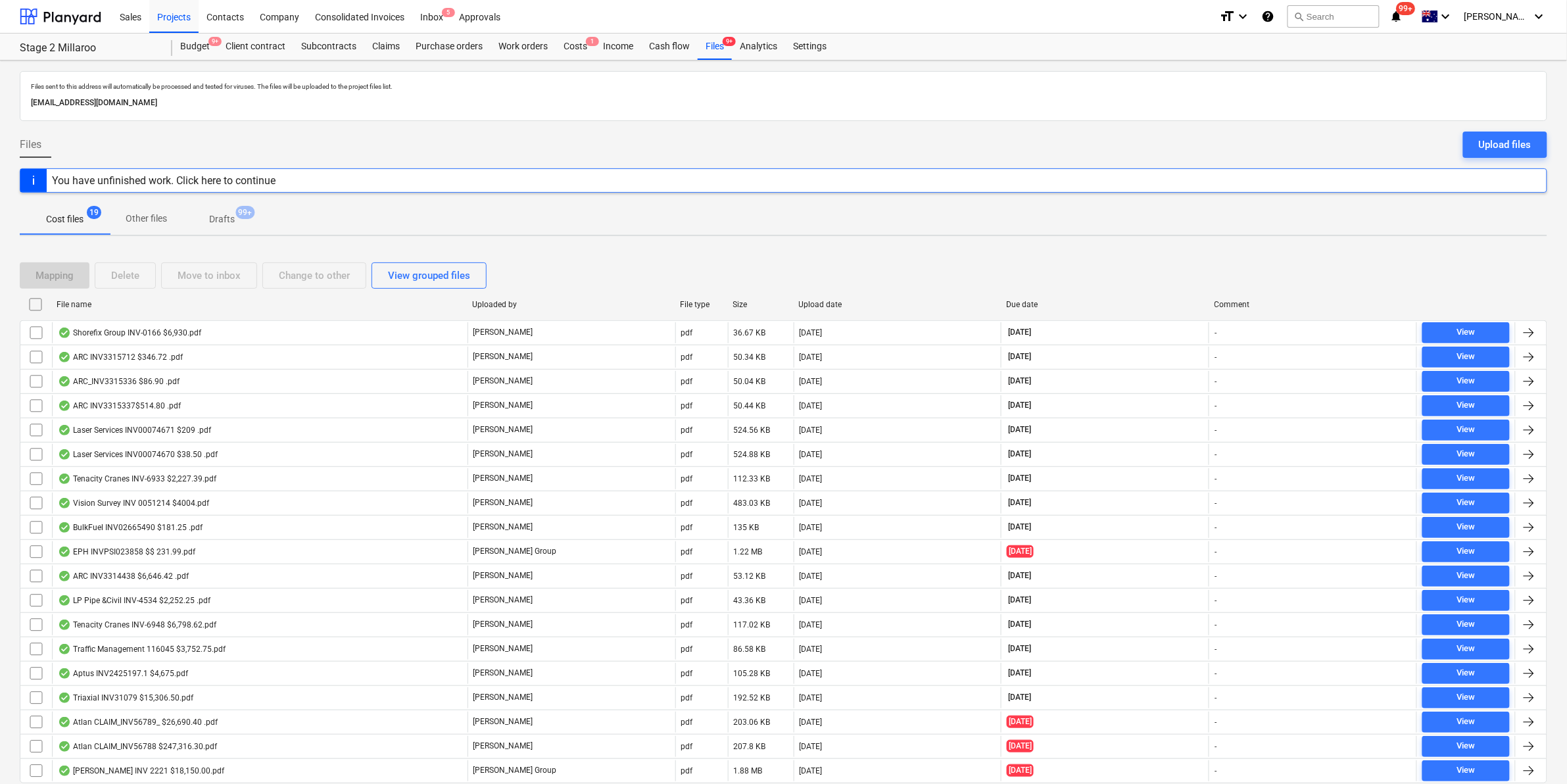
checkbox input "false"
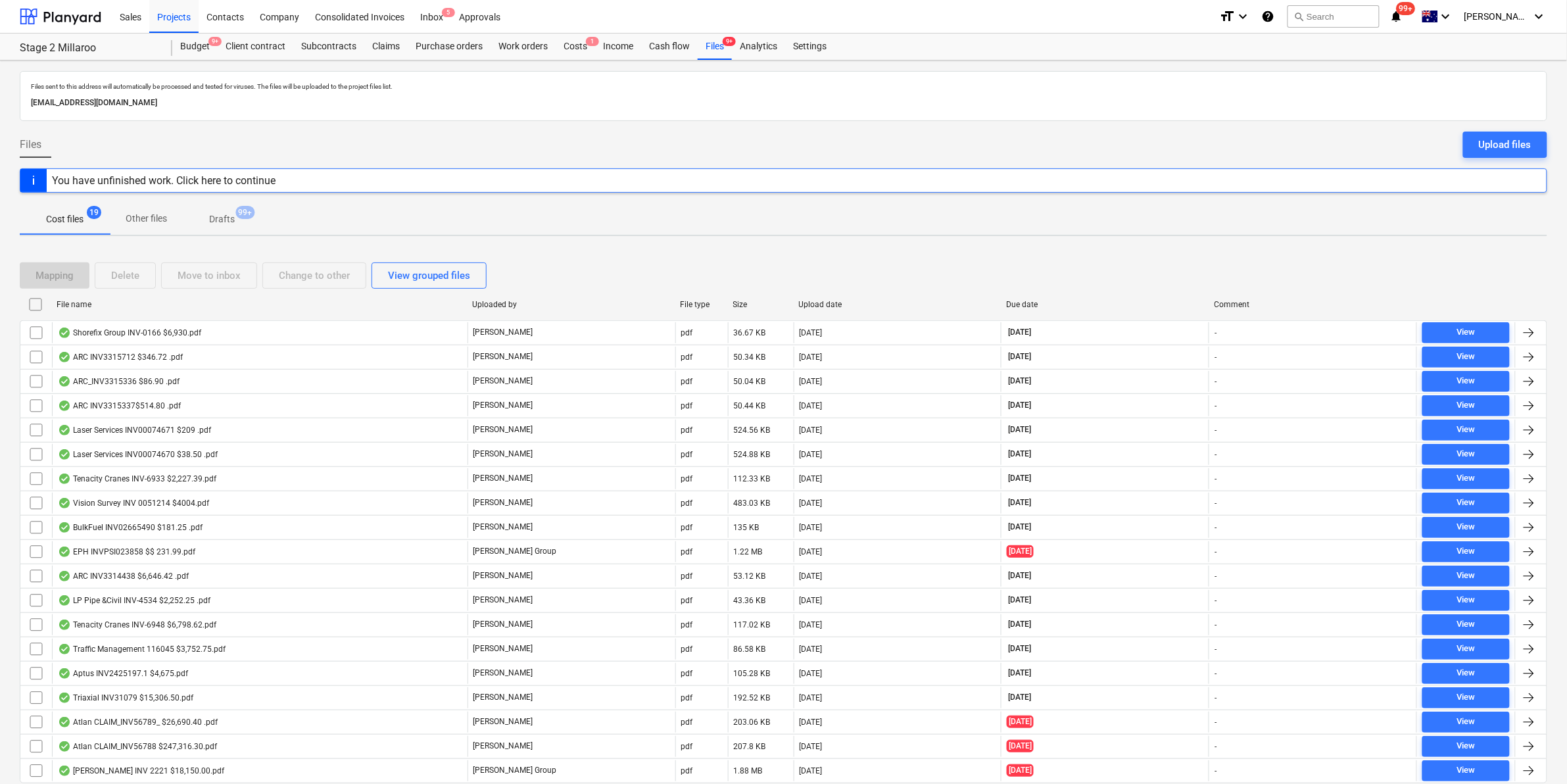
checkbox input "false"
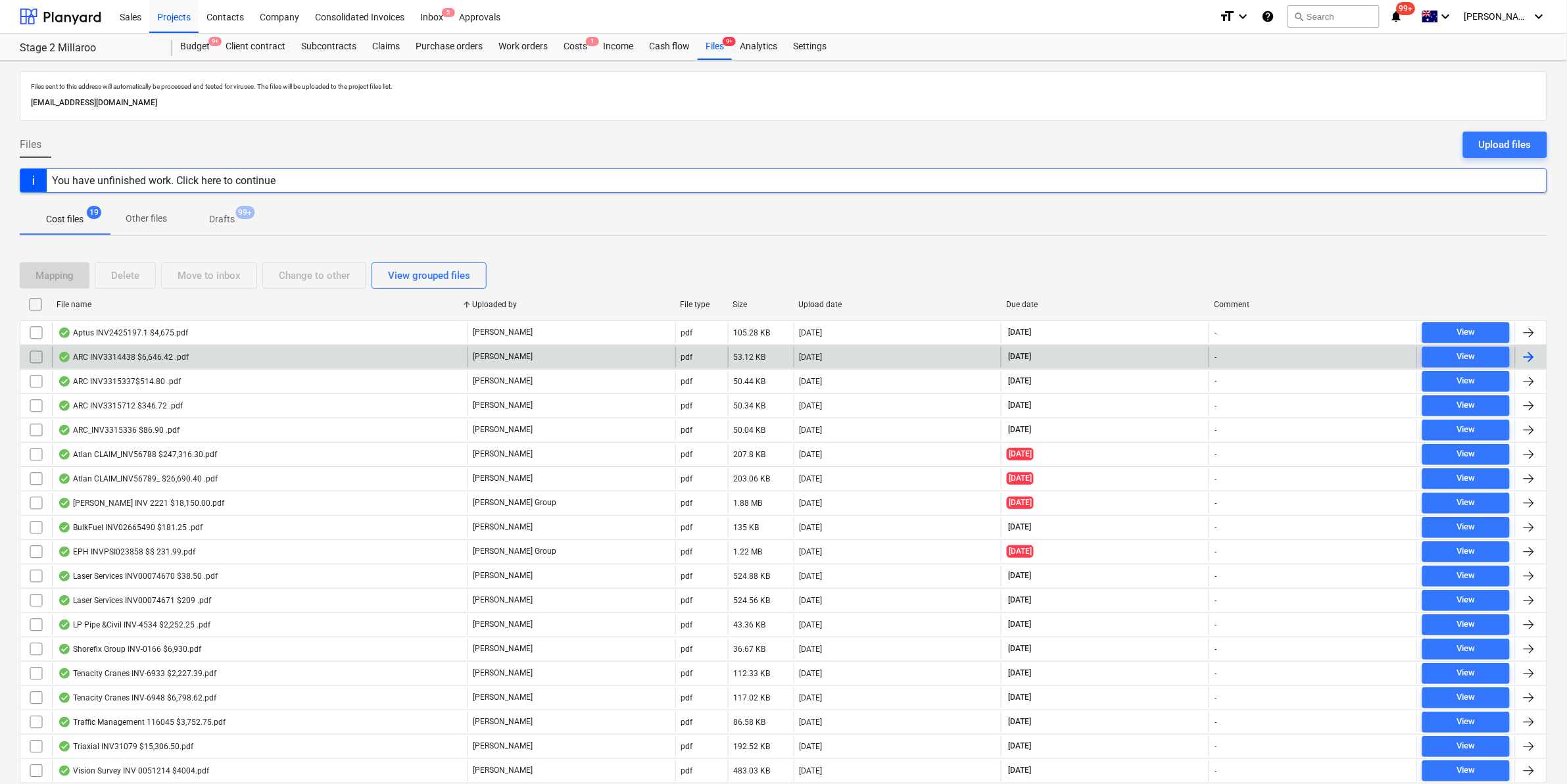
click at [175, 356] on div "ARC INV3314438 $6,646.42 .pdf" at bounding box center [123, 357] width 131 height 10
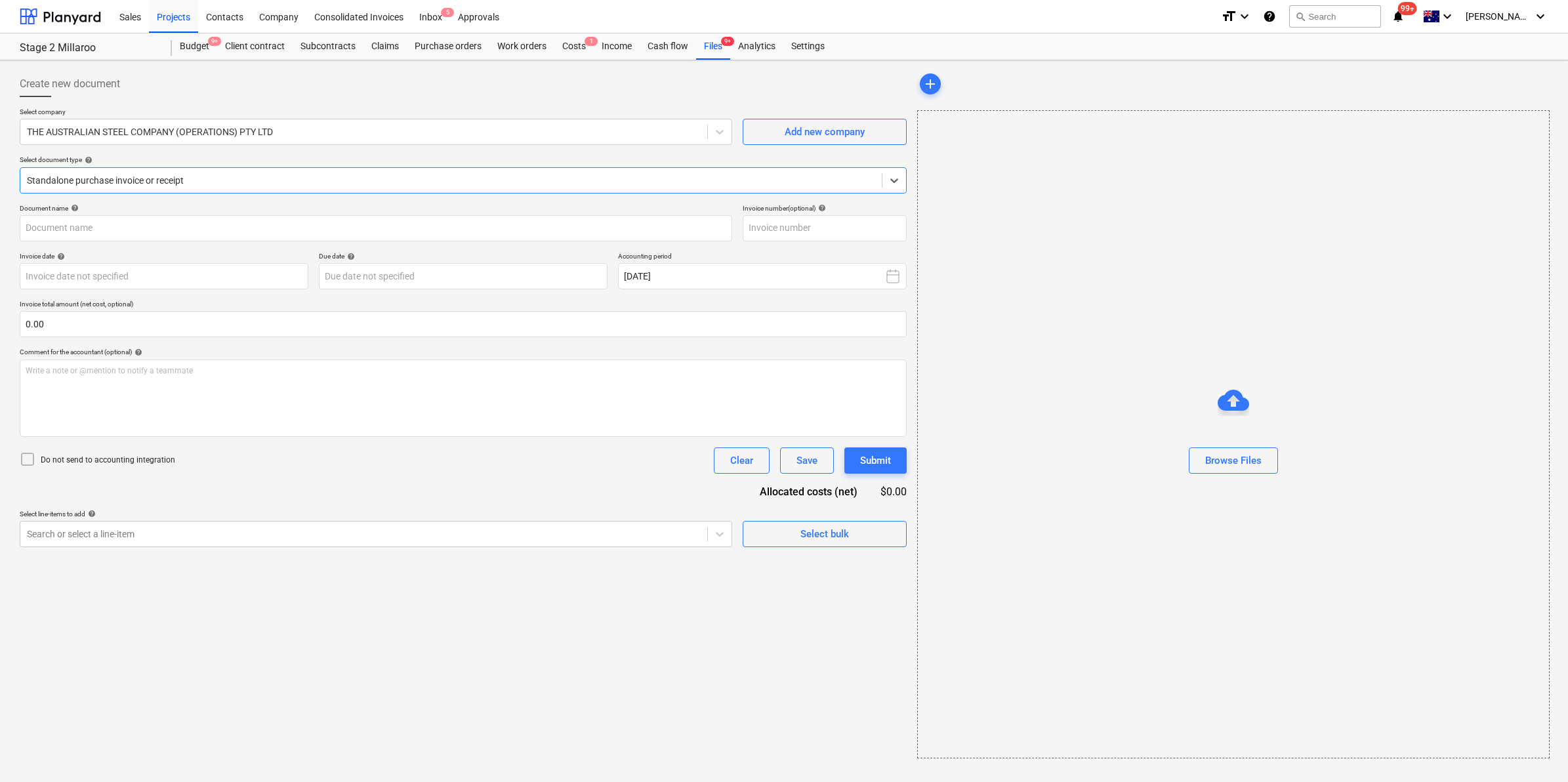
type input "3314438"
type input "02 Sep 2025"
type input "30 Oct 2025"
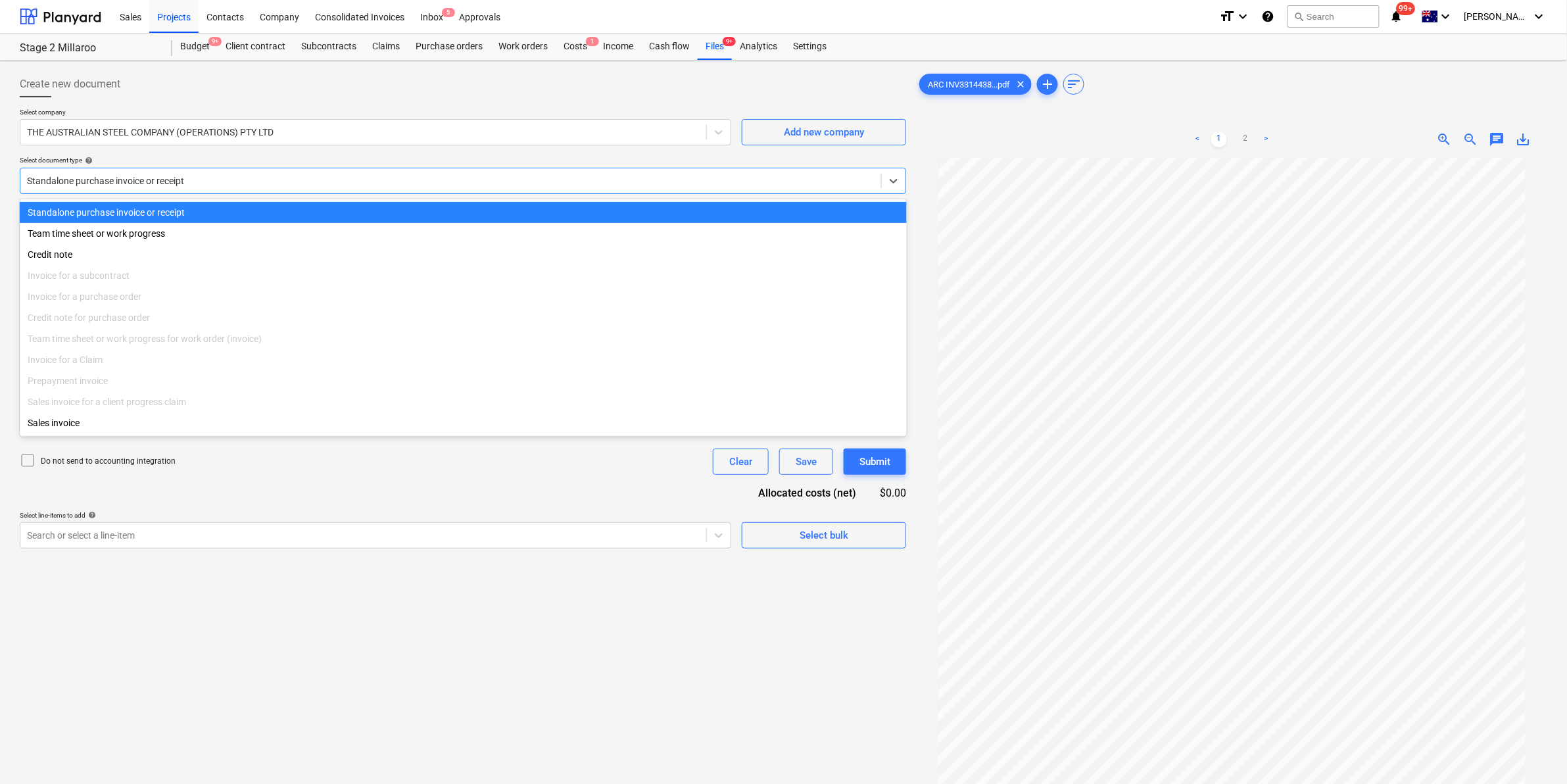
click at [178, 176] on div at bounding box center [450, 181] width 847 height 13
click at [182, 145] on div "THE AUSTRALIAN STEEL COMPANY (OPERATIONS) PTY LTD" at bounding box center [375, 132] width 711 height 26
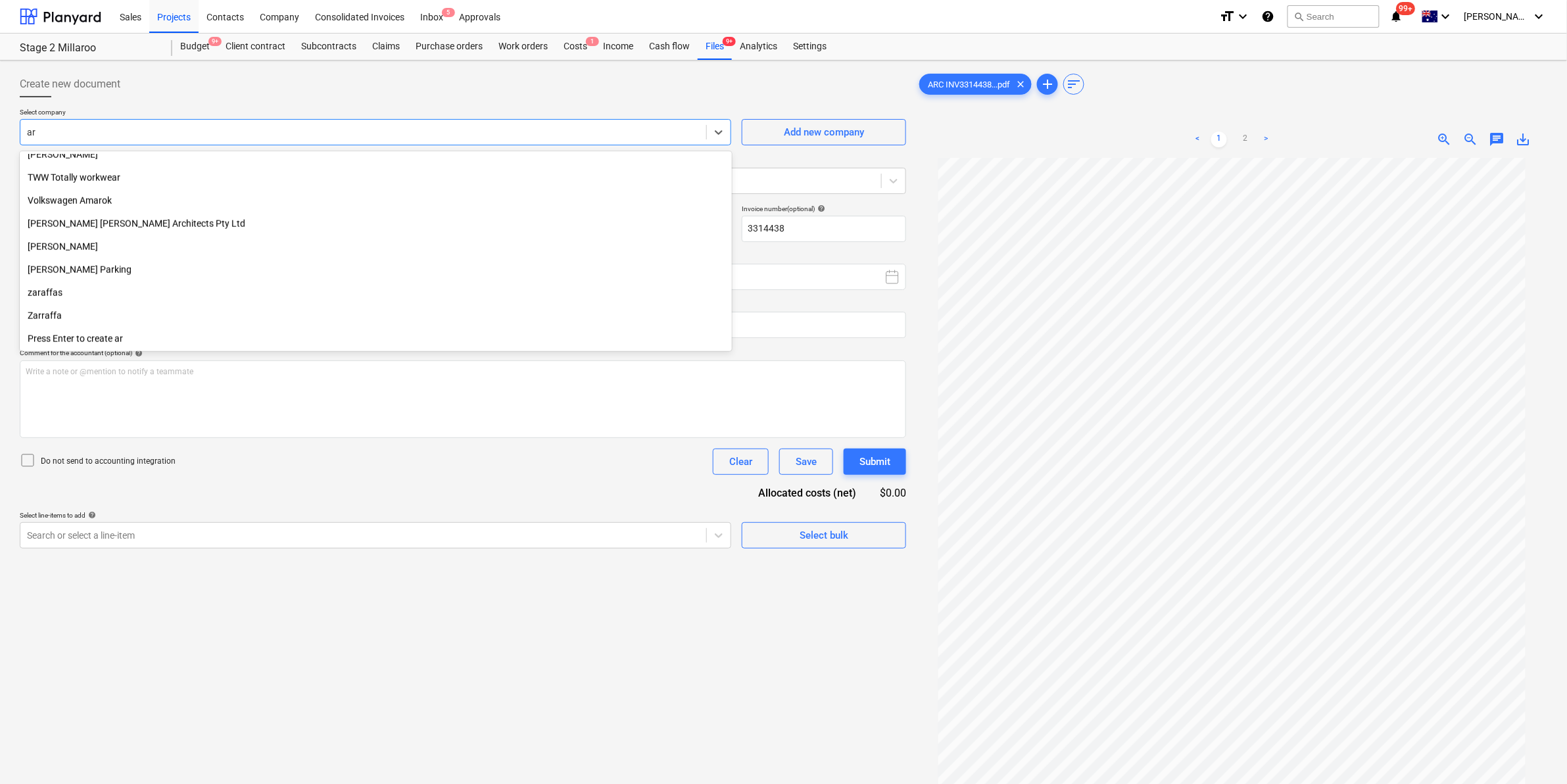
scroll to position [2841, 0]
type input "arc"
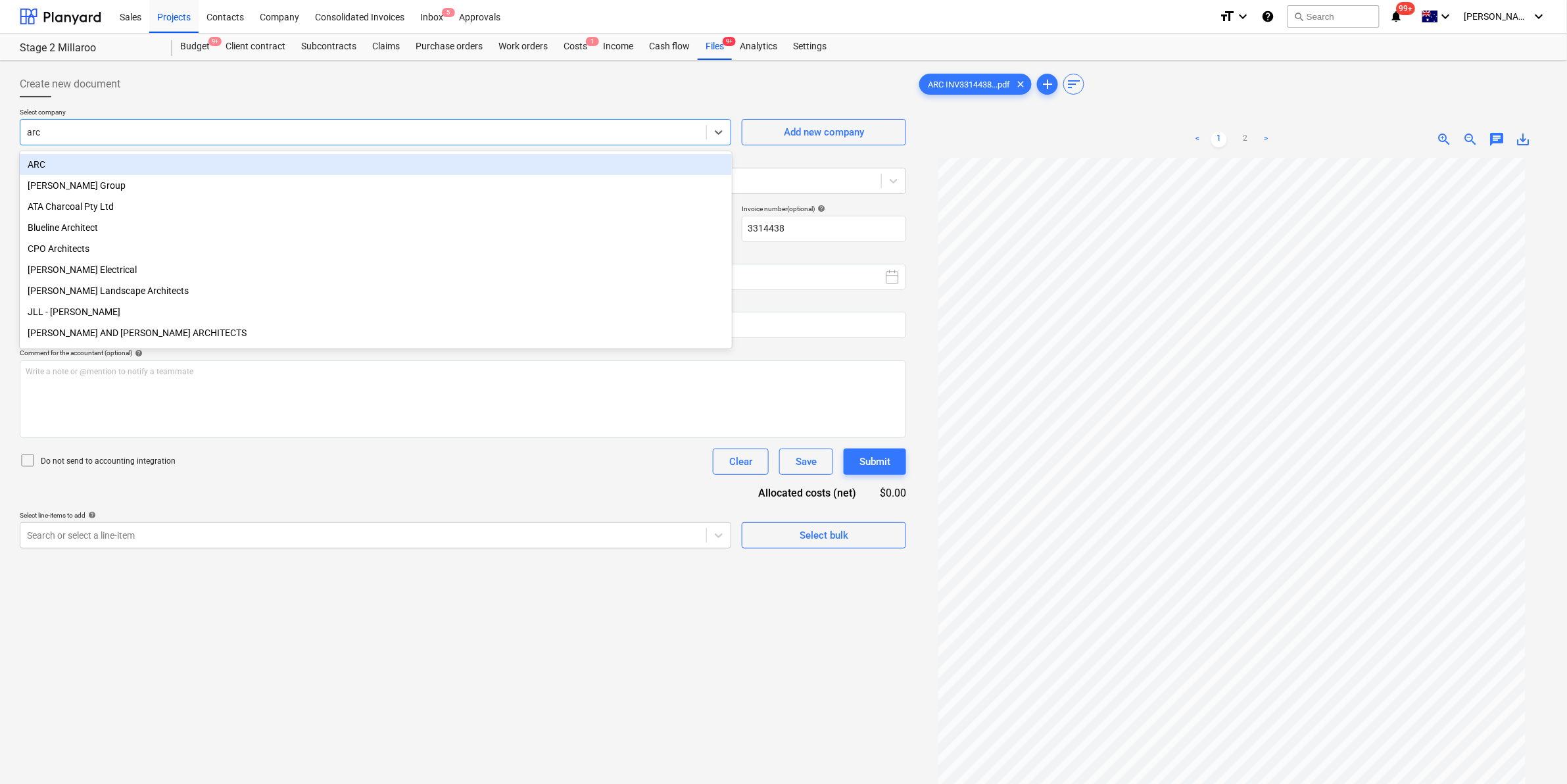
click at [139, 161] on div "ARC" at bounding box center [376, 164] width 712 height 21
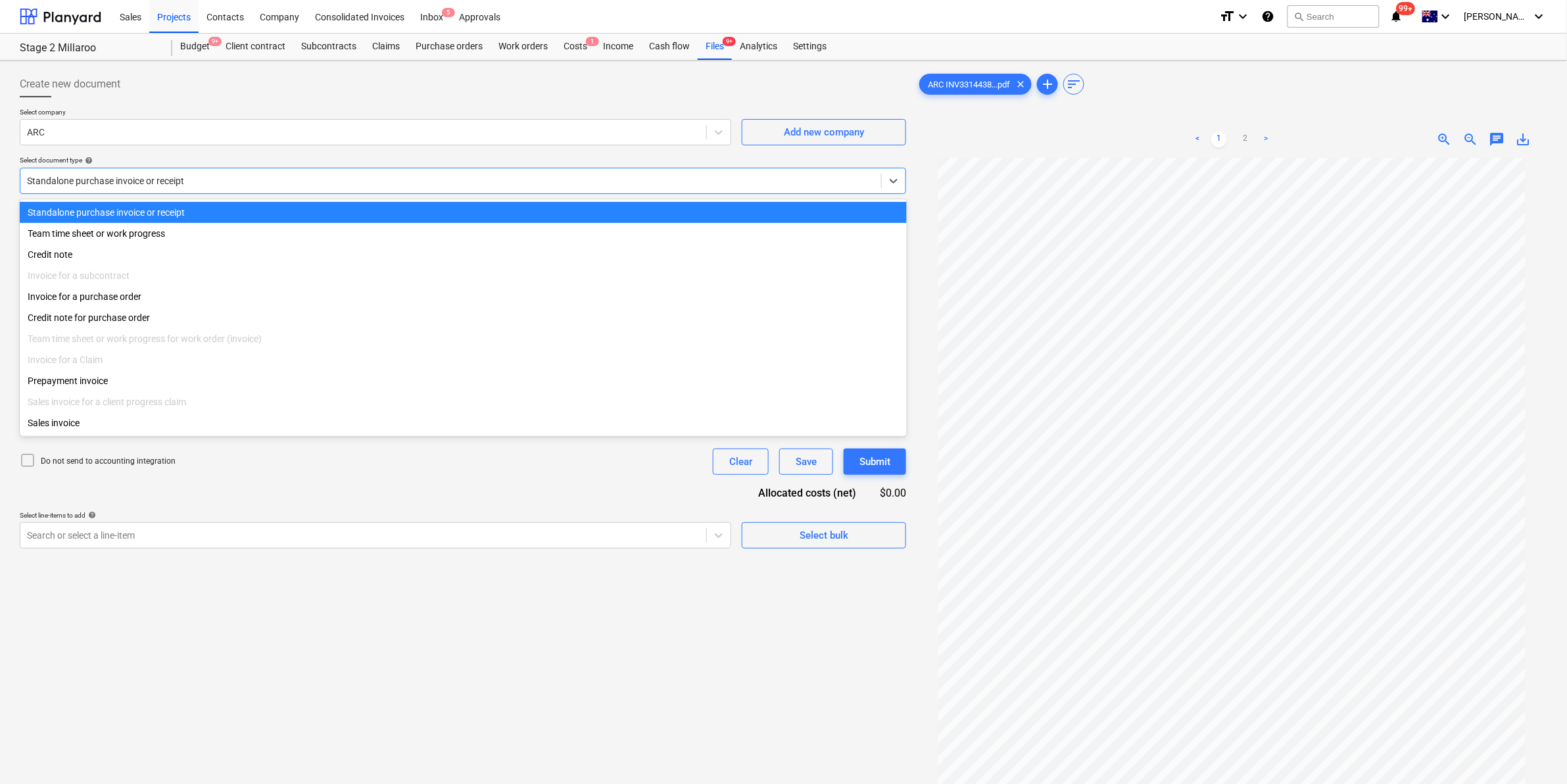
click at [151, 179] on div at bounding box center [450, 181] width 847 height 13
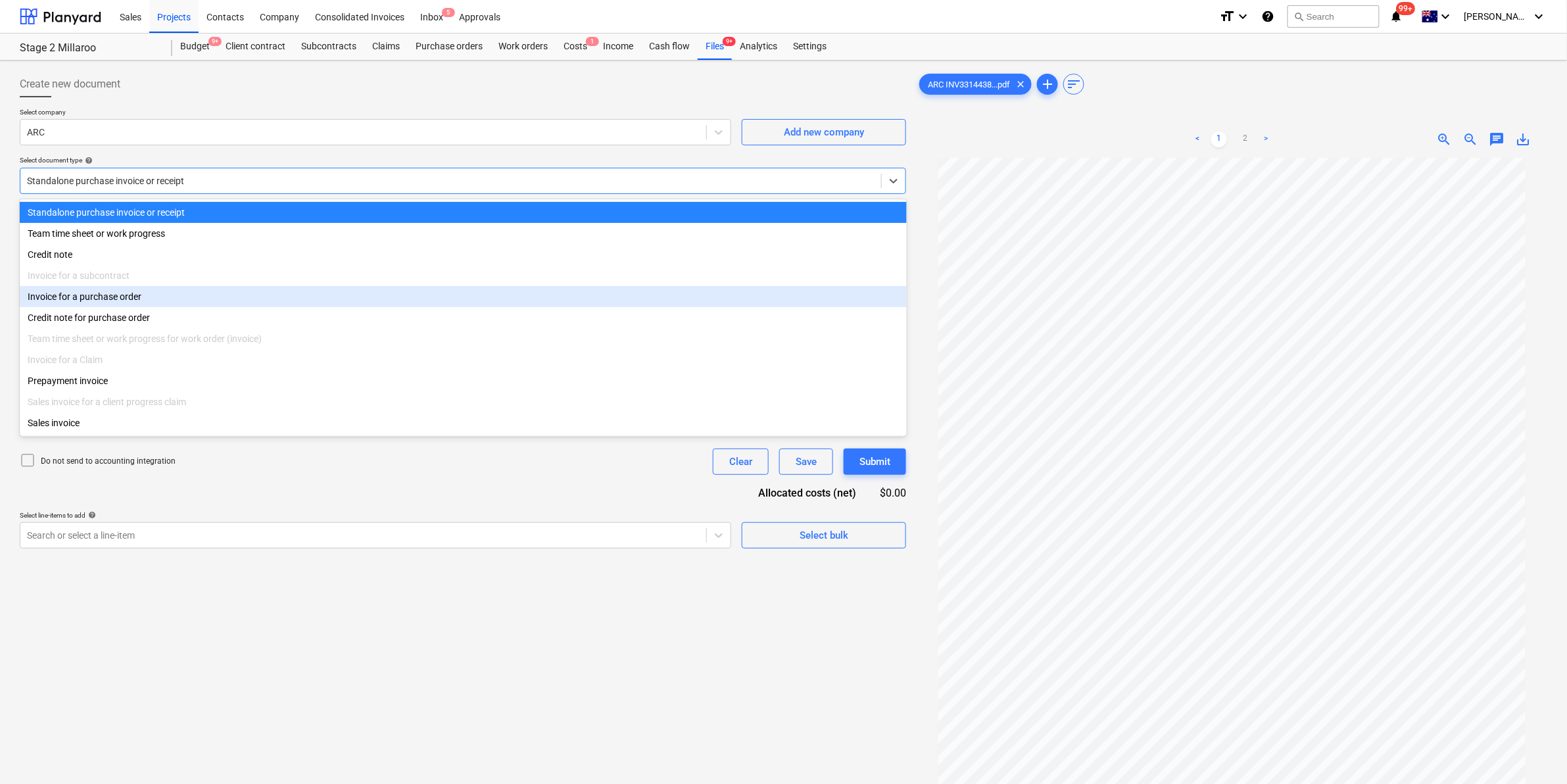
click at [120, 301] on div "Invoice for a purchase order" at bounding box center [463, 296] width 887 height 21
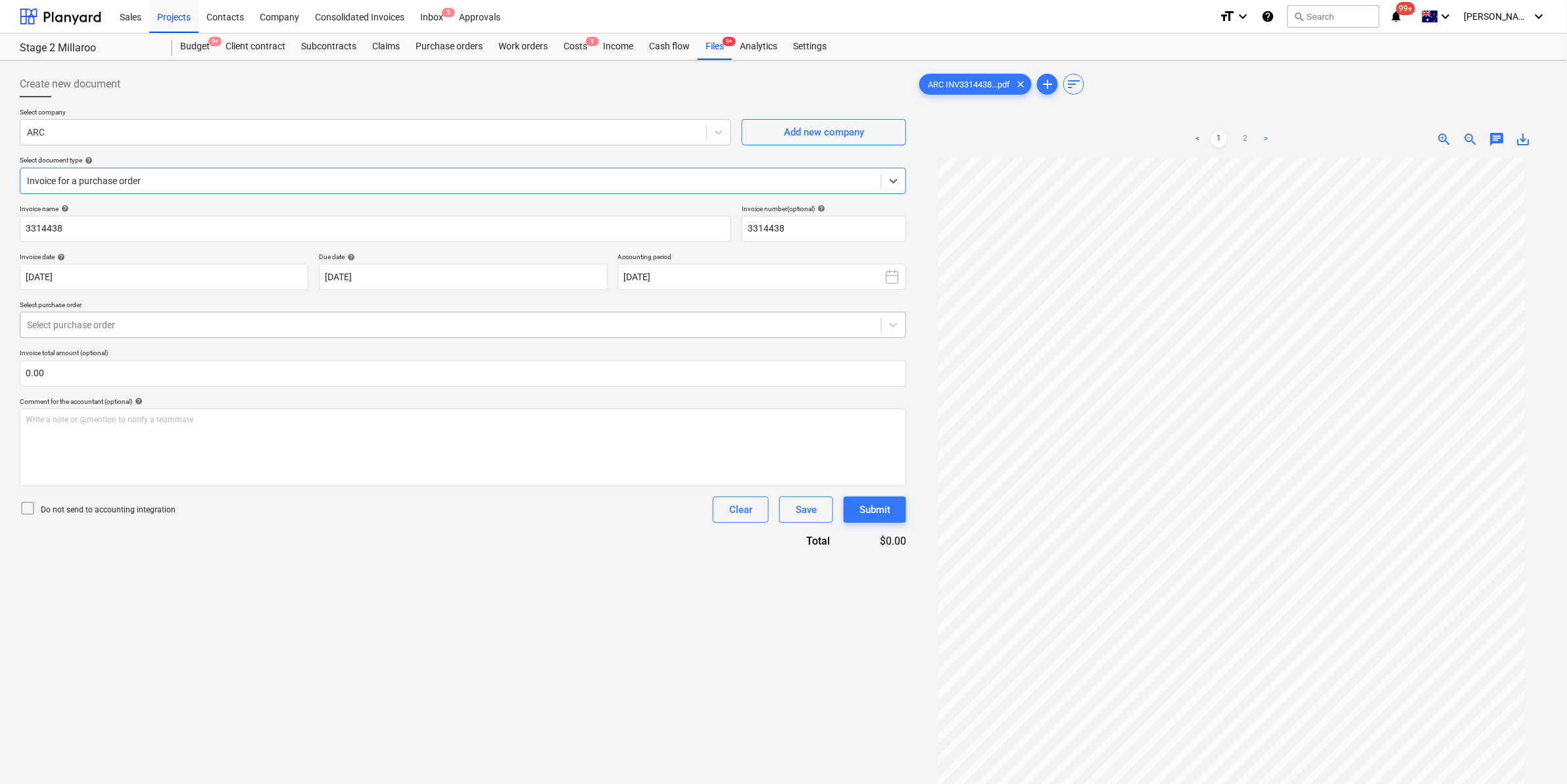
click at [142, 314] on div "Select purchase order" at bounding box center [463, 325] width 887 height 26
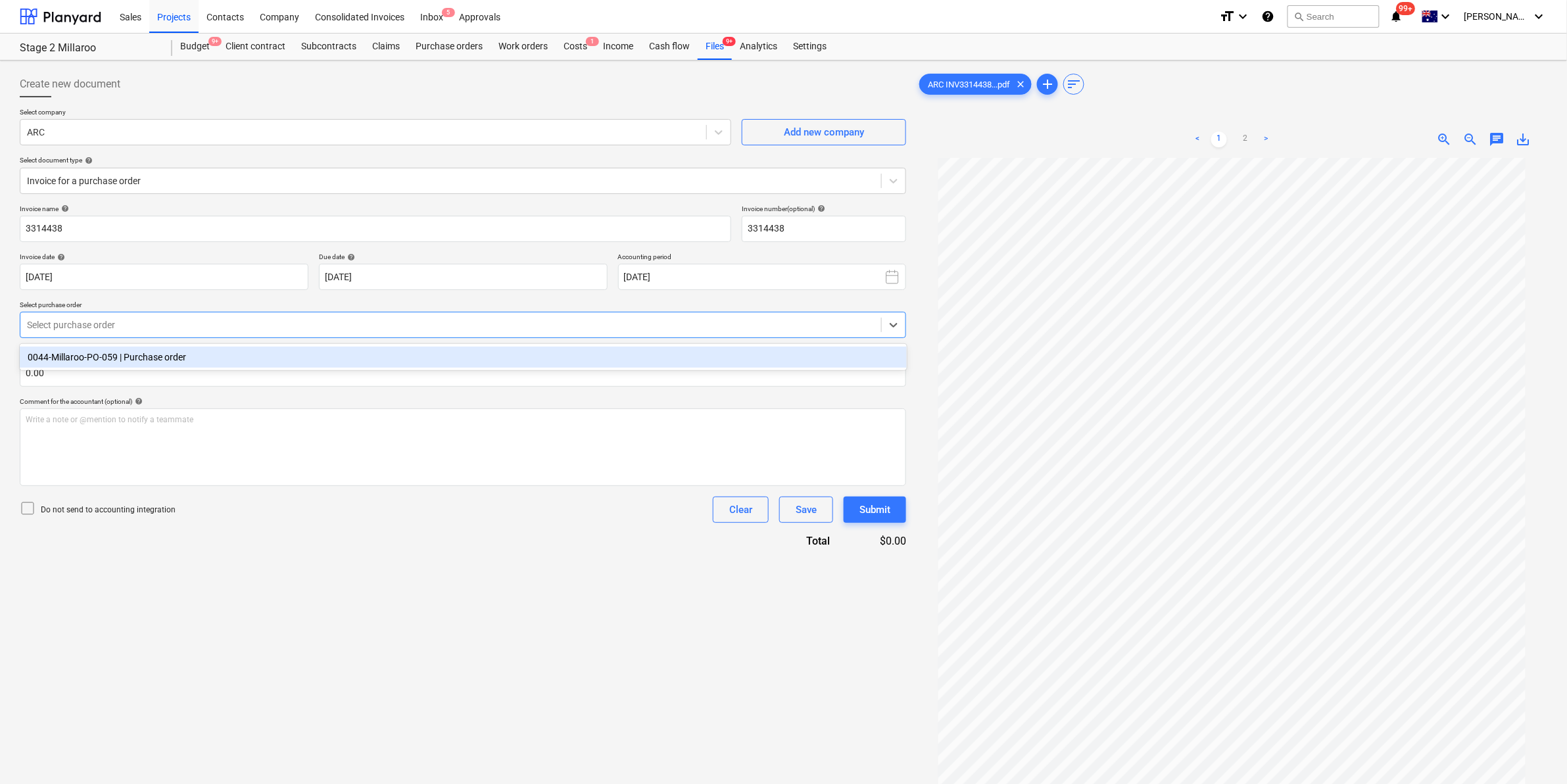
click at [145, 356] on div "0044-Millaroo-PO-059 | Purchase order" at bounding box center [463, 357] width 887 height 21
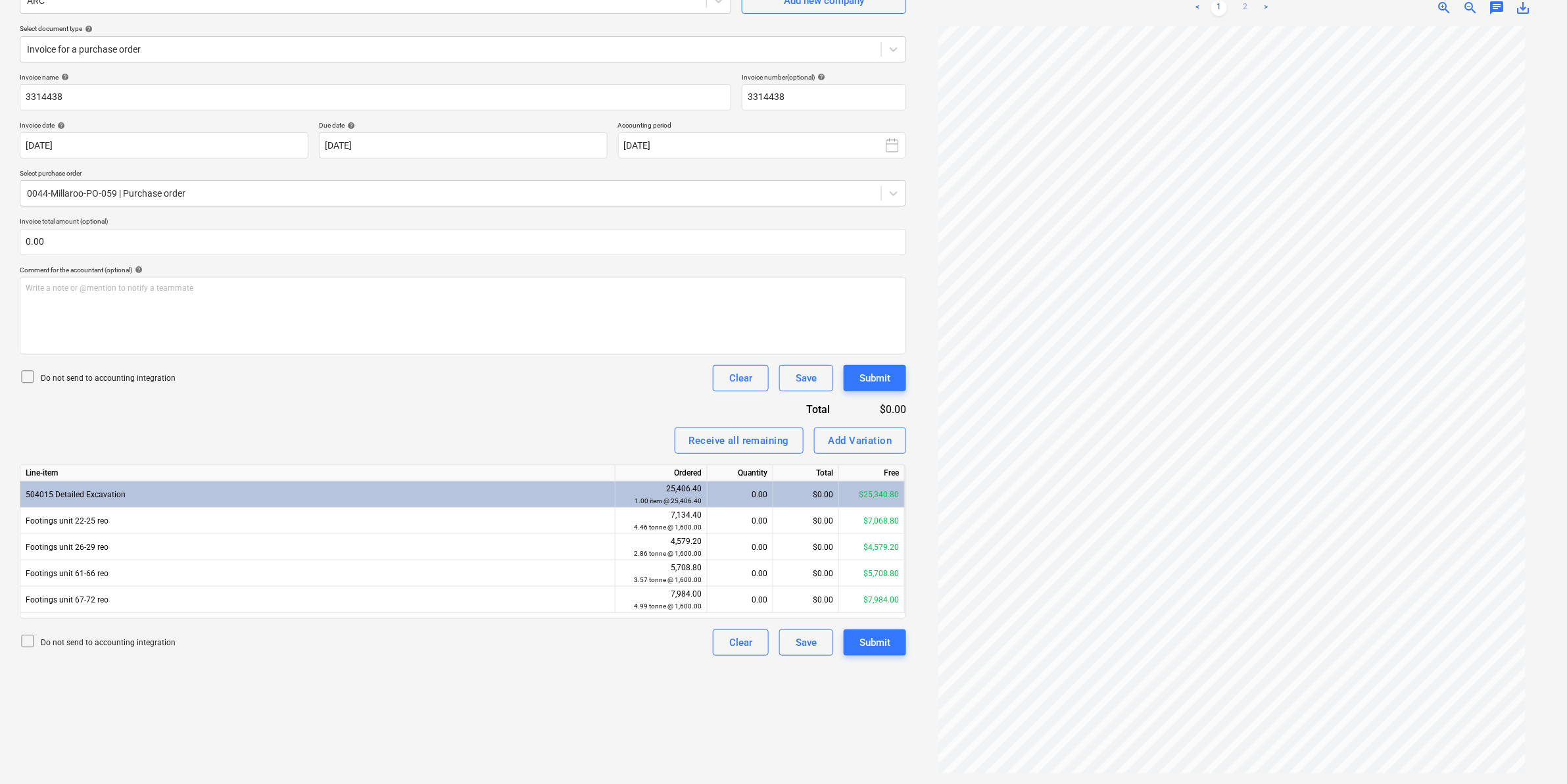
click at [1243, 11] on link "2" at bounding box center [1245, 8] width 16 height 16
click at [1223, 8] on link "1" at bounding box center [1219, 8] width 16 height 16
click at [1246, 4] on link "2" at bounding box center [1245, 8] width 16 height 16
click at [1218, 8] on link "1" at bounding box center [1219, 8] width 16 height 16
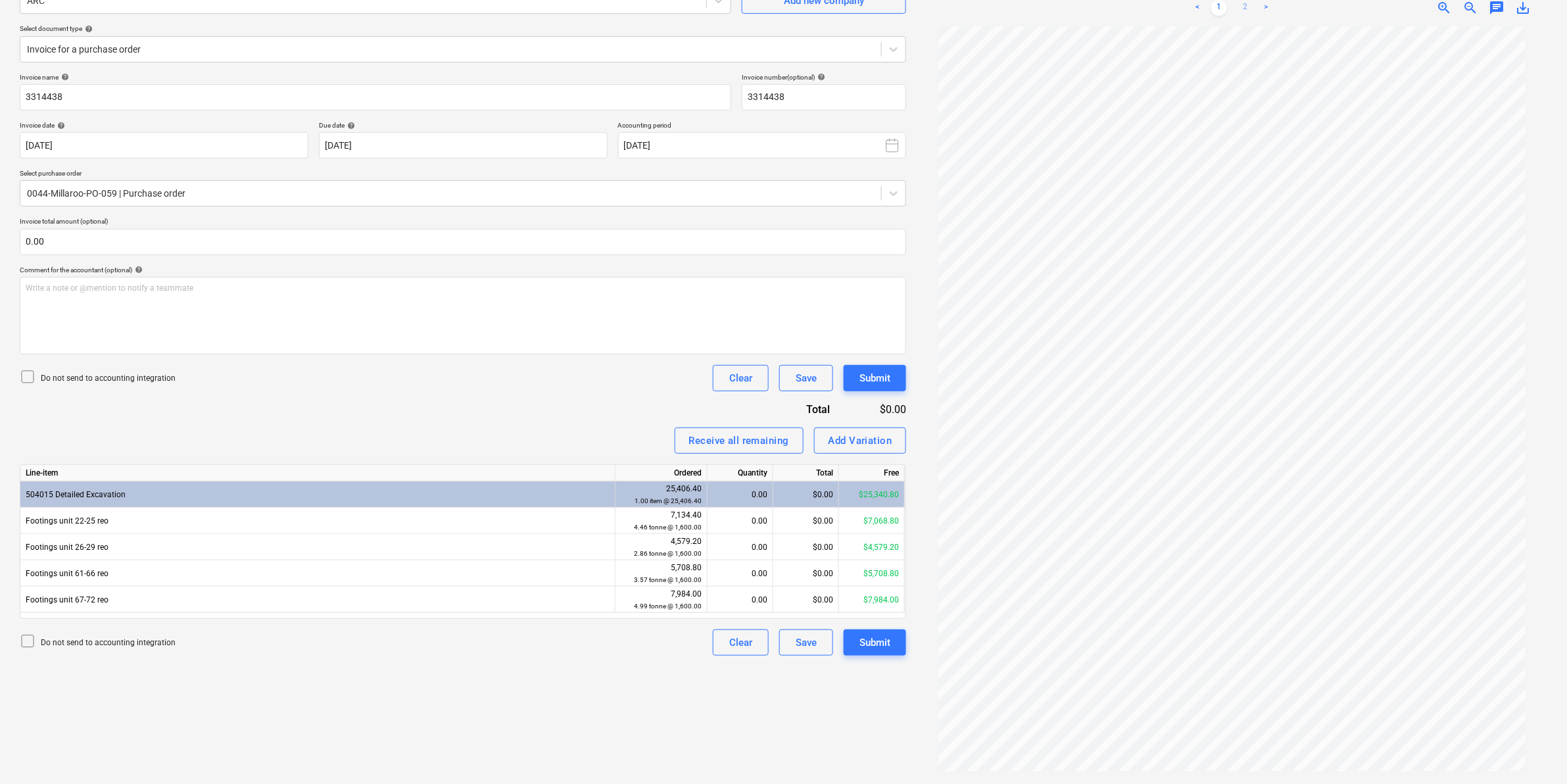
click at [1247, 5] on link "2" at bounding box center [1245, 8] width 16 height 16
click at [1215, 8] on link "1" at bounding box center [1219, 8] width 16 height 16
click at [1241, 10] on link "2" at bounding box center [1245, 8] width 16 height 16
click at [812, 520] on div "$0.00" at bounding box center [806, 521] width 66 height 26
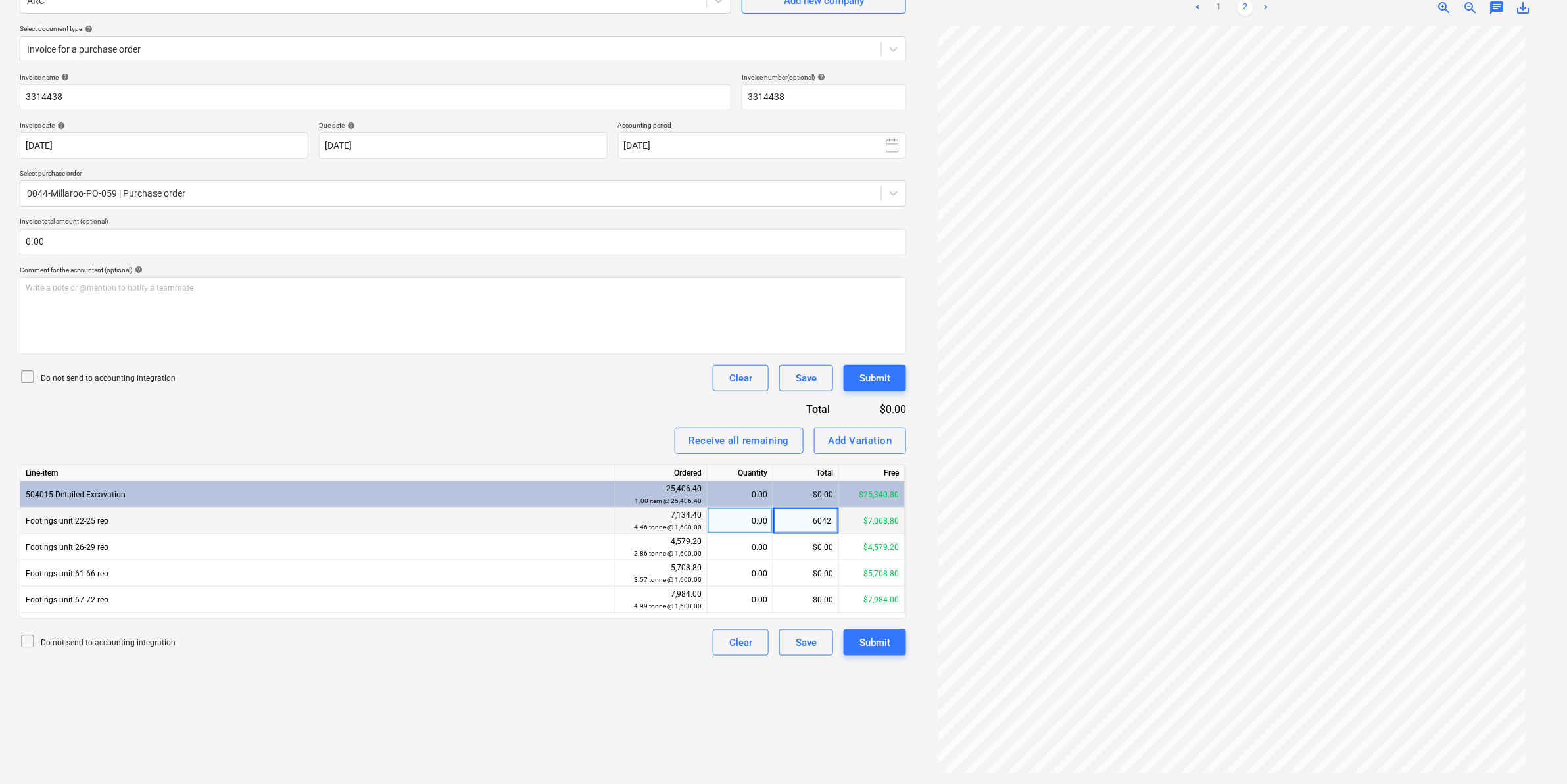
type input "6042.2"
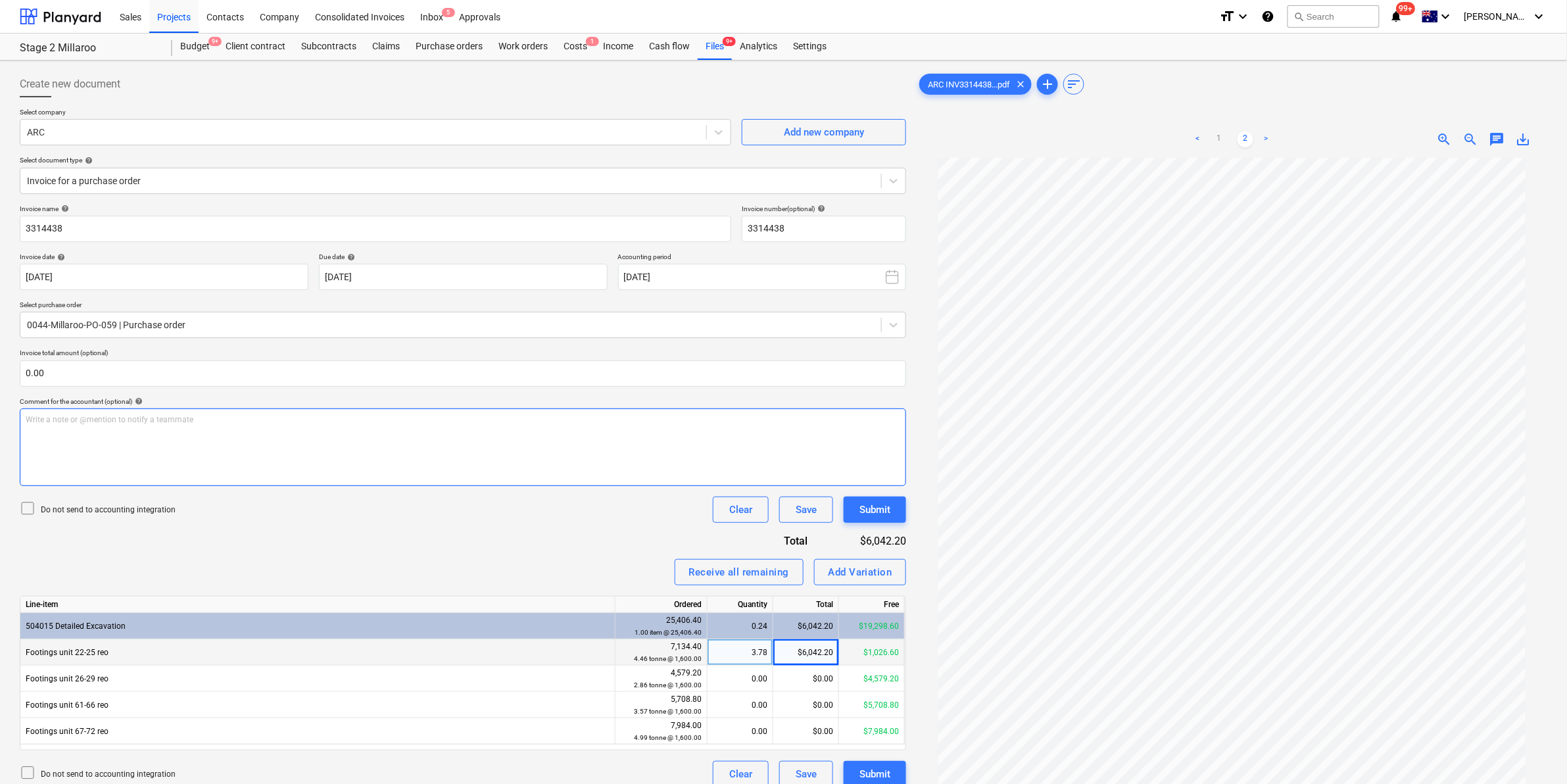
click at [418, 447] on div "Write a note or @mention to notify a teammate ﻿" at bounding box center [463, 447] width 887 height 78
click at [595, 533] on div "Invoice name help 3314438 Invoice number (optional) help 3314438 Invoice date h…" at bounding box center [463, 496] width 887 height 583
click at [1220, 136] on link "1" at bounding box center [1219, 139] width 16 height 16
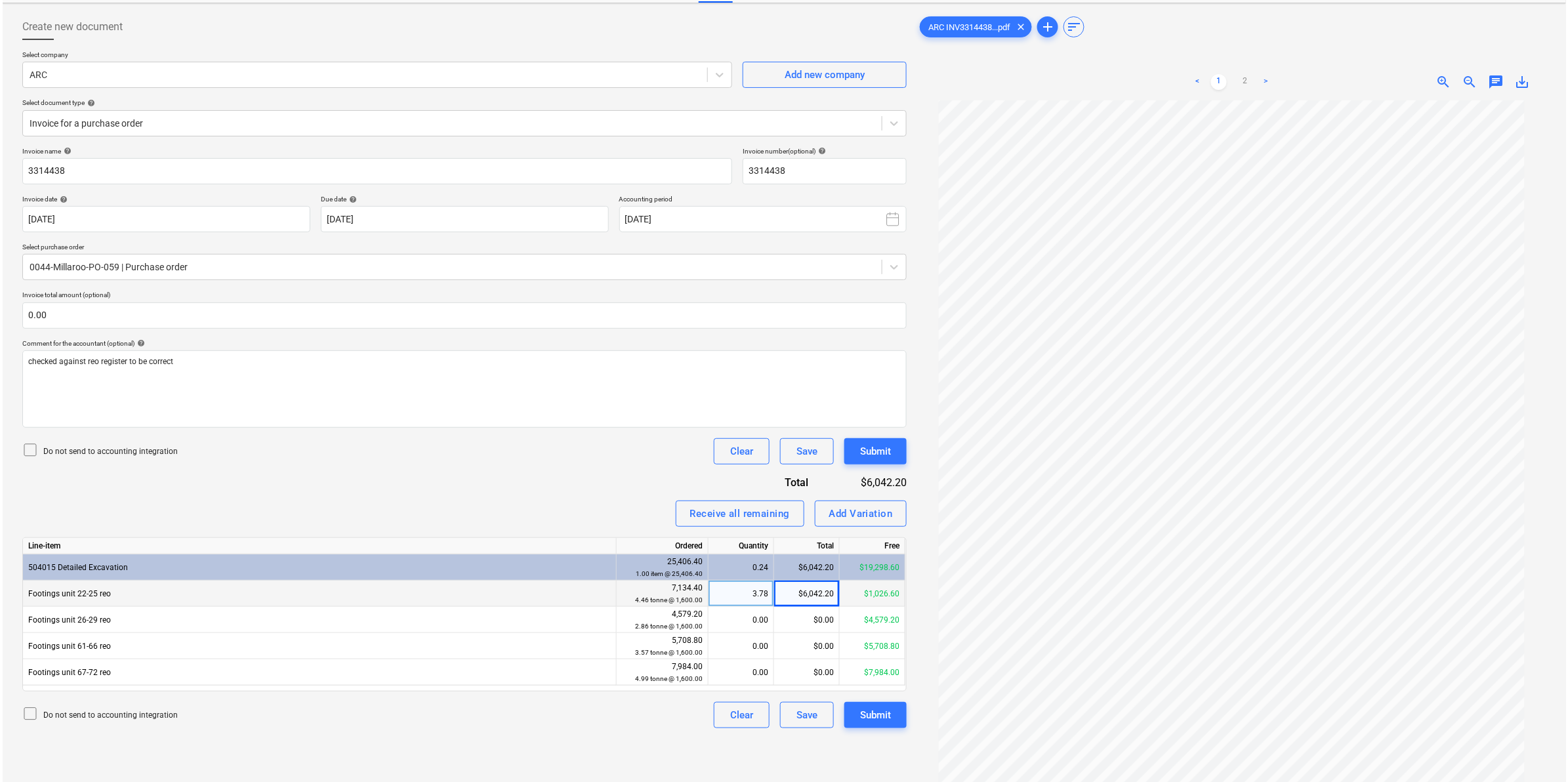
scroll to position [131, 0]
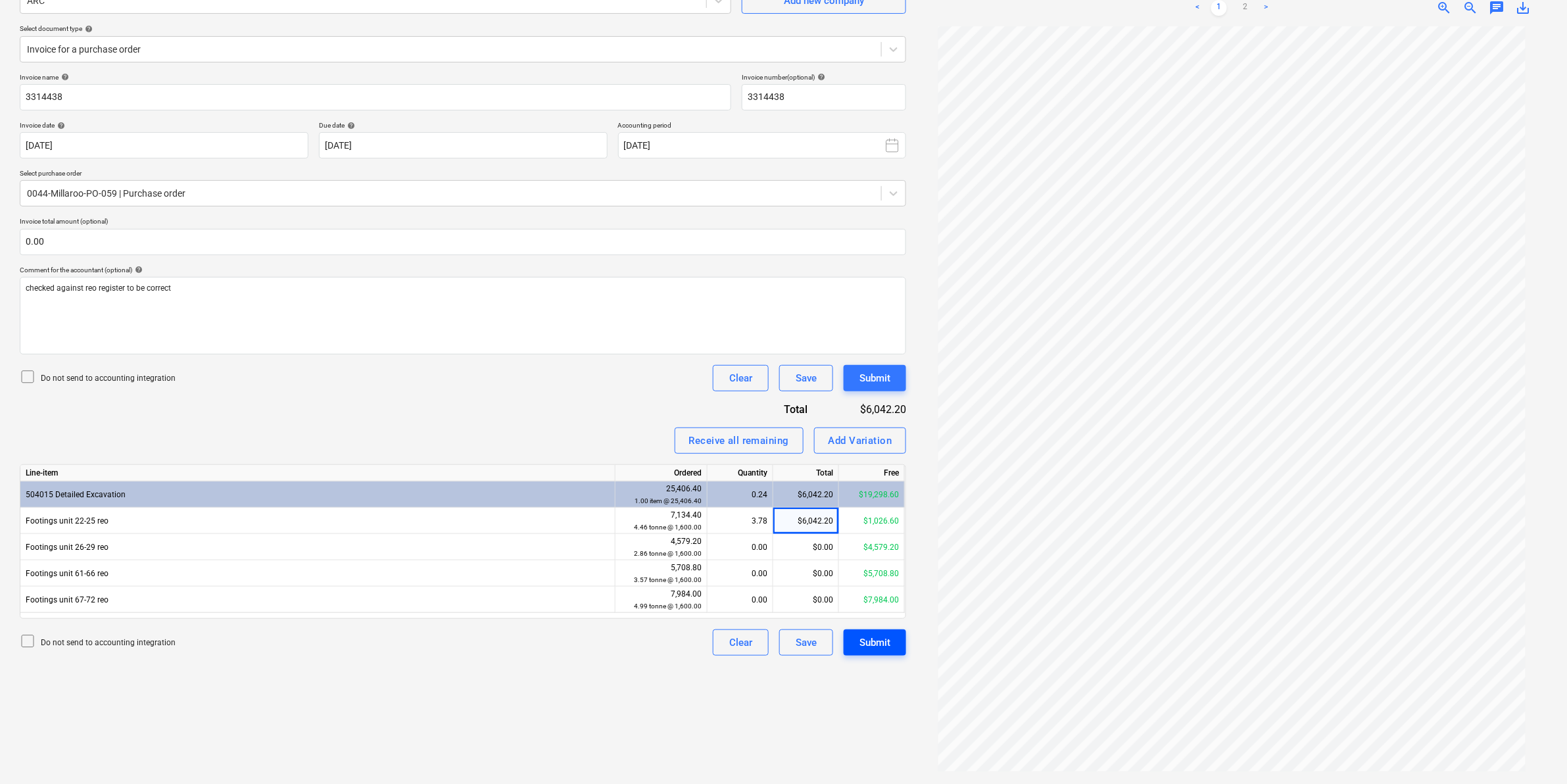
click at [869, 636] on div "Submit" at bounding box center [875, 642] width 31 height 17
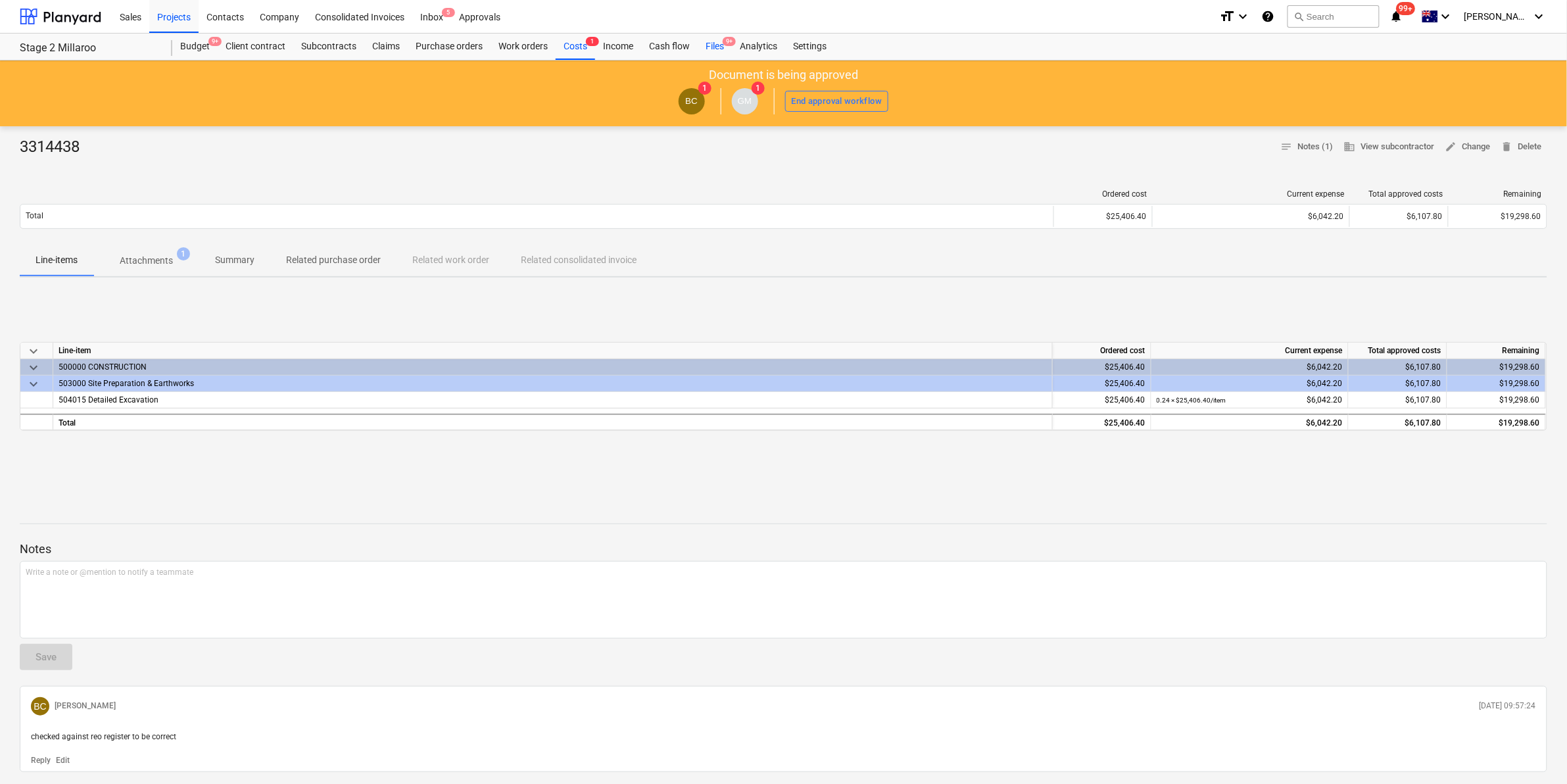
click at [711, 44] on div "Files 9+" at bounding box center [715, 47] width 34 height 26
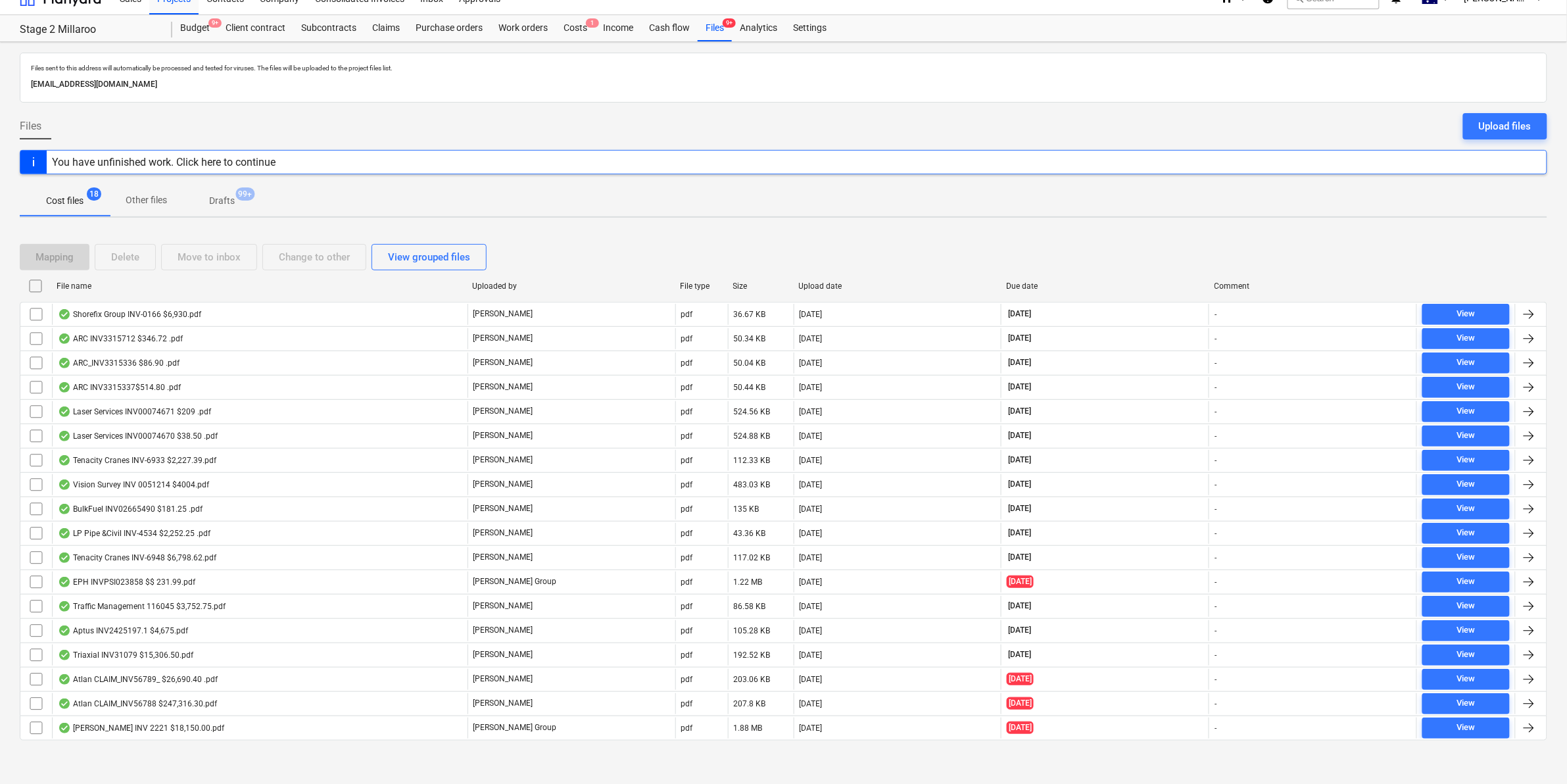
scroll to position [24, 0]
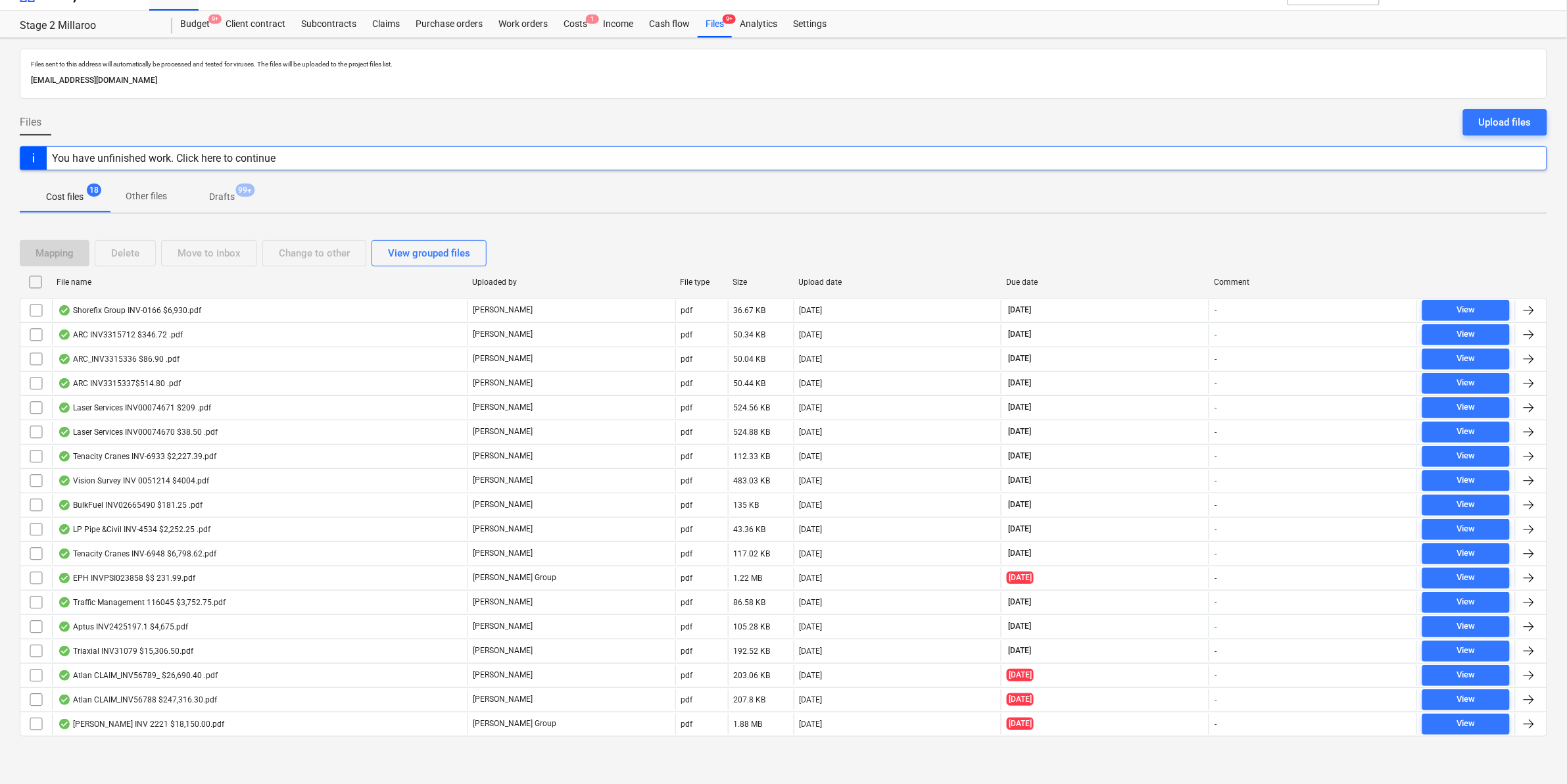
click at [137, 278] on div "File name" at bounding box center [258, 282] width 405 height 9
checkbox input "false"
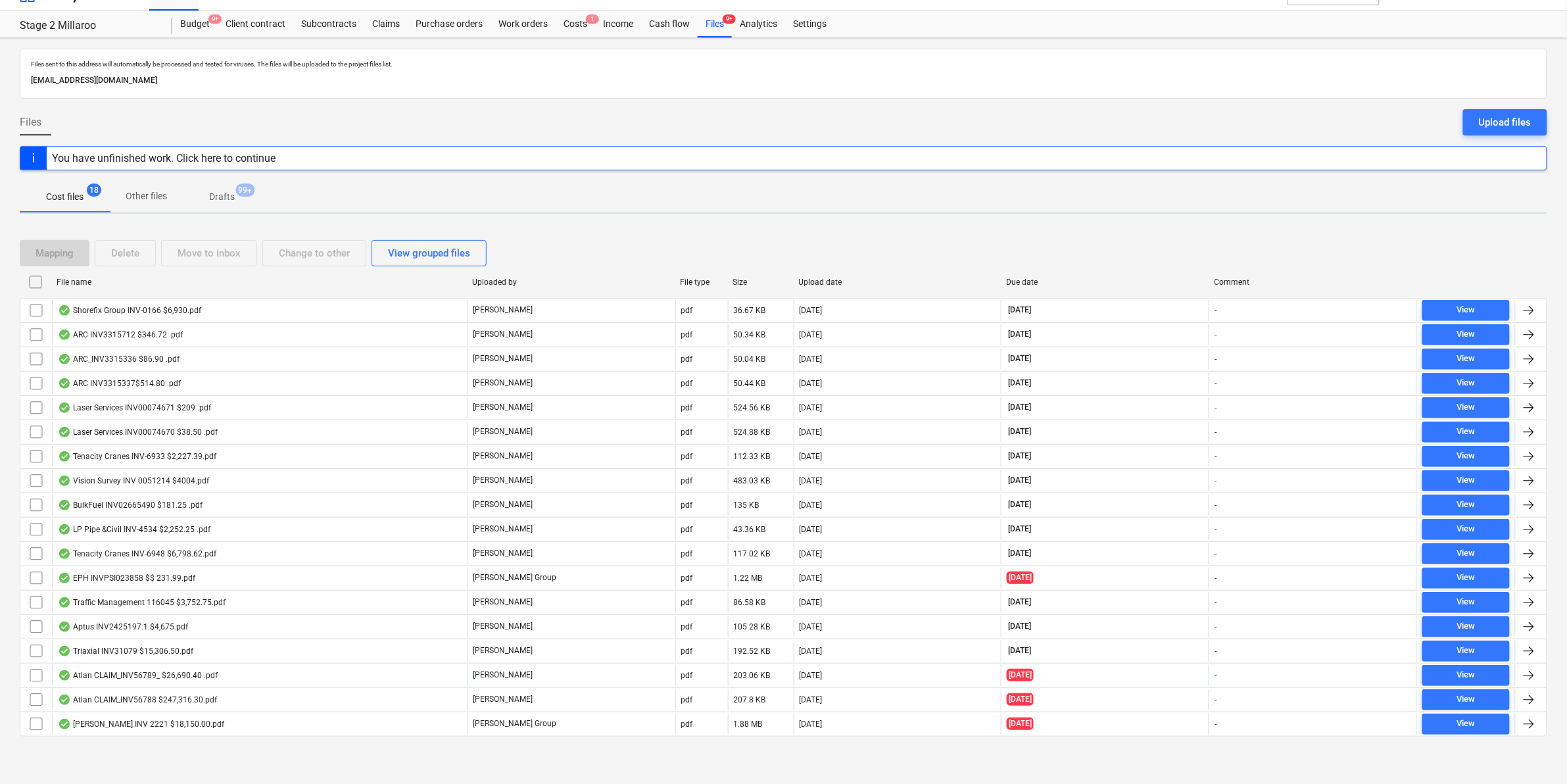
checkbox input "false"
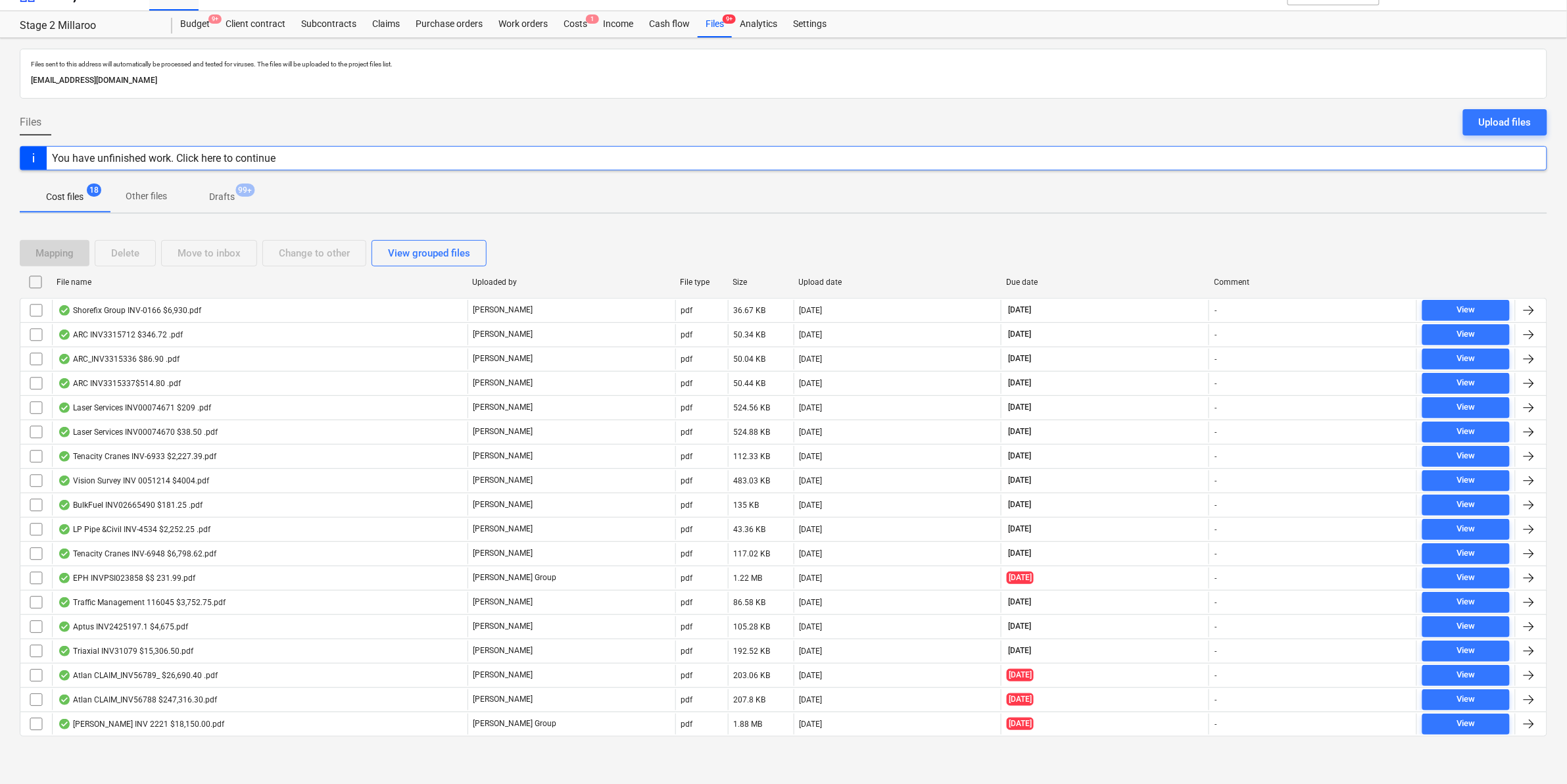
checkbox input "false"
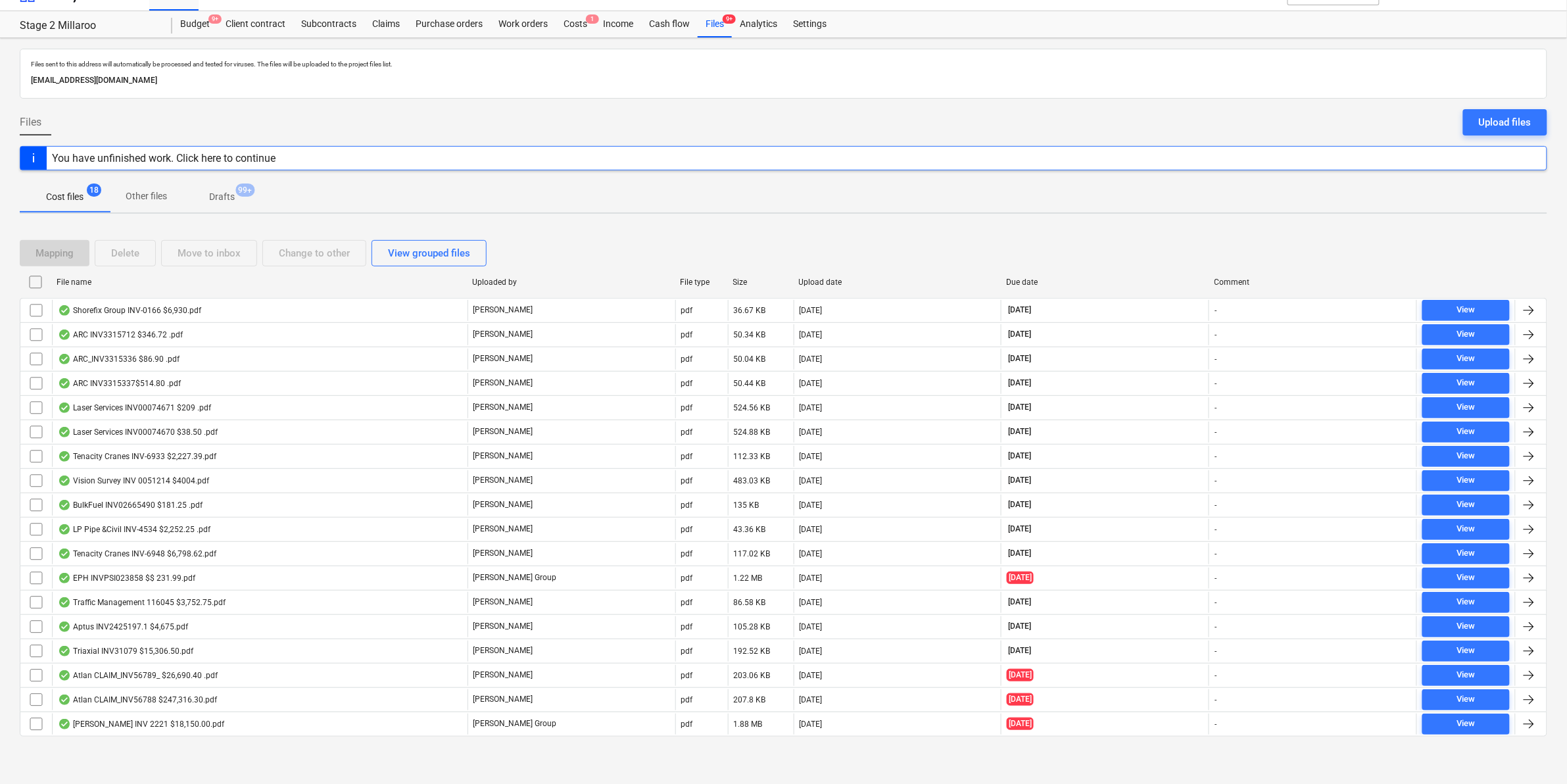
checkbox input "false"
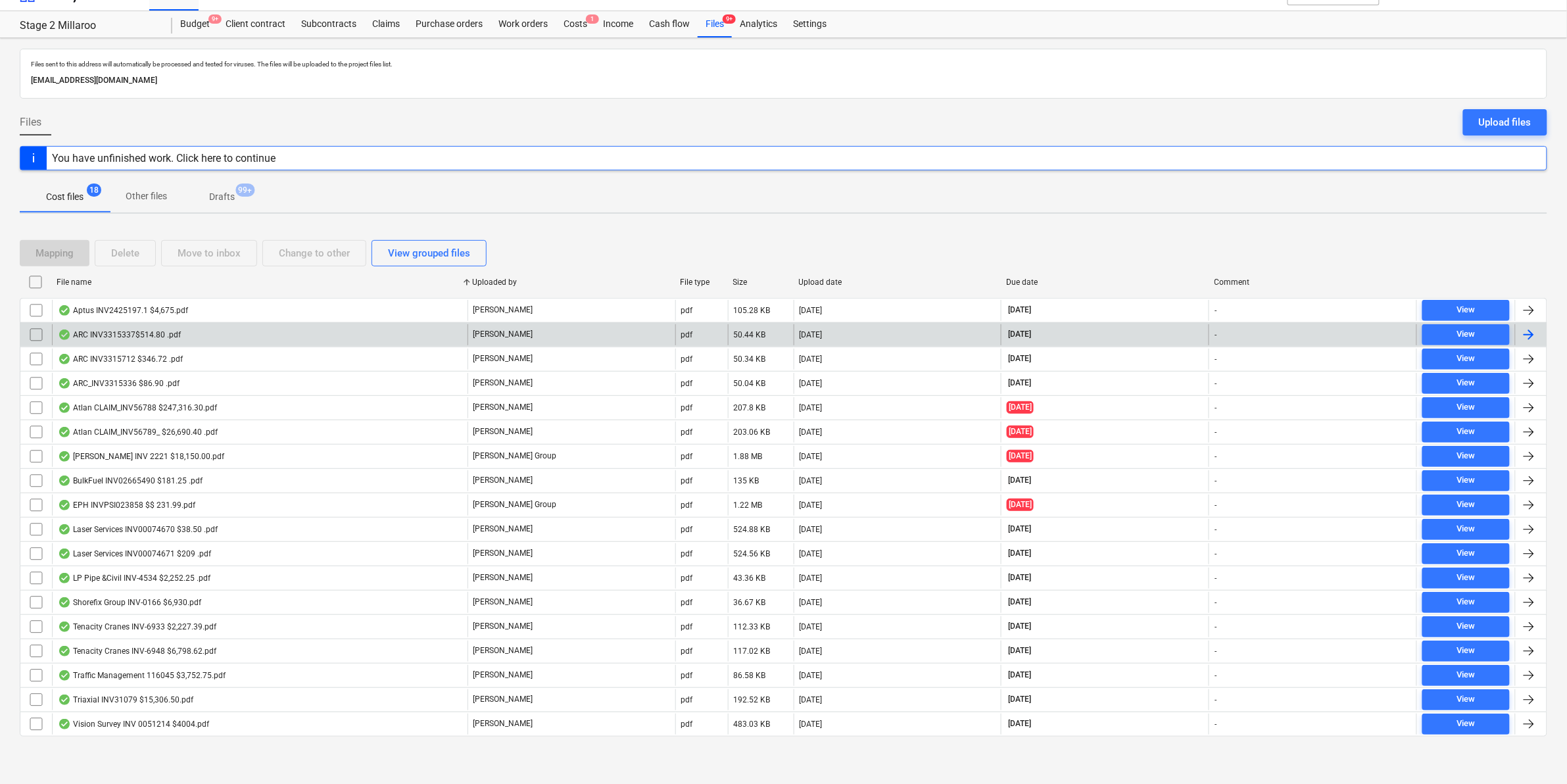
click at [196, 329] on div "ARC INV3315337$514.80 .pdf" at bounding box center [260, 335] width 416 height 21
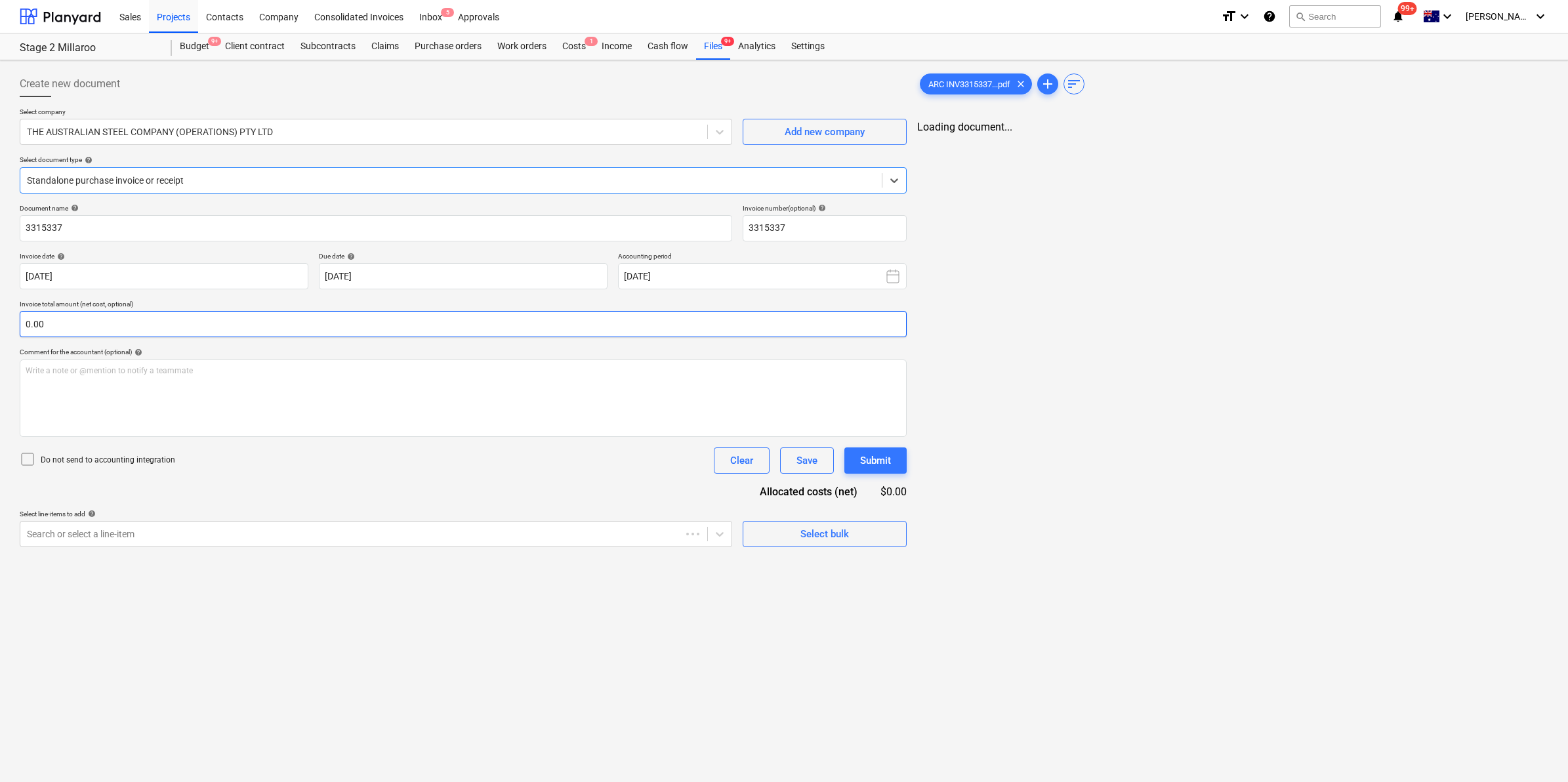
type input "3315337"
type input "04 Sep 2025"
type input "30 Oct 2025"
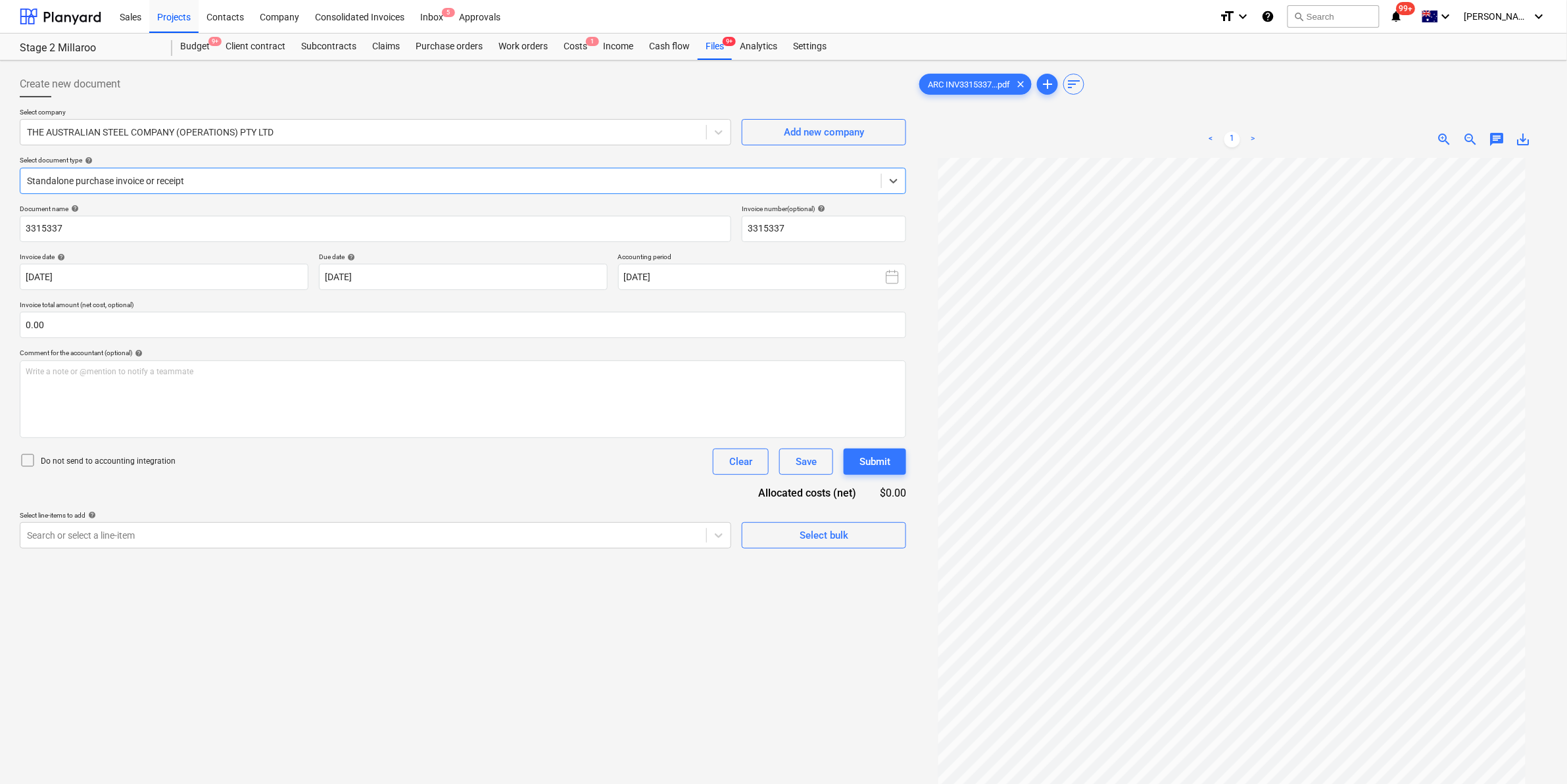
scroll to position [85, 0]
click at [619, 537] on div at bounding box center [363, 535] width 673 height 13
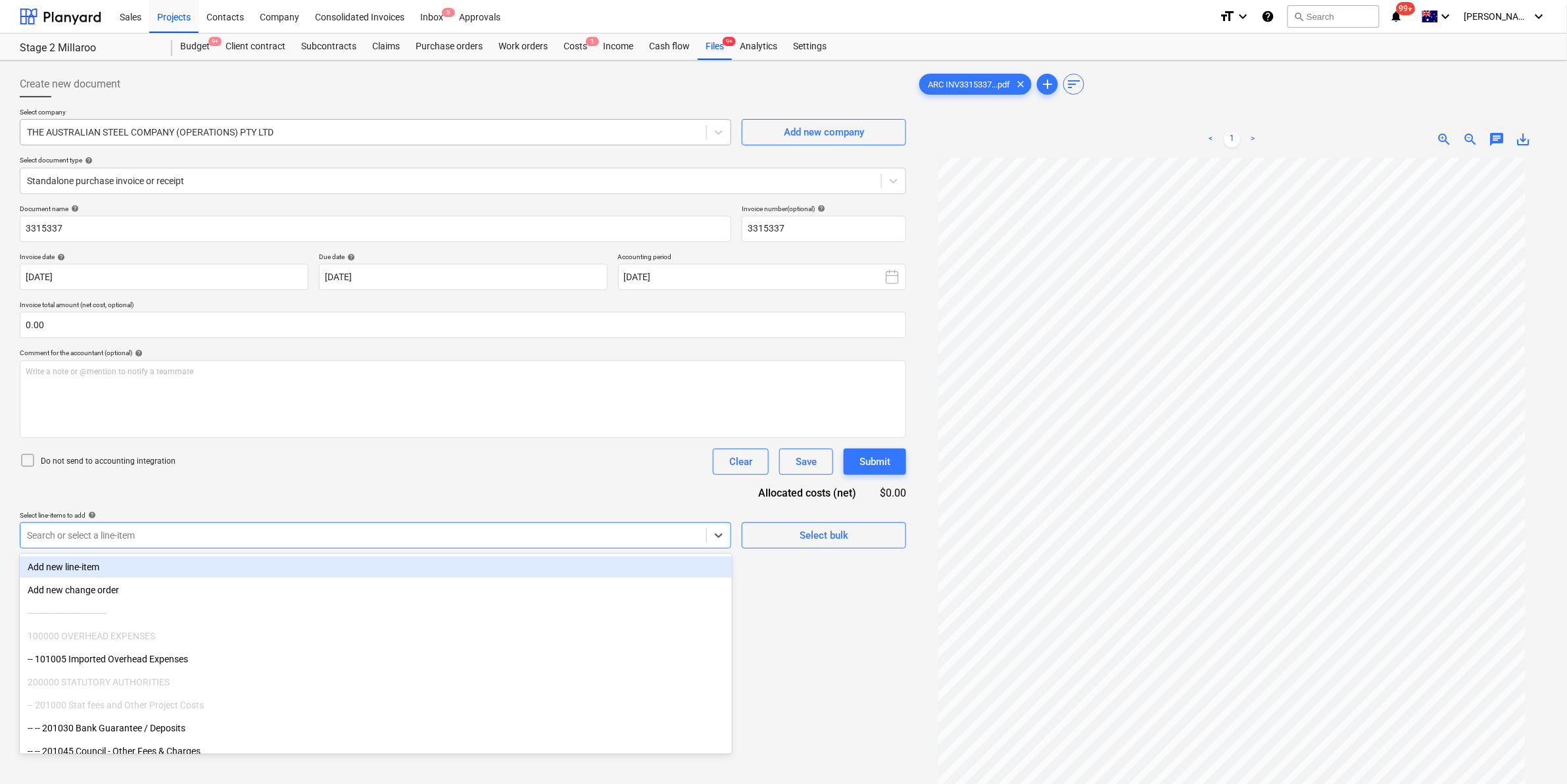
click at [297, 136] on div at bounding box center [363, 132] width 673 height 13
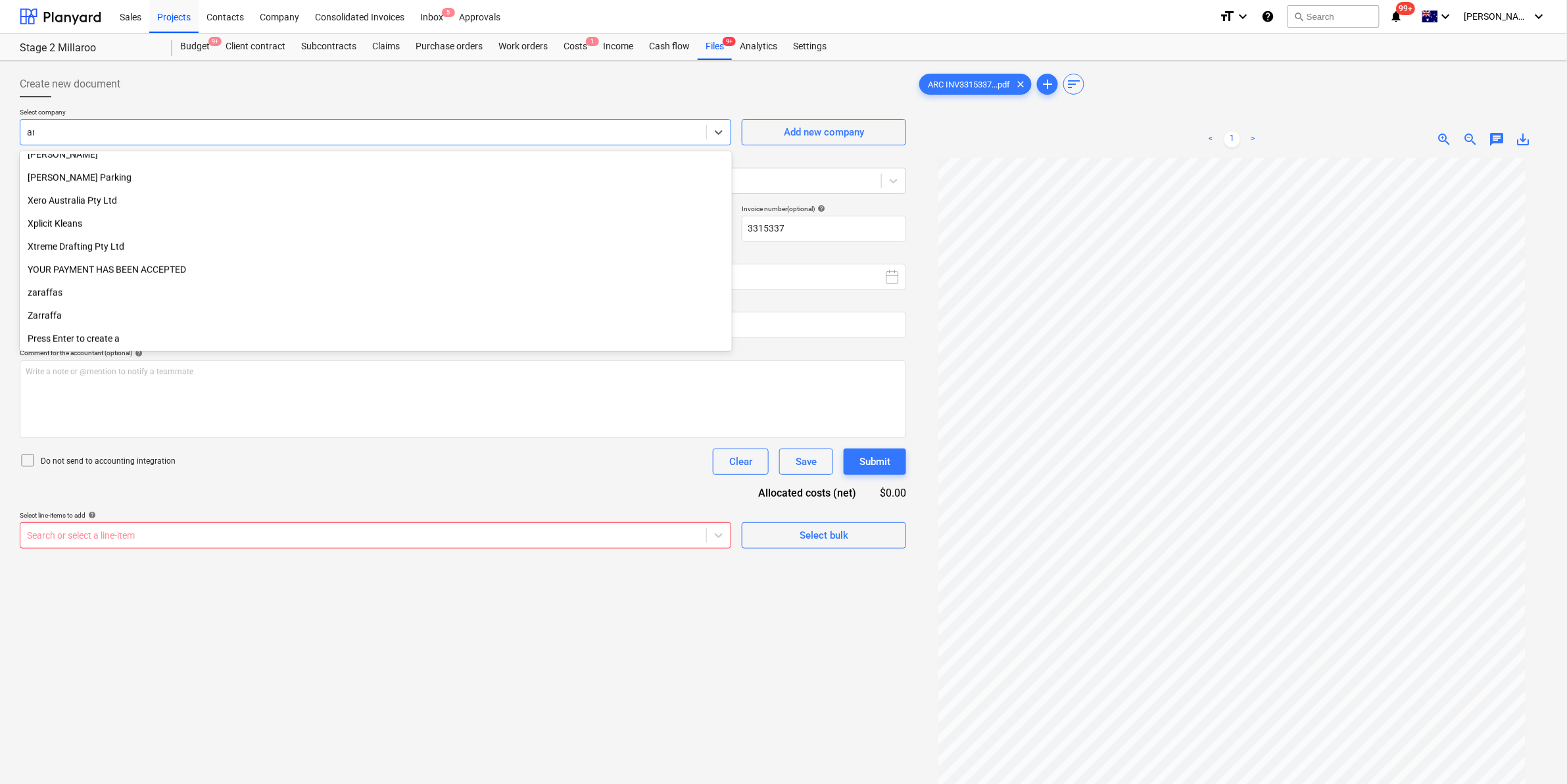
scroll to position [2841, 0]
type input "arc"
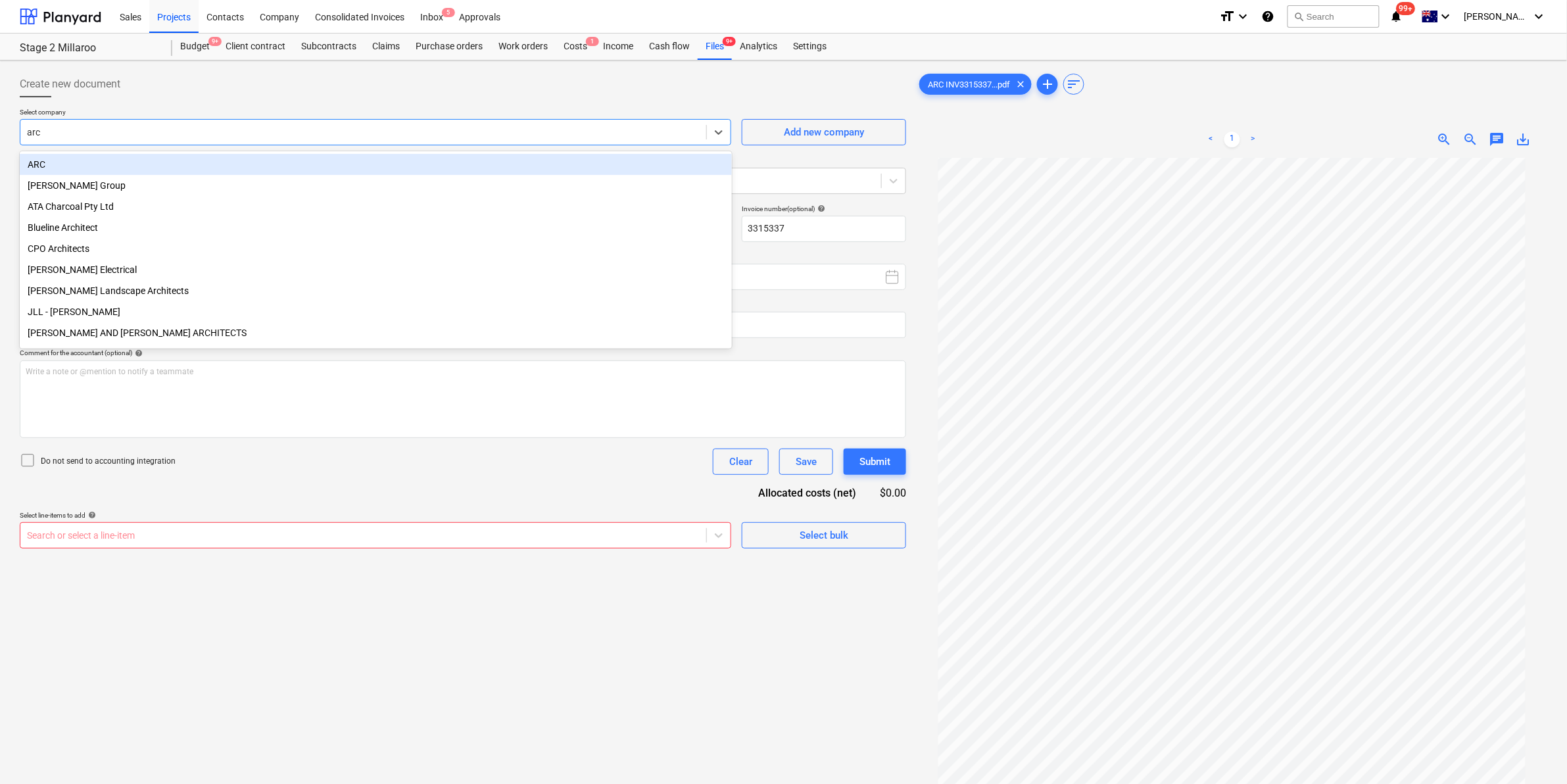
click at [196, 161] on div "ARC" at bounding box center [376, 164] width 712 height 21
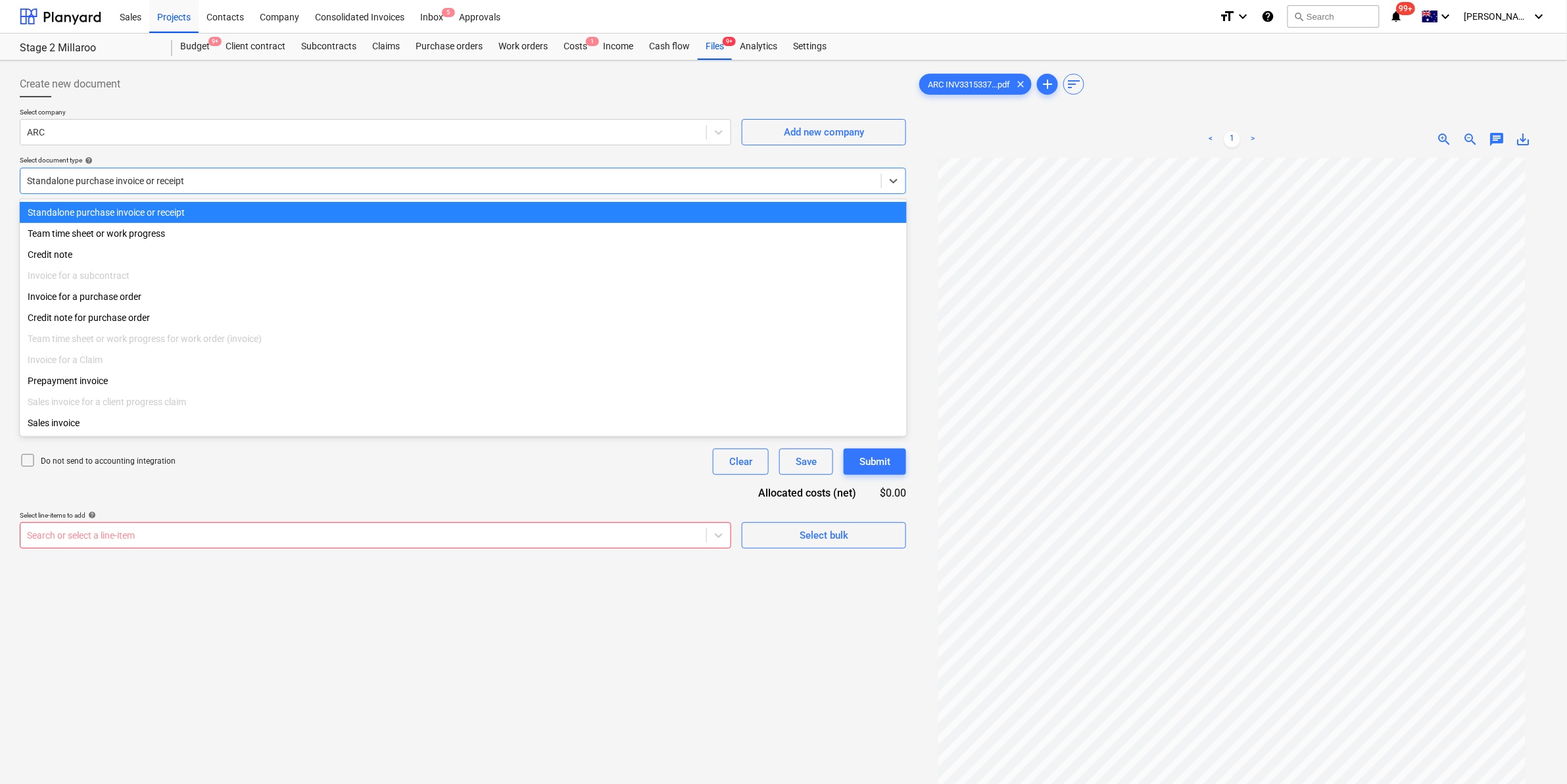
click at [217, 183] on div at bounding box center [450, 181] width 847 height 13
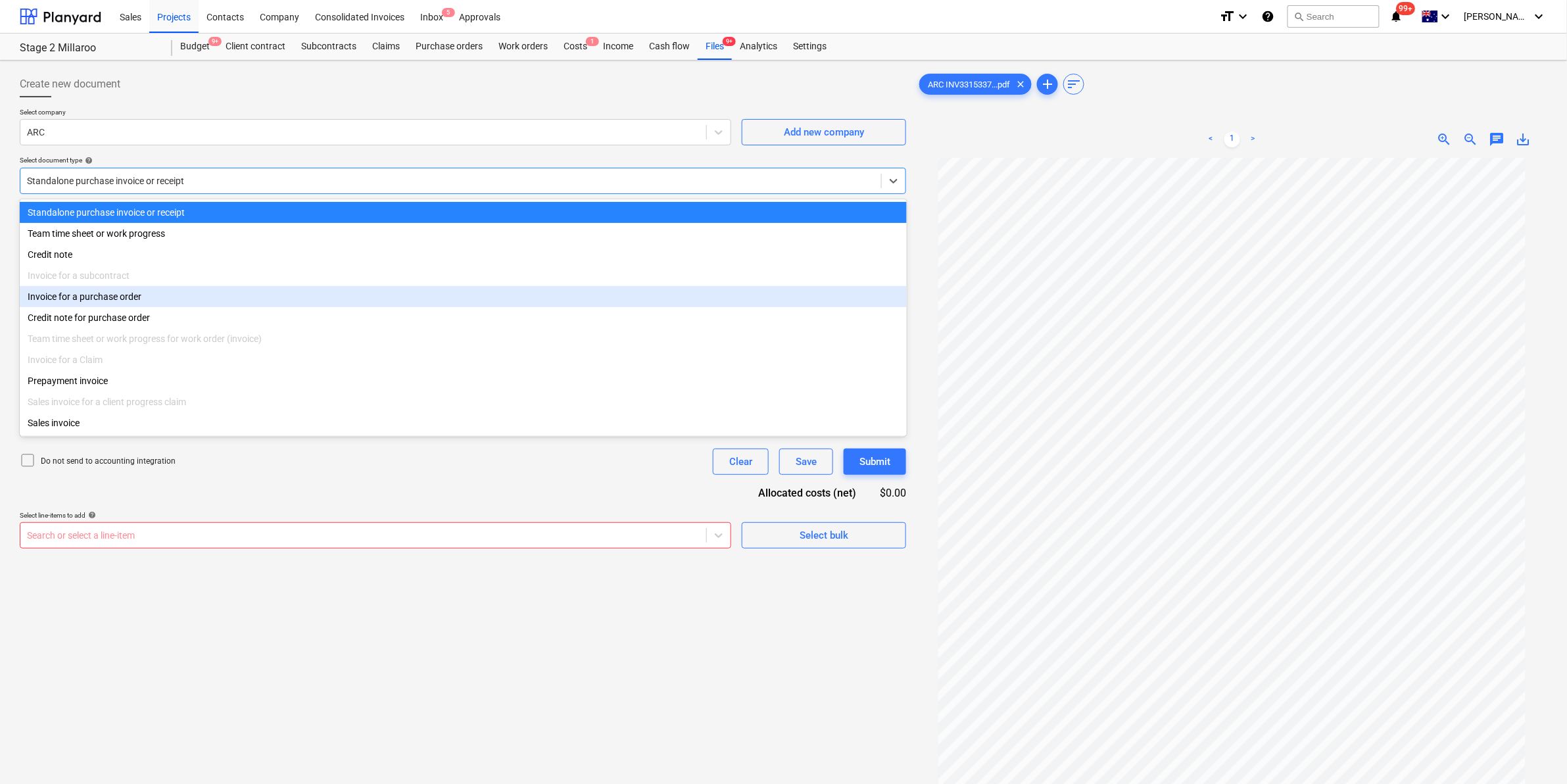
click at [136, 296] on div "Invoice for a purchase order" at bounding box center [463, 296] width 887 height 21
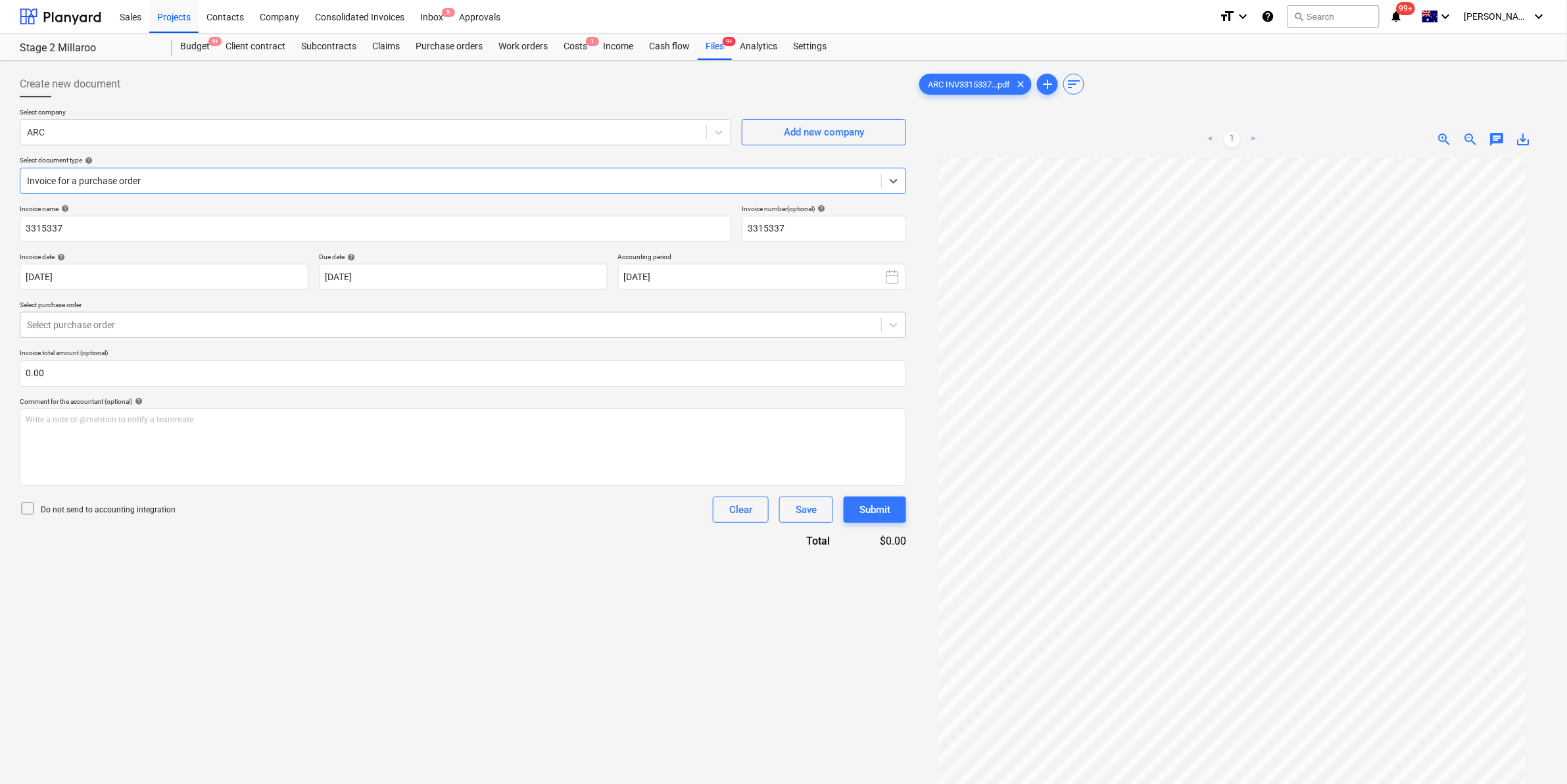
click at [120, 330] on div at bounding box center [450, 324] width 847 height 13
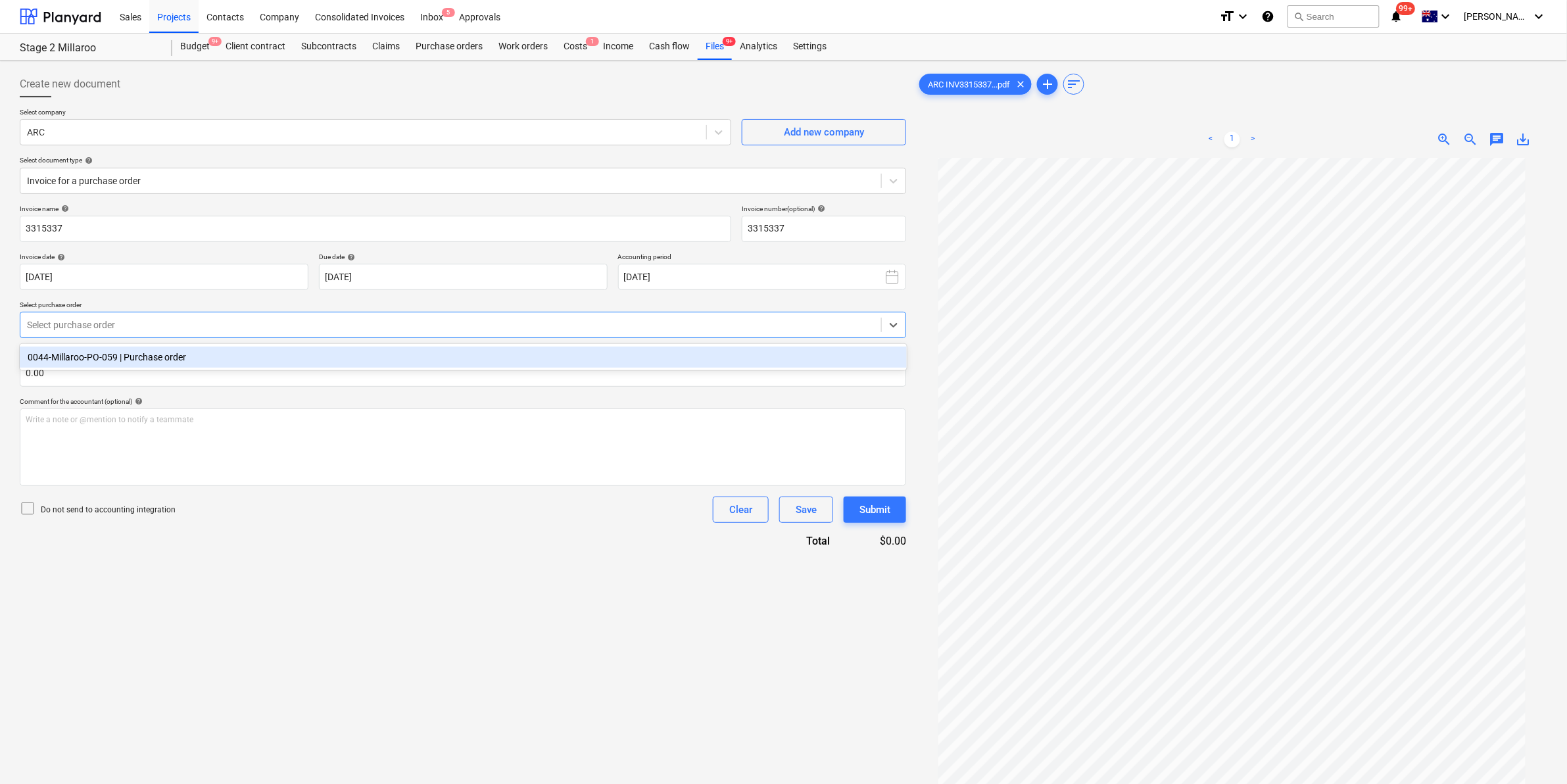
click at [127, 354] on div "0044-Millaroo-PO-059 | Purchase order" at bounding box center [463, 357] width 887 height 21
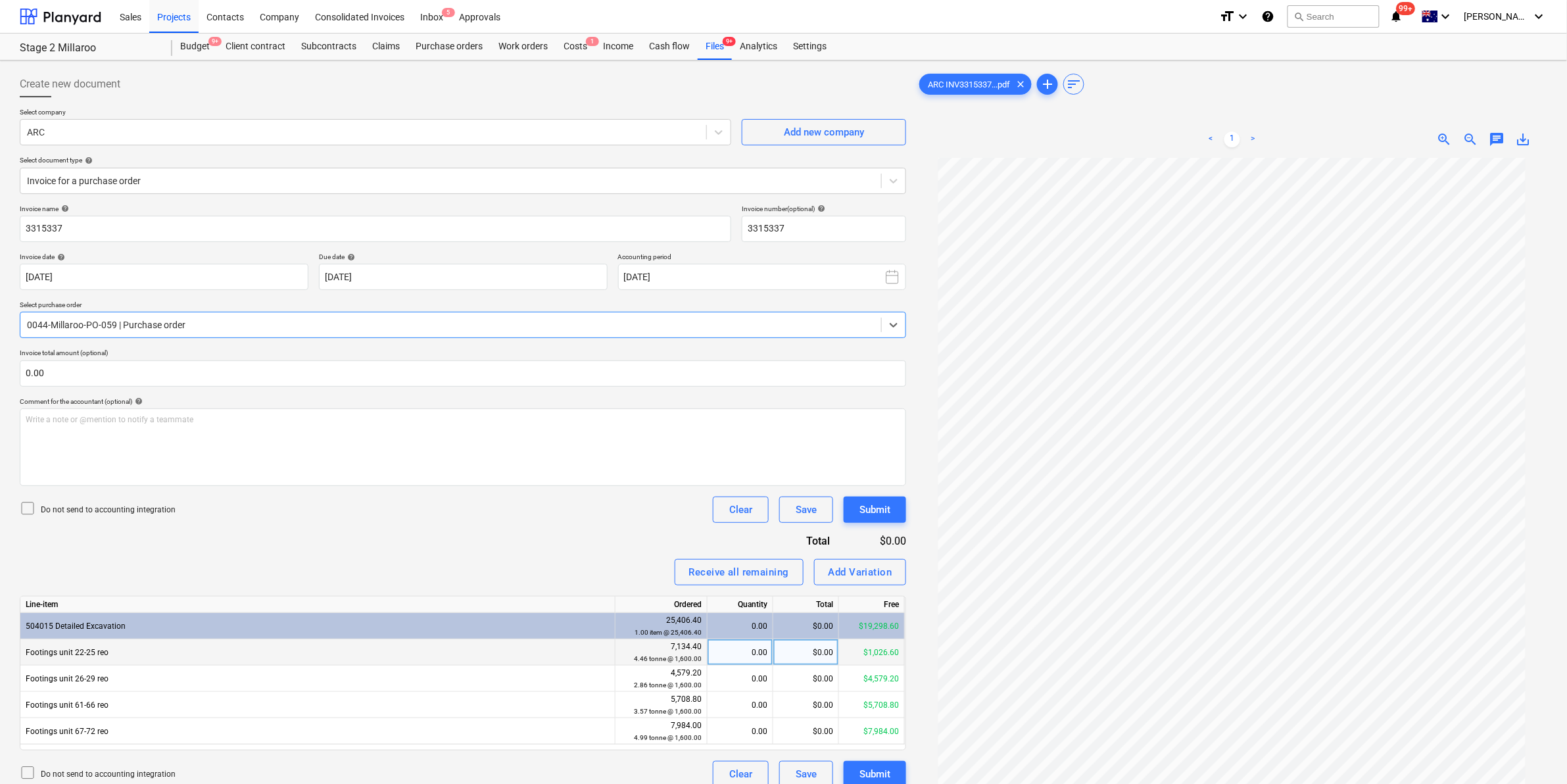
click at [807, 648] on div "$0.00" at bounding box center [806, 652] width 66 height 26
type input "468"
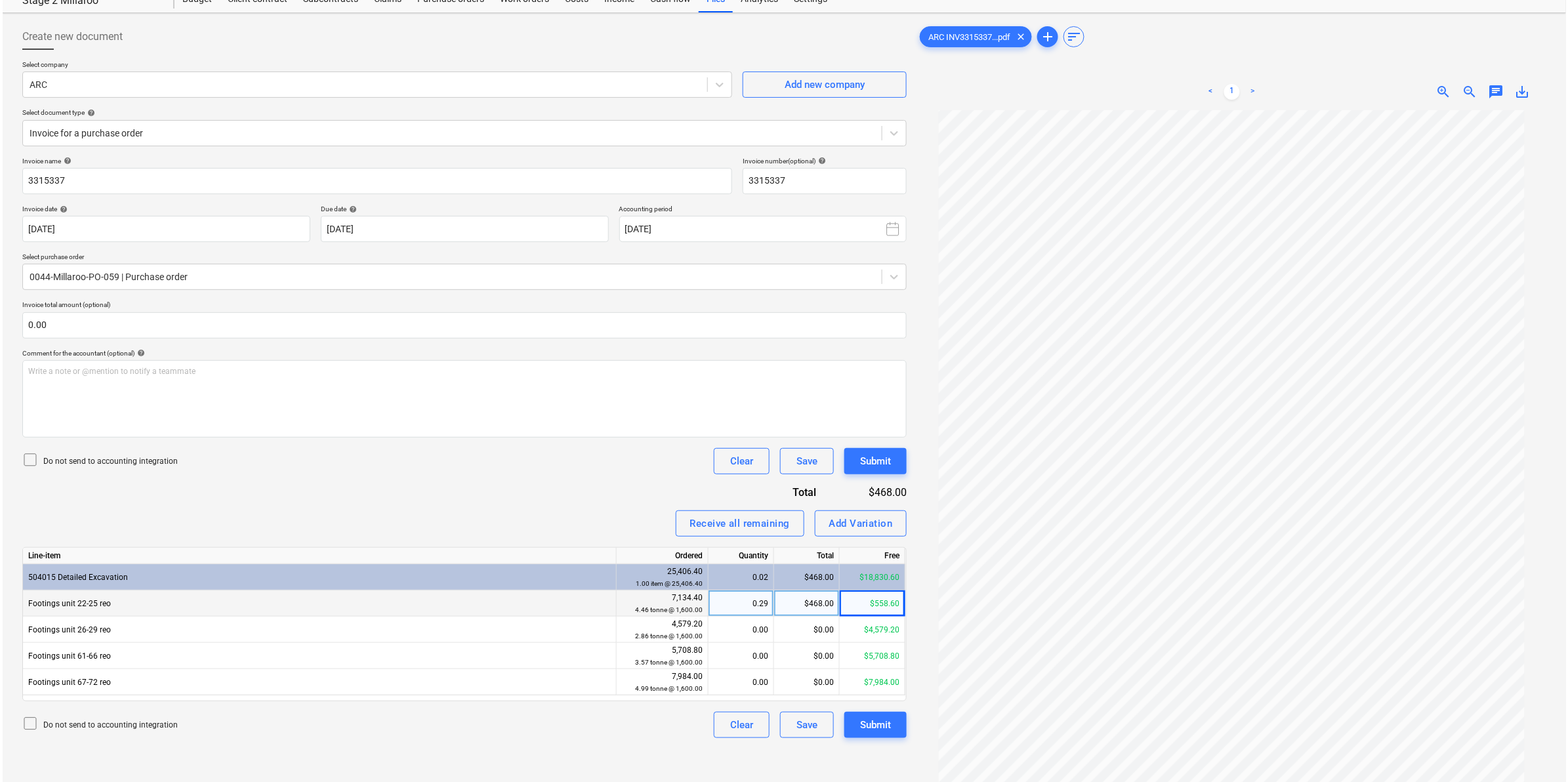
scroll to position [131, 0]
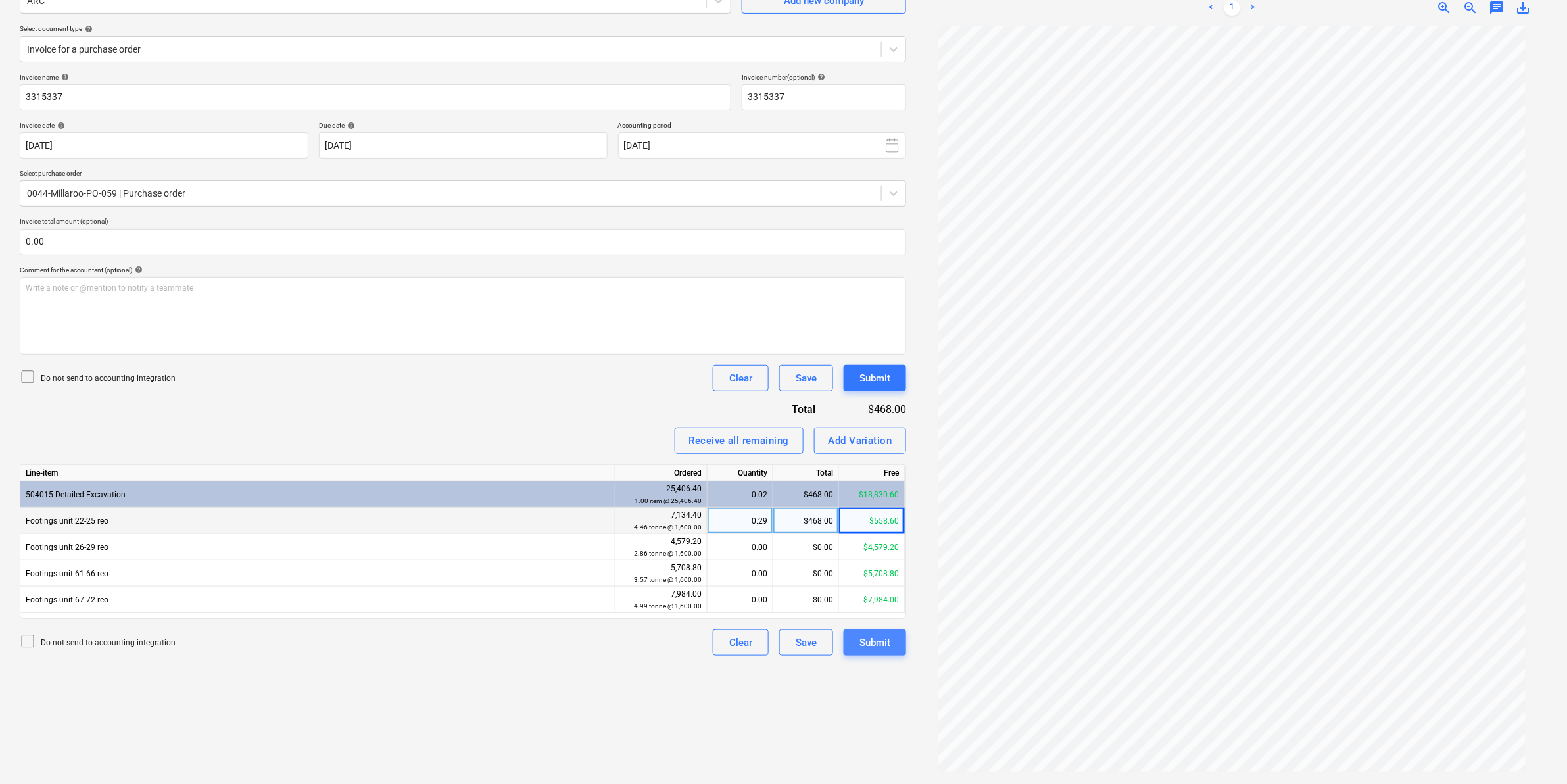
click at [876, 645] on div "Submit" at bounding box center [875, 642] width 31 height 17
